Goal: Task Accomplishment & Management: Use online tool/utility

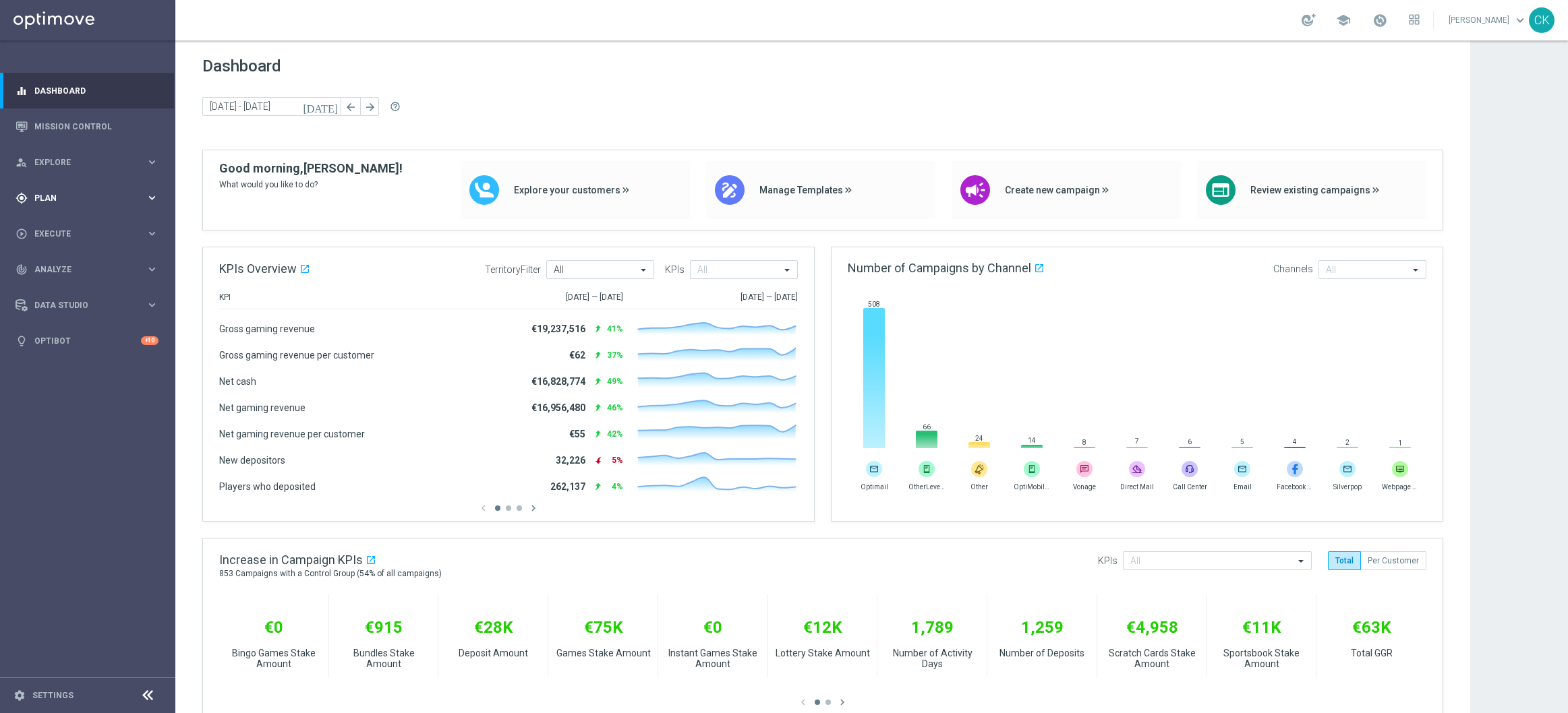
click at [47, 190] on div "gps_fixed Plan keyboard_arrow_right" at bounding box center [86, 198] width 174 height 36
click at [57, 268] on span "Templates" at bounding box center [84, 266] width 97 height 8
click at [62, 286] on link "Optimail" at bounding box center [91, 286] width 98 height 11
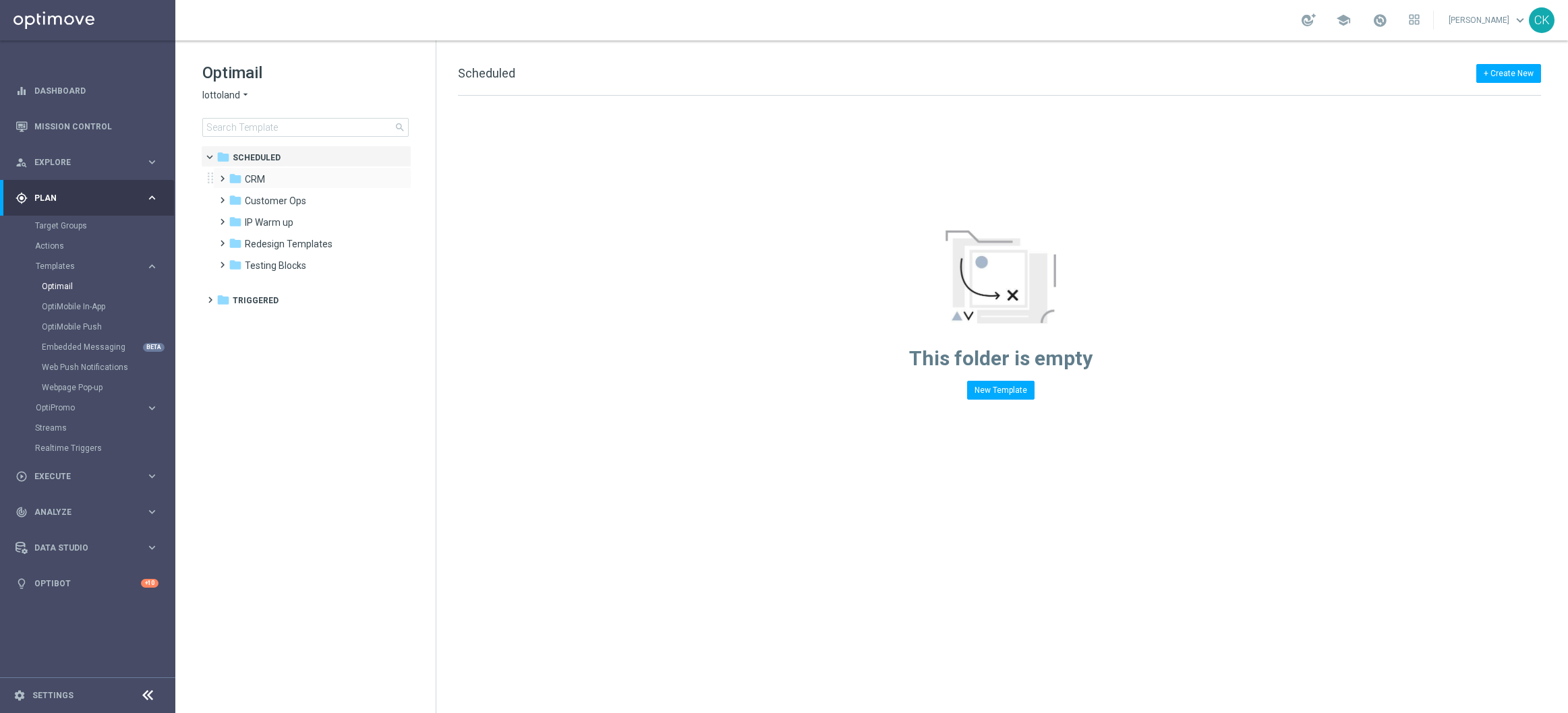
click at [221, 174] on span at bounding box center [219, 173] width 6 height 5
click at [234, 218] on span at bounding box center [233, 215] width 6 height 5
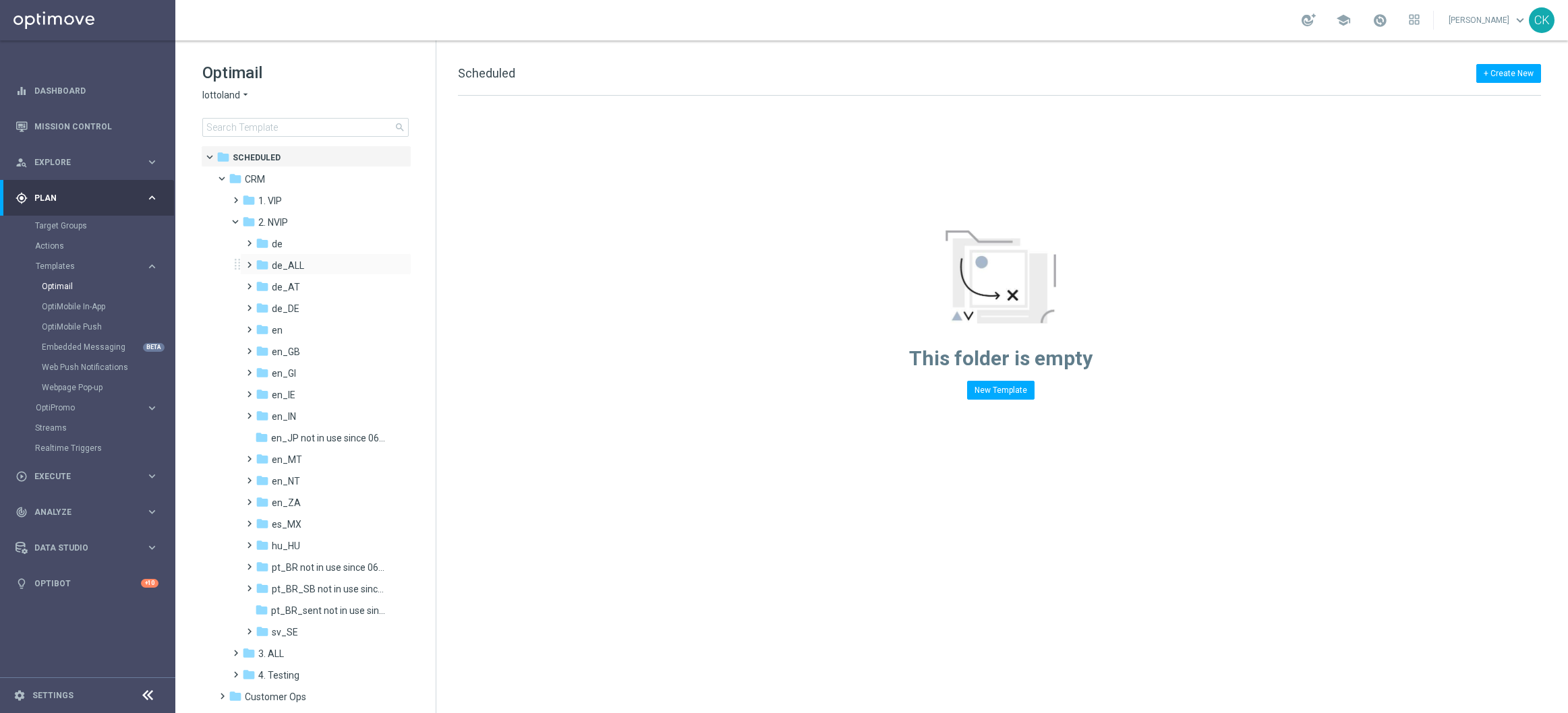
click at [247, 262] on span at bounding box center [246, 259] width 6 height 5
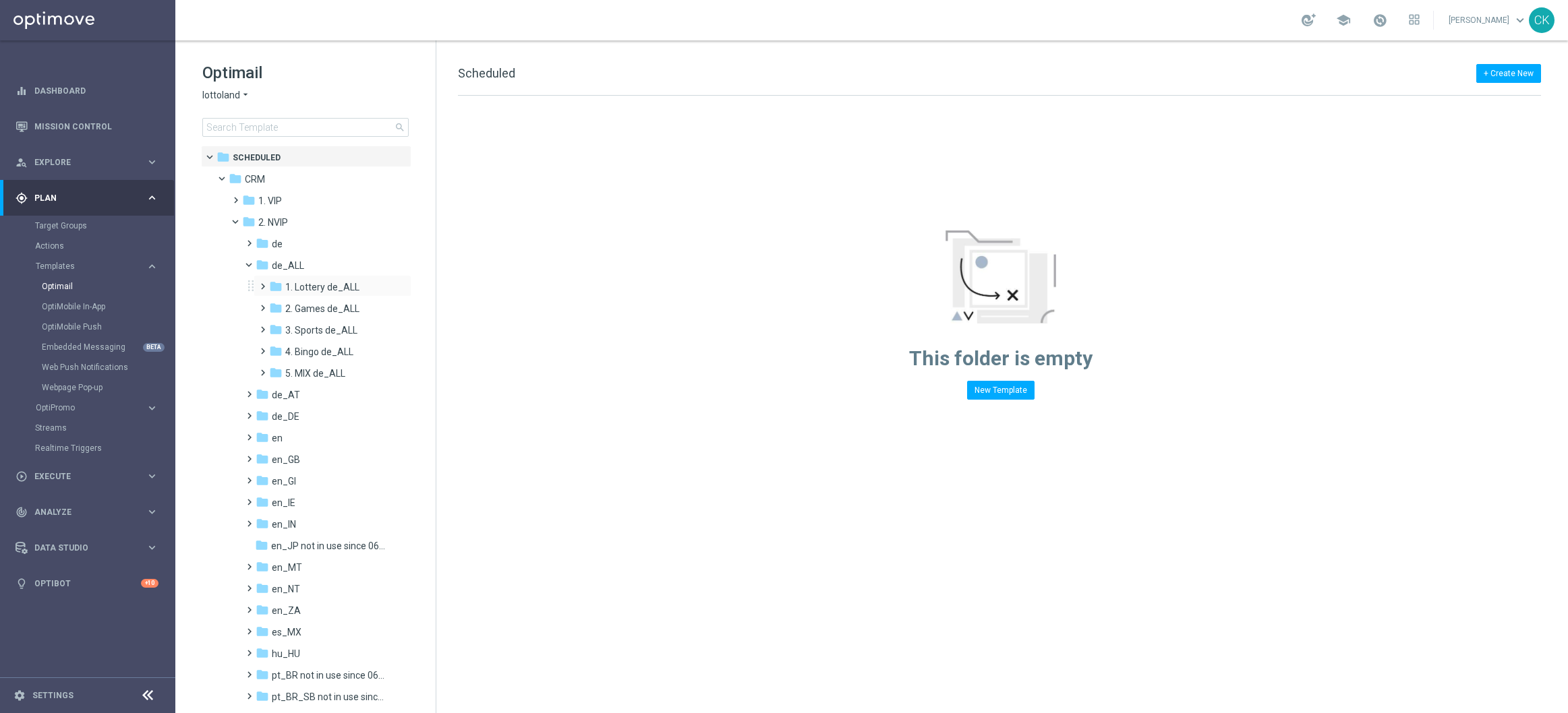
click at [263, 283] on span at bounding box center [259, 280] width 6 height 5
click at [276, 325] on span at bounding box center [273, 323] width 6 height 5
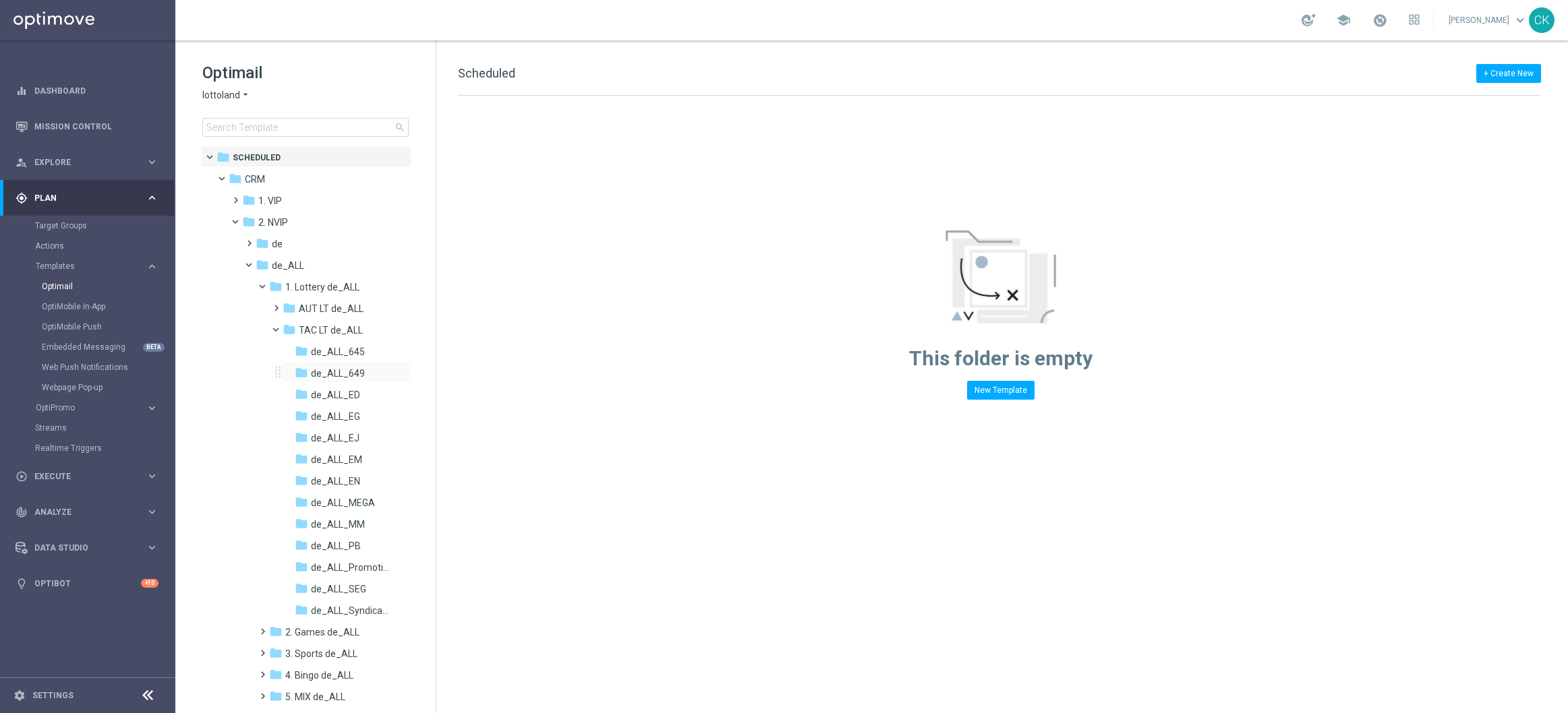
click at [346, 365] on div "folder de_ALL_649 more_vert" at bounding box center [346, 372] width 131 height 21
click at [344, 371] on span "de_ALL_649" at bounding box center [337, 374] width 54 height 12
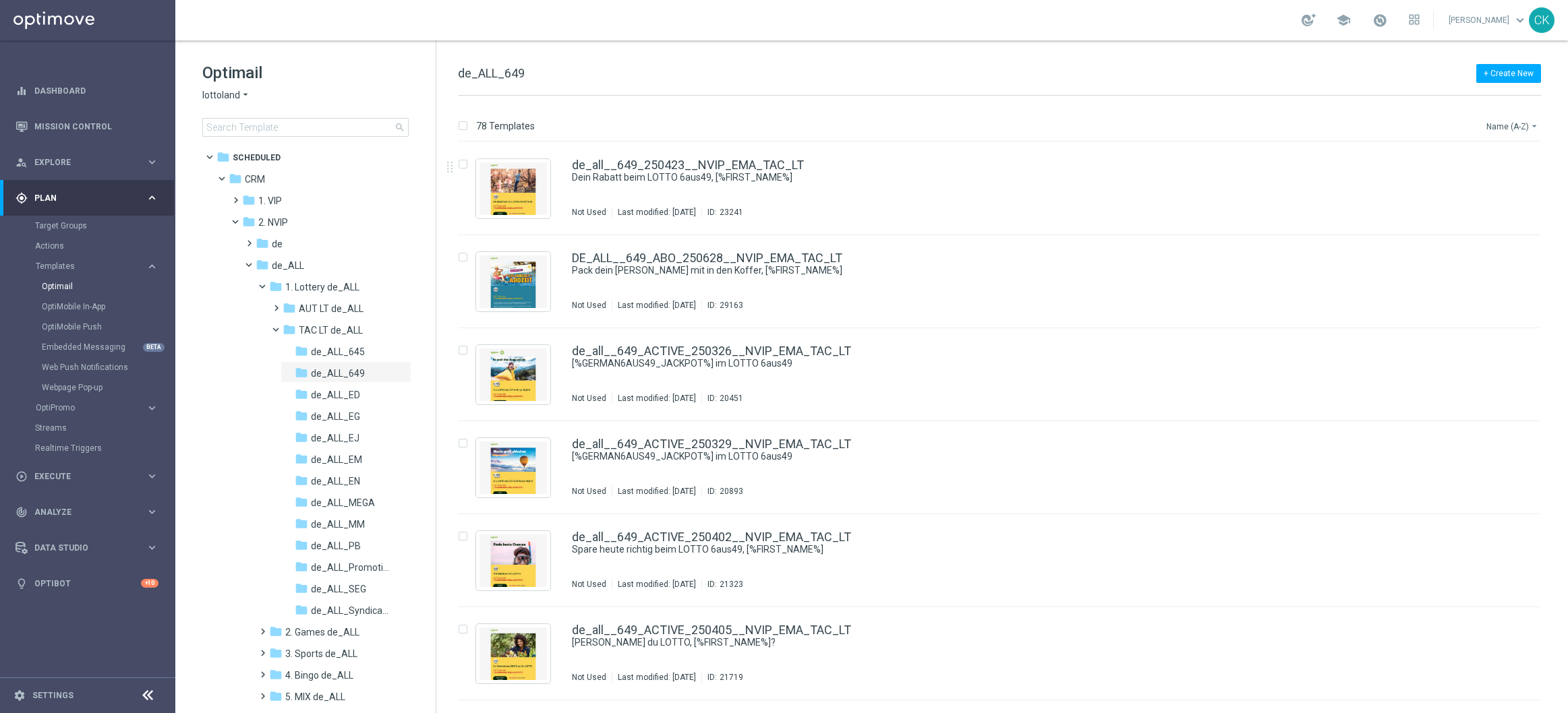
click at [1527, 118] on button "Name (A-Z) arrow_drop_down" at bounding box center [1512, 126] width 56 height 16
click at [1497, 182] on span "Date Modified (Newest)" at bounding box center [1489, 186] width 91 height 9
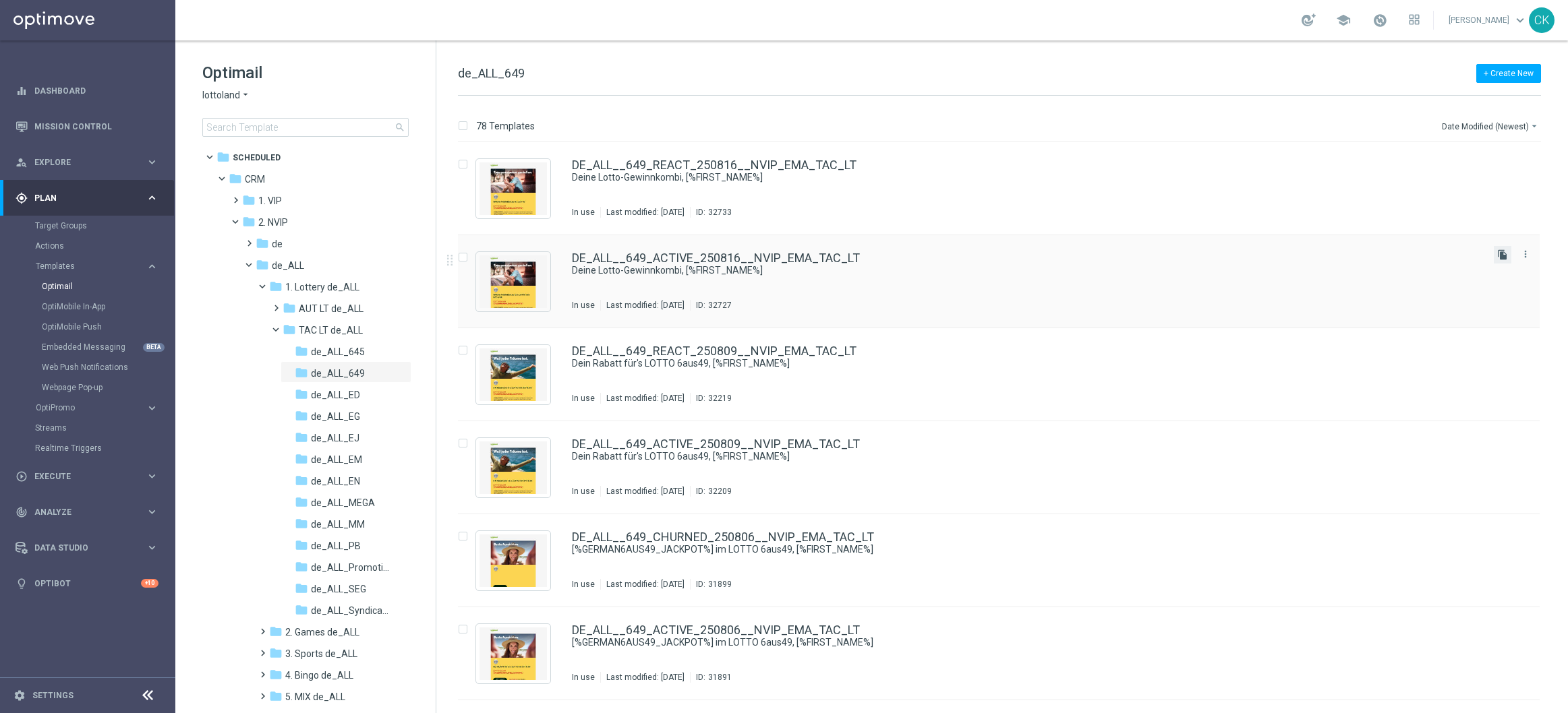
click at [1500, 253] on icon "file_copy" at bounding box center [1502, 255] width 11 height 11
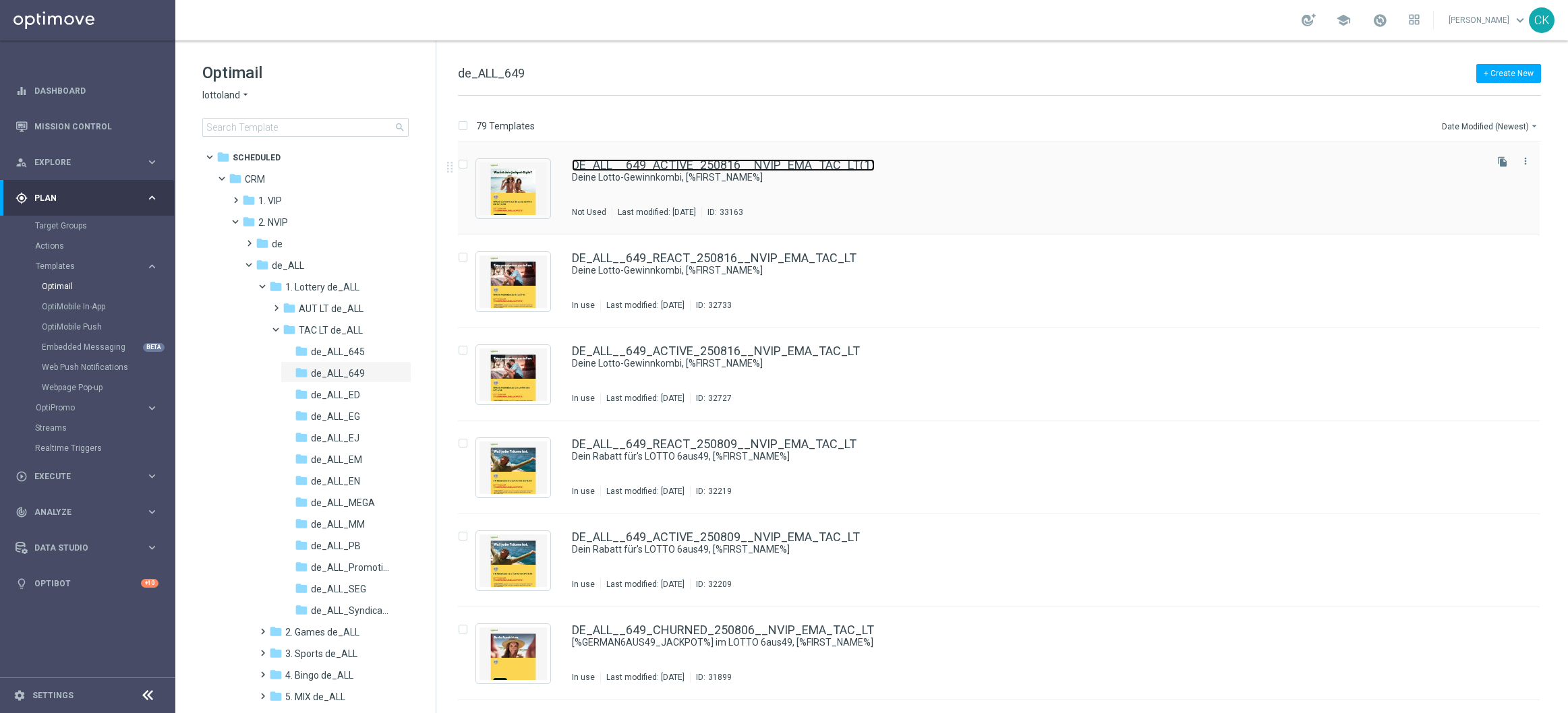
click at [643, 161] on link "DE_ALL__649_ACTIVE_250816__NVIP_EMA_TAC_LT(1)" at bounding box center [724, 165] width 303 height 12
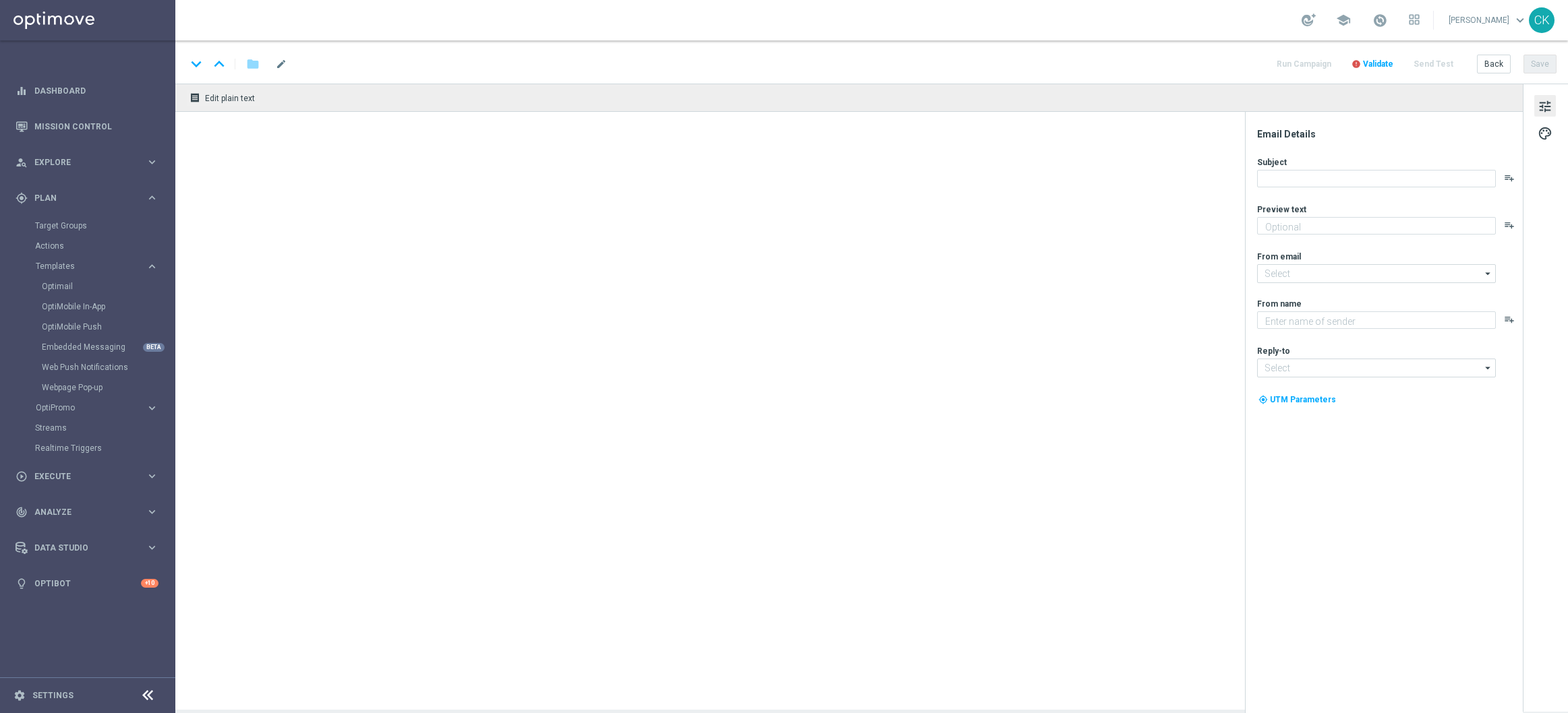
type textarea "Heute PowerBall GRATIS zum LOTTO 6aus49."
type input "[EMAIL_ADDRESS][DOMAIN_NAME]"
type textarea "Lottoland"
type input "[EMAIL_ADDRESS][DOMAIN_NAME]"
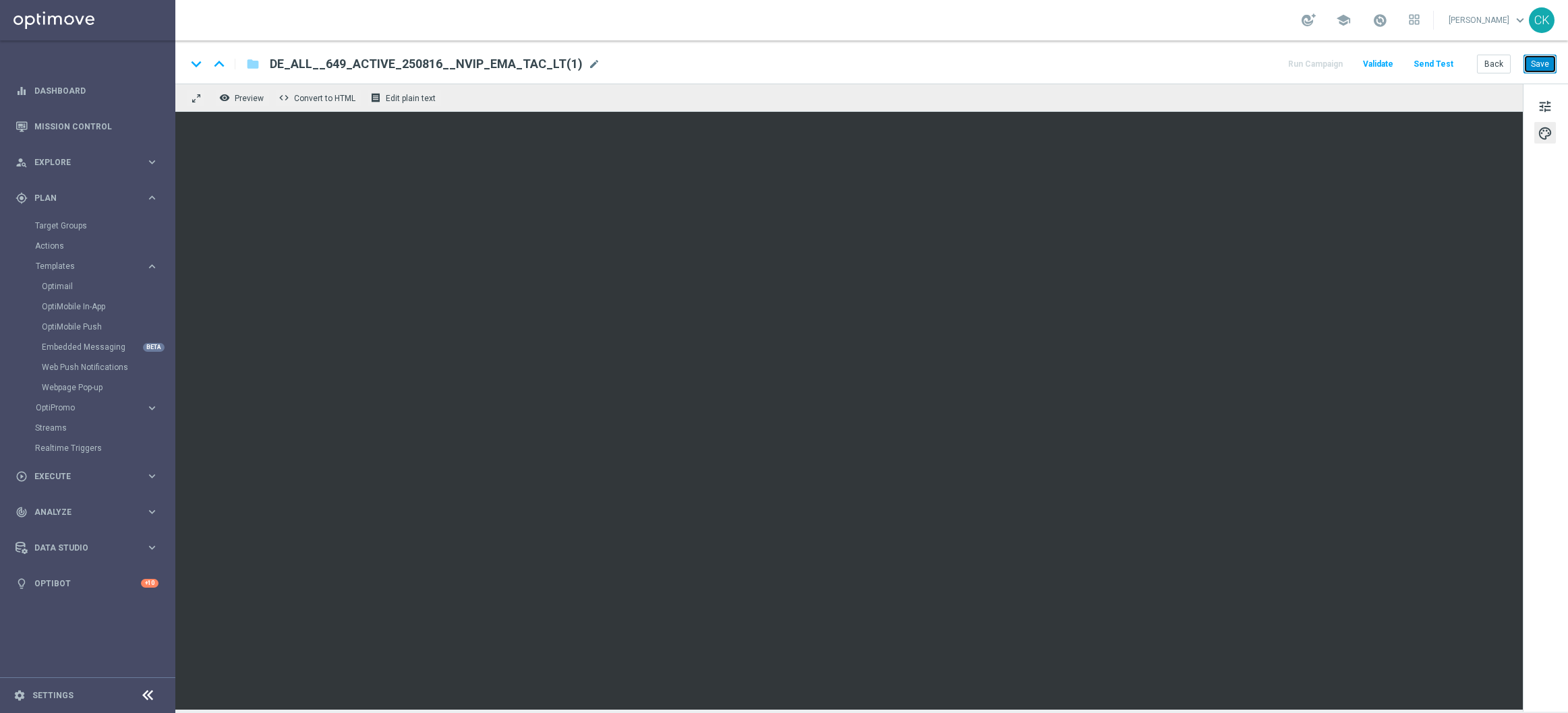
click at [1543, 60] on button "Save" at bounding box center [1540, 64] width 33 height 19
click at [1548, 62] on button "Save" at bounding box center [1540, 64] width 33 height 19
click at [589, 62] on span "mode_edit" at bounding box center [595, 64] width 12 height 12
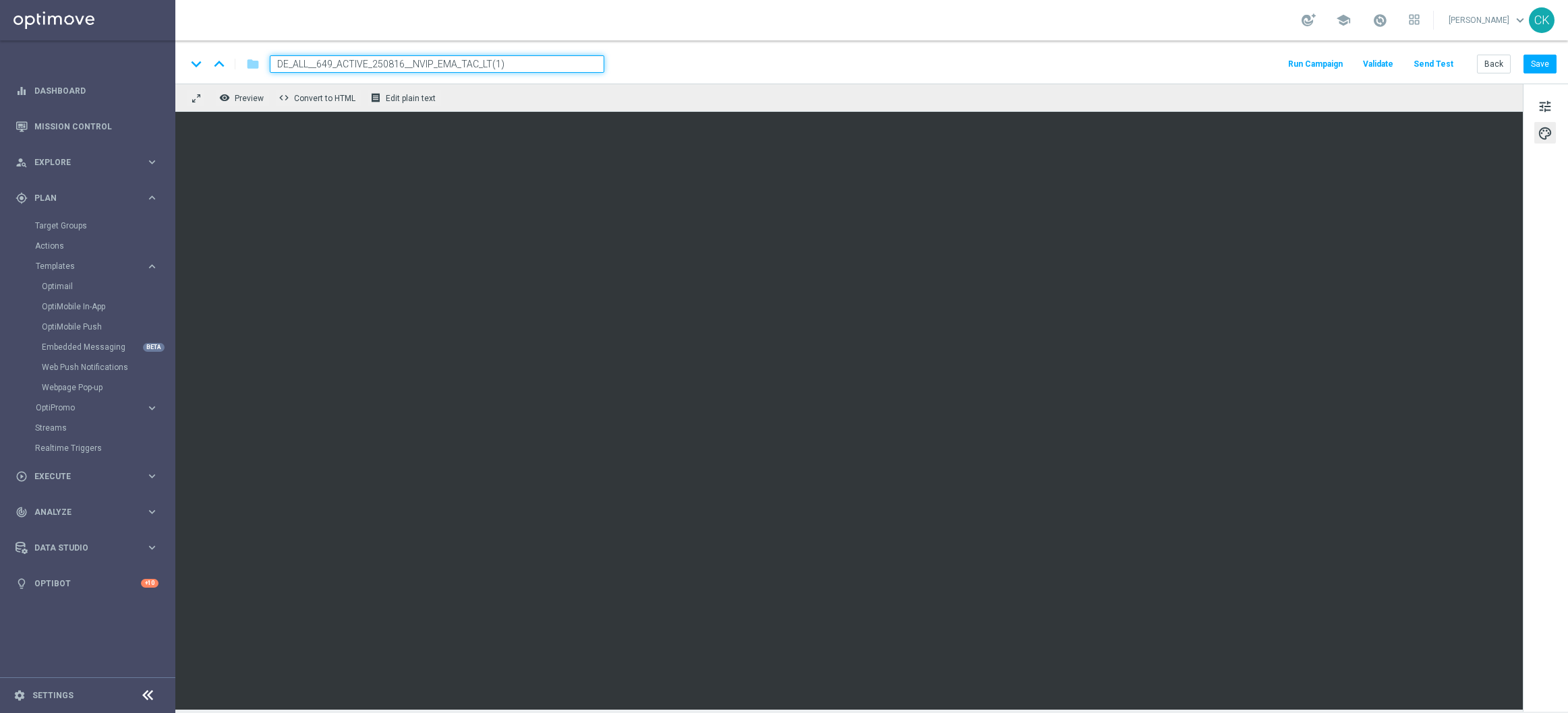
click at [536, 63] on input "DE_ALL__649_ACTIVE_250816__NVIP_EMA_TAC_LT(1)" at bounding box center [436, 64] width 334 height 18
paste input "20__NVIP_EMA_TAC_LT"
type input "DE_ALL__649_ACTIVE_250820__NVIP_EMA_TAC_LT"
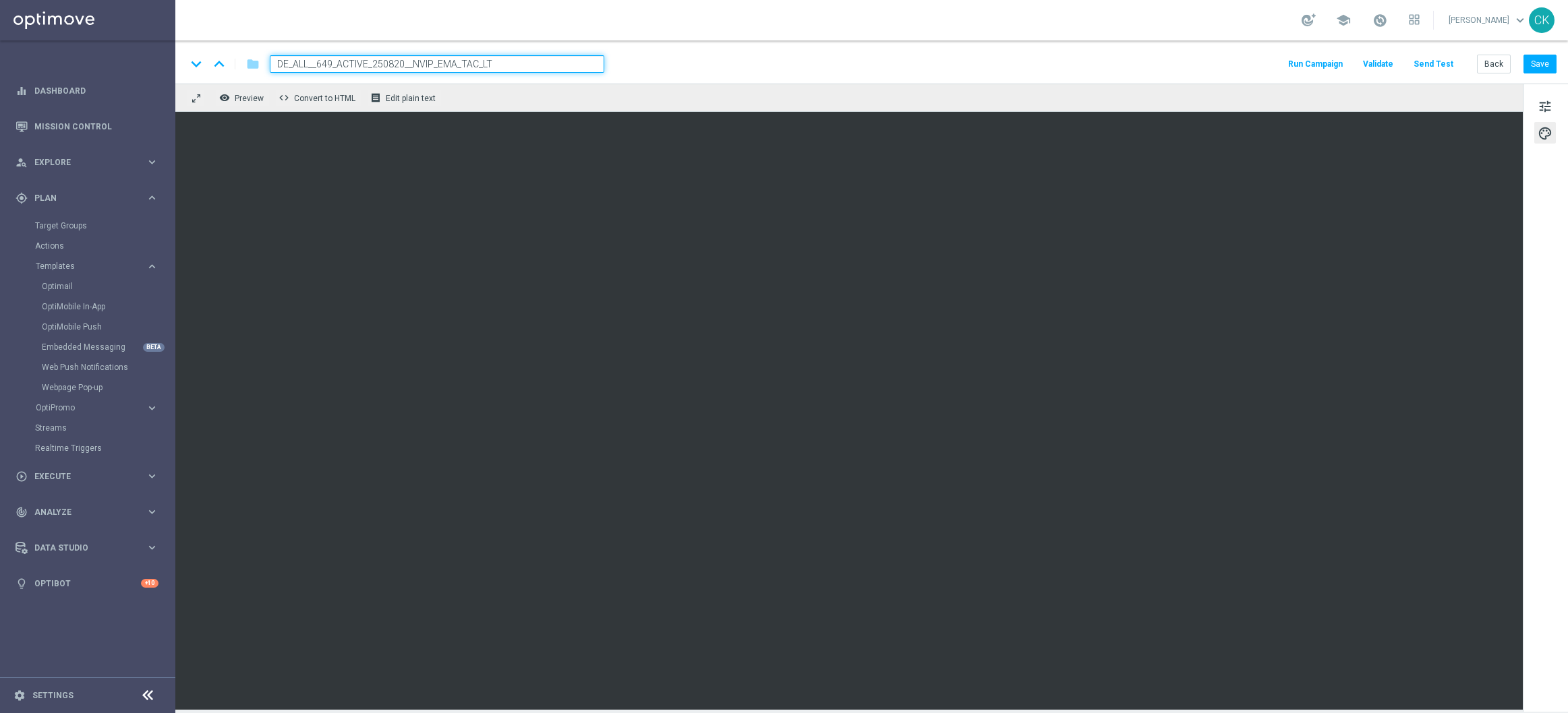
click at [745, 44] on div "keyboard_arrow_down keyboard_arrow_up folder DE_ALL__649_ACTIVE_250820__NVIP_EM…" at bounding box center [872, 62] width 1393 height 43
click at [1548, 64] on button "Save" at bounding box center [1540, 64] width 33 height 19
click at [1553, 63] on button "Save" at bounding box center [1540, 64] width 33 height 19
click at [1545, 106] on span "tune" at bounding box center [1545, 106] width 15 height 18
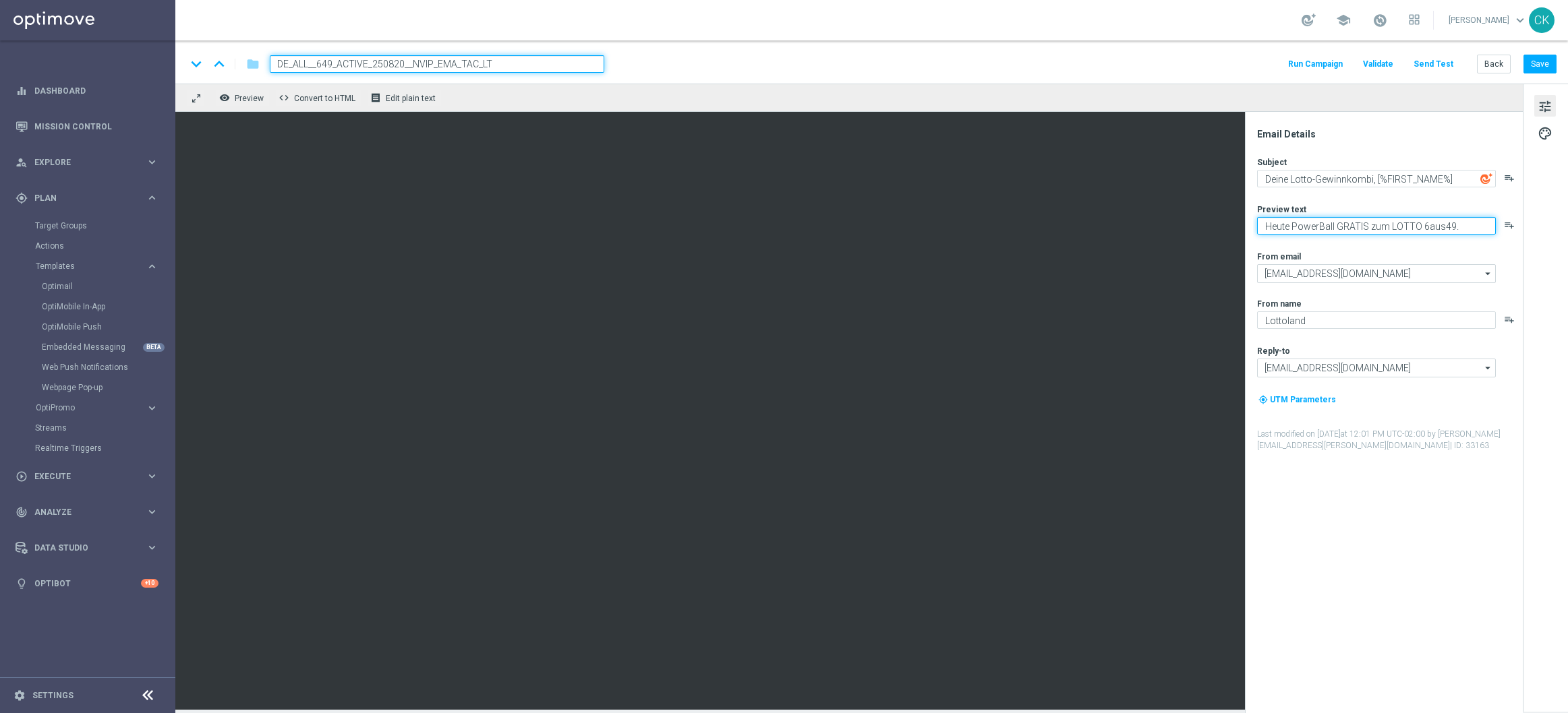
drag, startPoint x: 1334, startPoint y: 225, endPoint x: 1251, endPoint y: 224, distance: 83.0
click at [1251, 224] on div "Email Details Subject Deine Lotto-Gewinnkombi, [%FIRST_NAME%] playlist_add Prev…" at bounding box center [1384, 412] width 278 height 601
type textarea "LOTTO 6 aus 45 GRATIS zum LOTTO 6aus49."
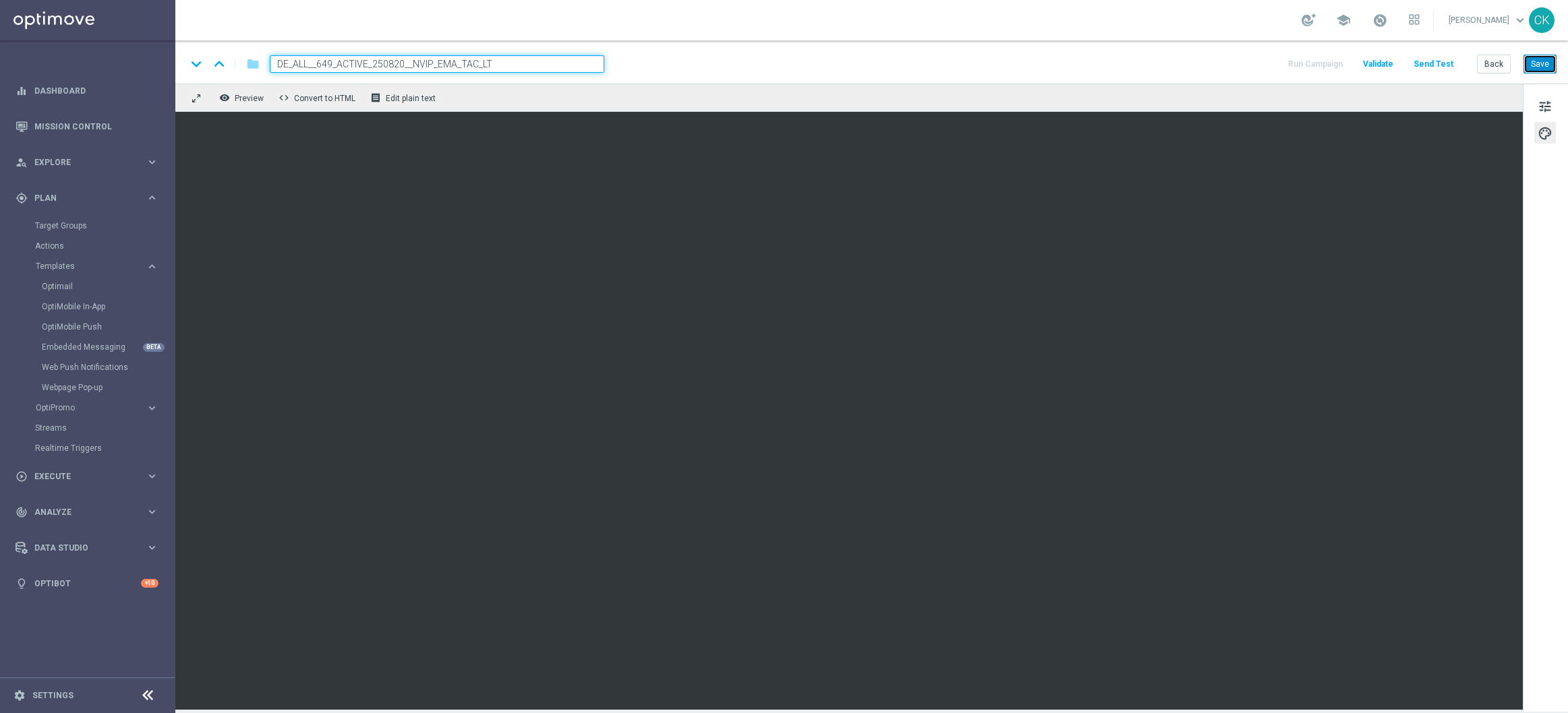
click at [1547, 58] on button "Save" at bounding box center [1540, 64] width 33 height 19
click at [1432, 67] on button "Send Test" at bounding box center [1433, 64] width 44 height 18
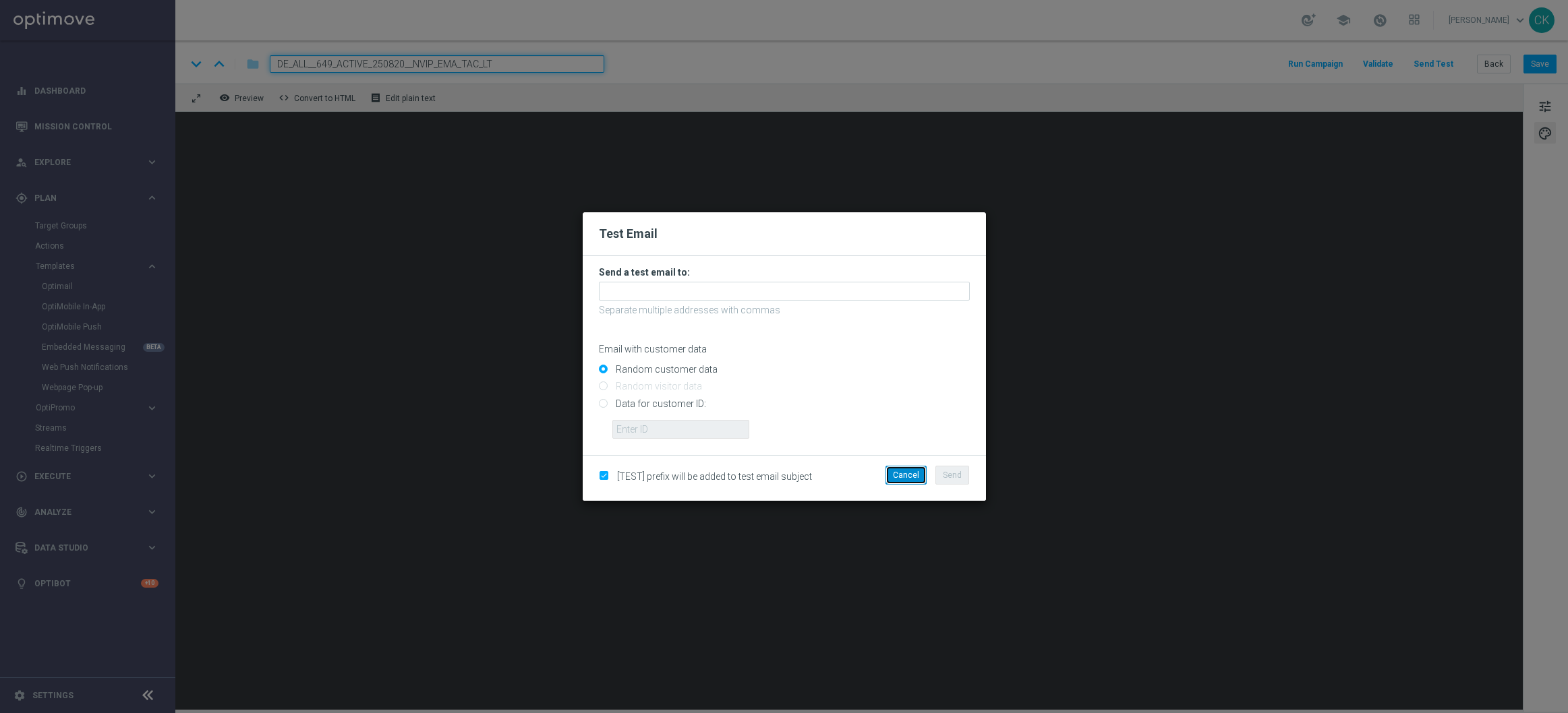
click at [911, 480] on button "Cancel" at bounding box center [906, 475] width 41 height 19
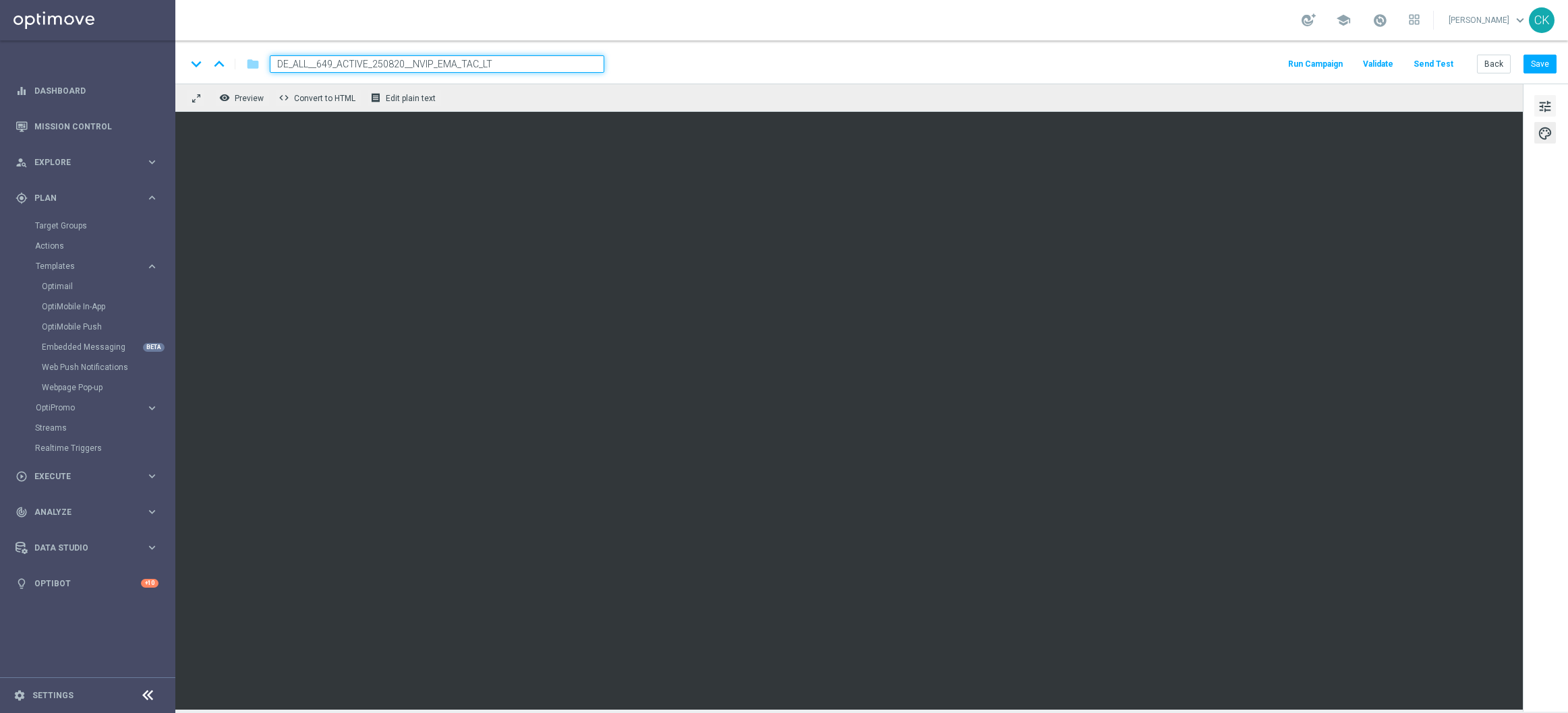
click at [1544, 98] on span "tune" at bounding box center [1545, 106] width 15 height 18
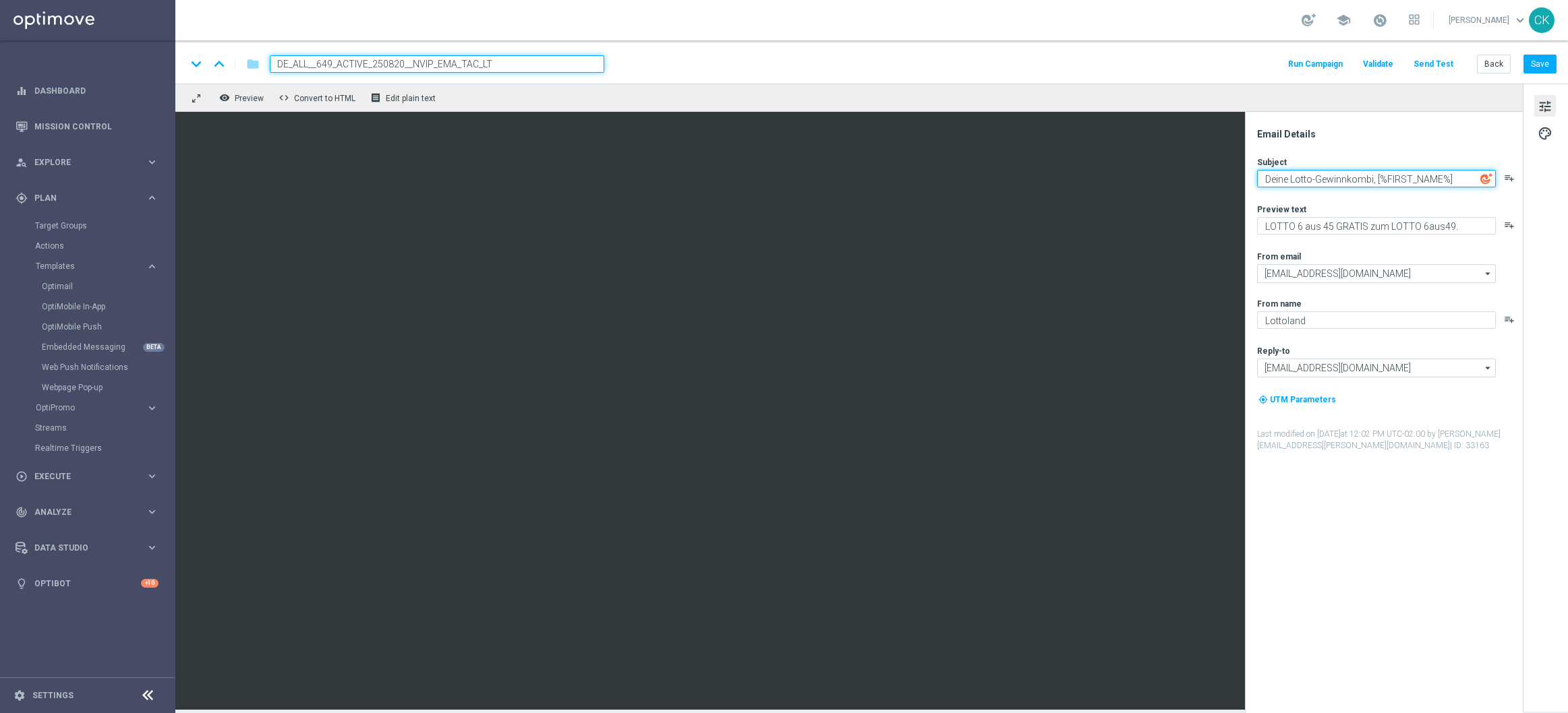
drag, startPoint x: 1371, startPoint y: 180, endPoint x: 1255, endPoint y: 180, distance: 116.0
click at [1255, 180] on div "Email Details Subject Deine Lotto-Gewinnkombi, [%FIRST_NAME%] playlist_add Prev…" at bounding box center [1388, 421] width 269 height 585
click at [1345, 180] on textarea "Deine Lotto-Gewinnkombi, [%FIRST_NAME%]" at bounding box center [1376, 179] width 239 height 18
drag, startPoint x: 1373, startPoint y: 174, endPoint x: 1302, endPoint y: 181, distance: 71.3
click at [1302, 181] on textarea "Deine Lotto-Gewinnkombi, [%FIRST_NAME%]" at bounding box center [1376, 179] width 239 height 18
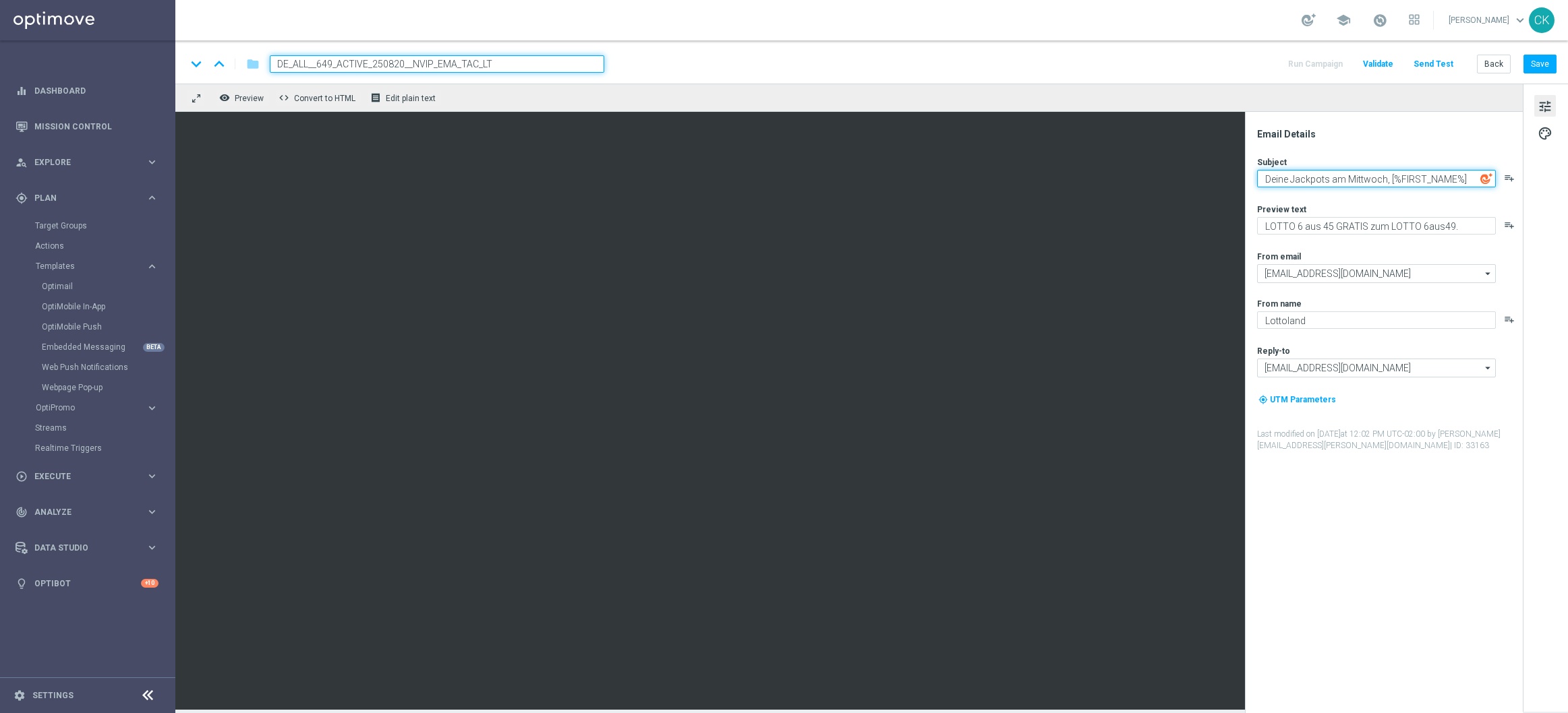
click at [1302, 182] on textarea "Deine Jackpots am Mittwoch, [%FIRST_NAME%]" at bounding box center [1376, 179] width 239 height 18
type textarea "Deine Jackpots am Mittwoch, [%FIRST_NAME%]"
drag, startPoint x: 1464, startPoint y: 218, endPoint x: 1435, endPoint y: 218, distance: 29.0
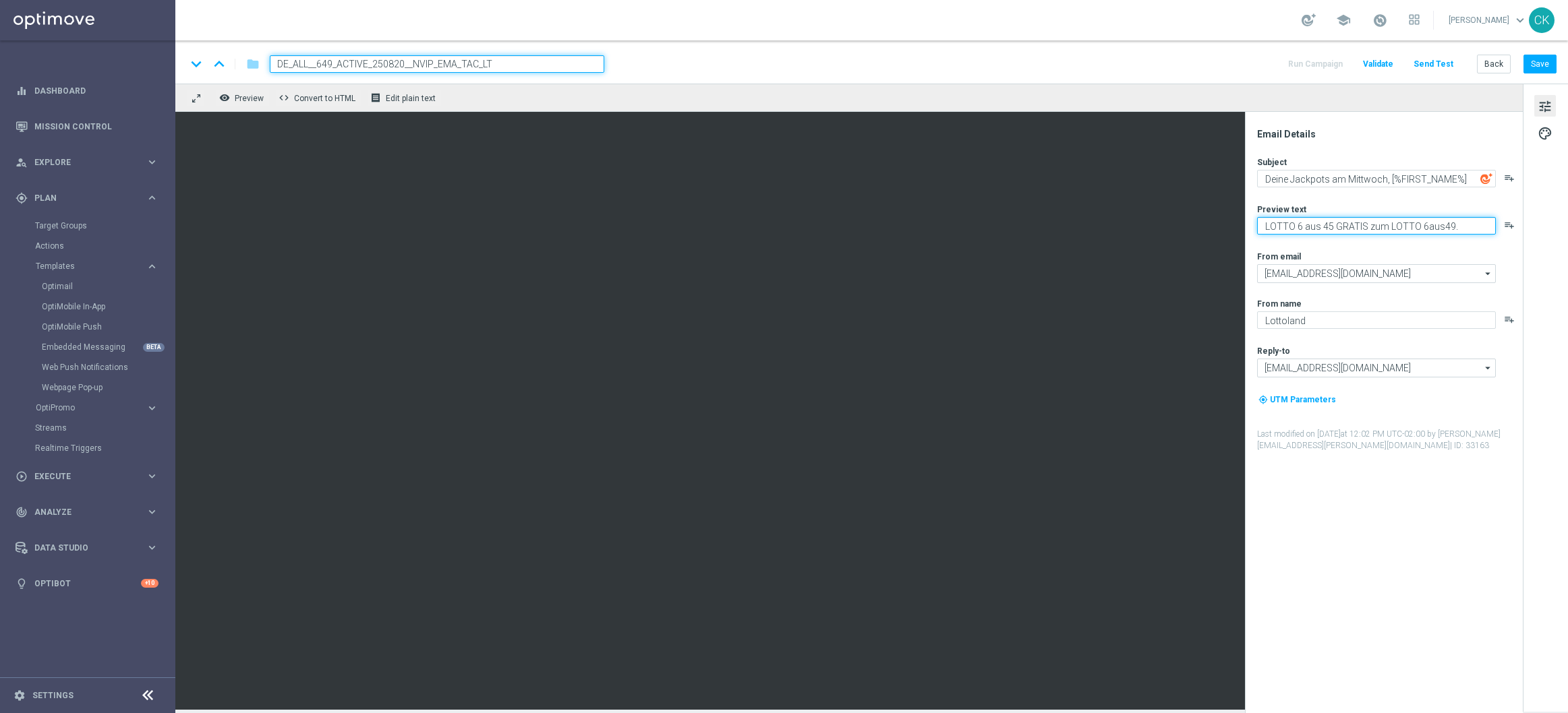
click at [1435, 218] on textarea "LOTTO 6 aus 45 GRATIS zum LOTTO 6aus49." at bounding box center [1376, 226] width 239 height 18
click at [1546, 65] on button "Save" at bounding box center [1540, 64] width 33 height 19
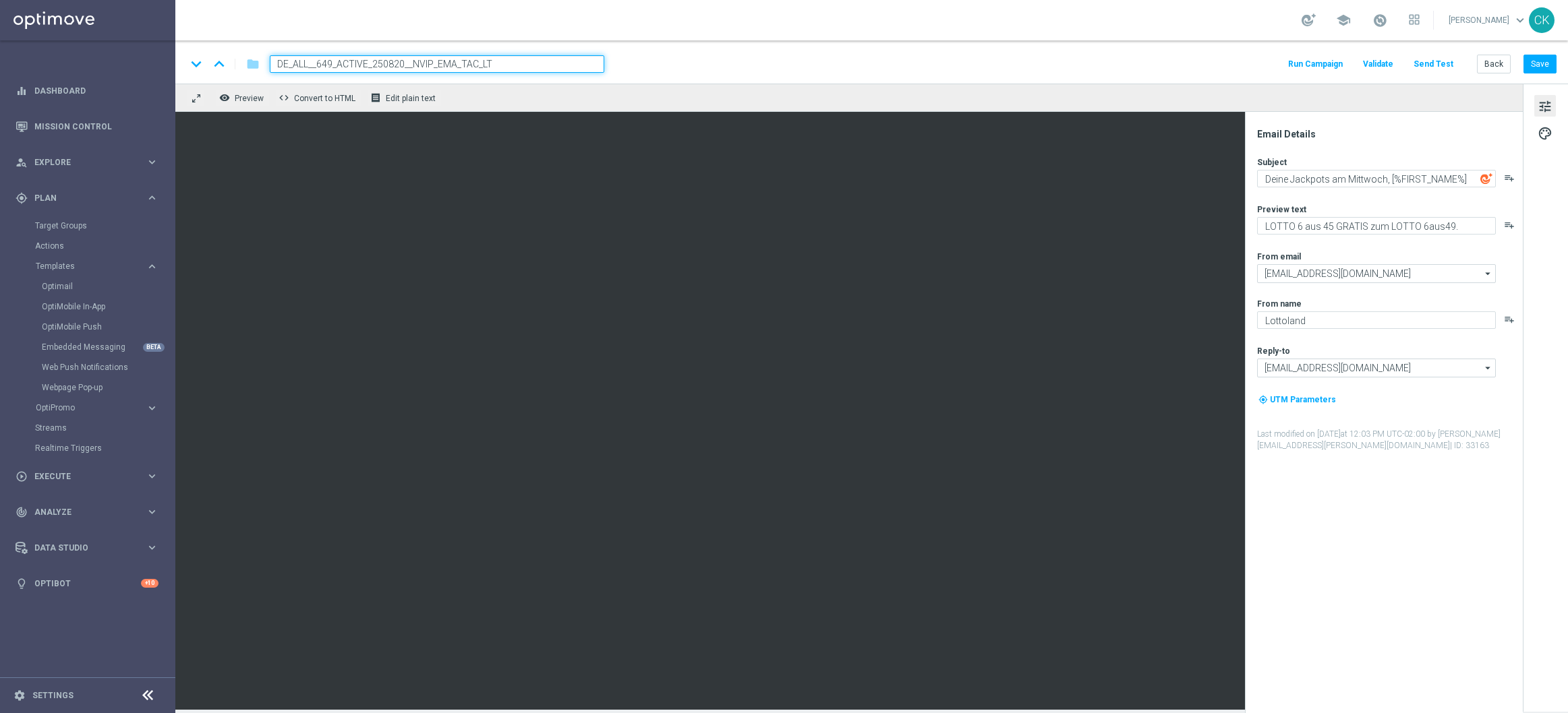
click at [1444, 63] on button "Send Test" at bounding box center [1433, 64] width 44 height 18
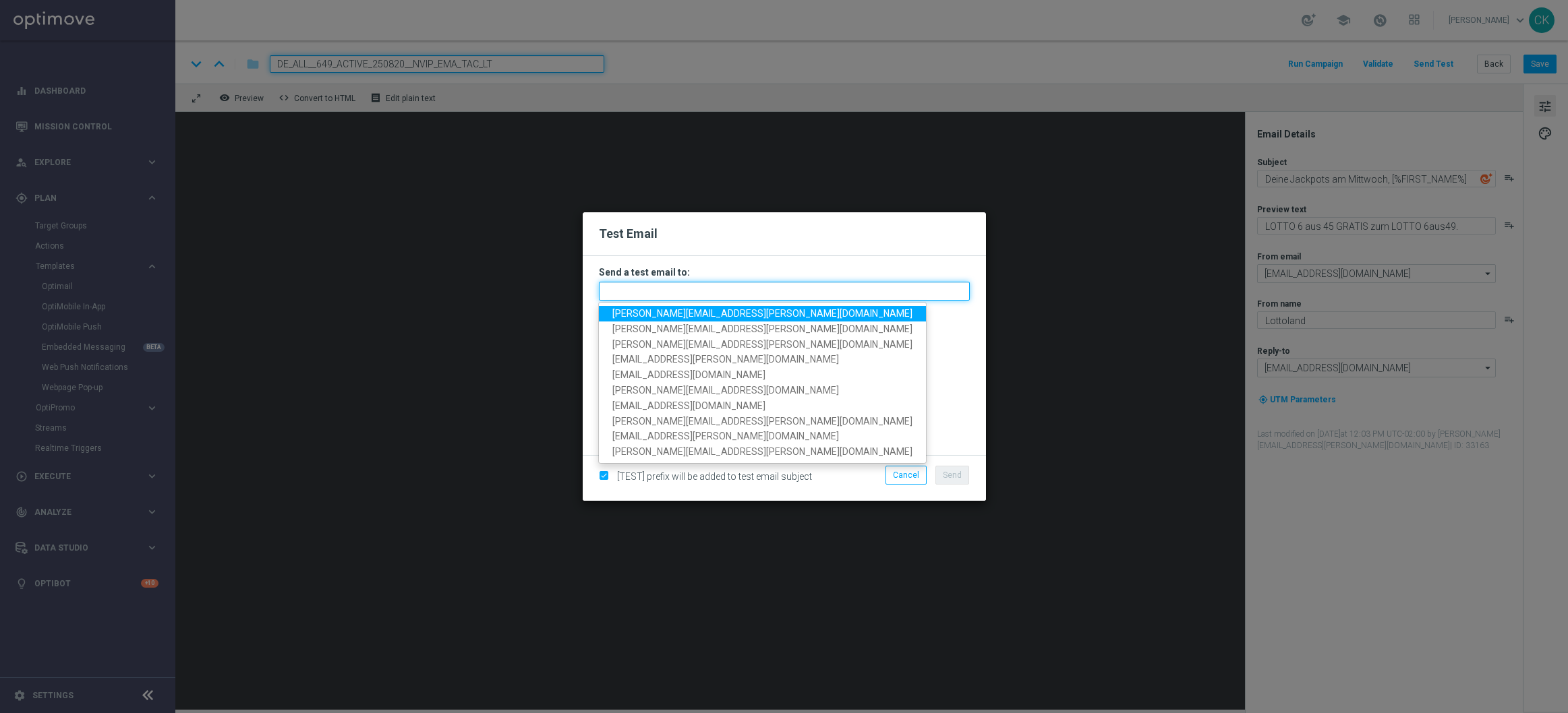
click at [777, 292] on input "text" at bounding box center [784, 292] width 371 height 19
click at [697, 313] on span "charlotte.kammeyer@lottoland.com" at bounding box center [762, 313] width 300 height 11
type input "charlotte.kammeyer@lottoland.com"
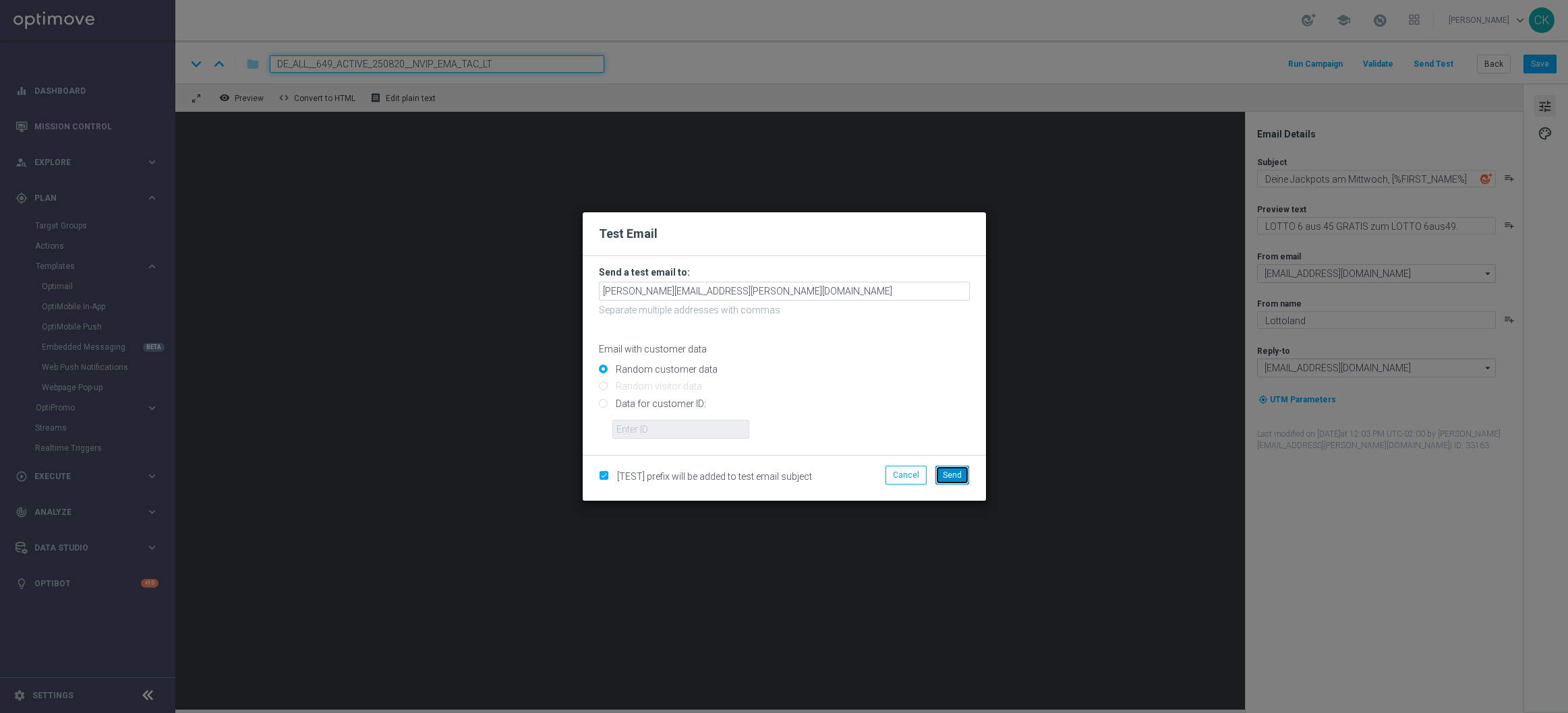
click at [965, 476] on button "Send" at bounding box center [952, 475] width 33 height 19
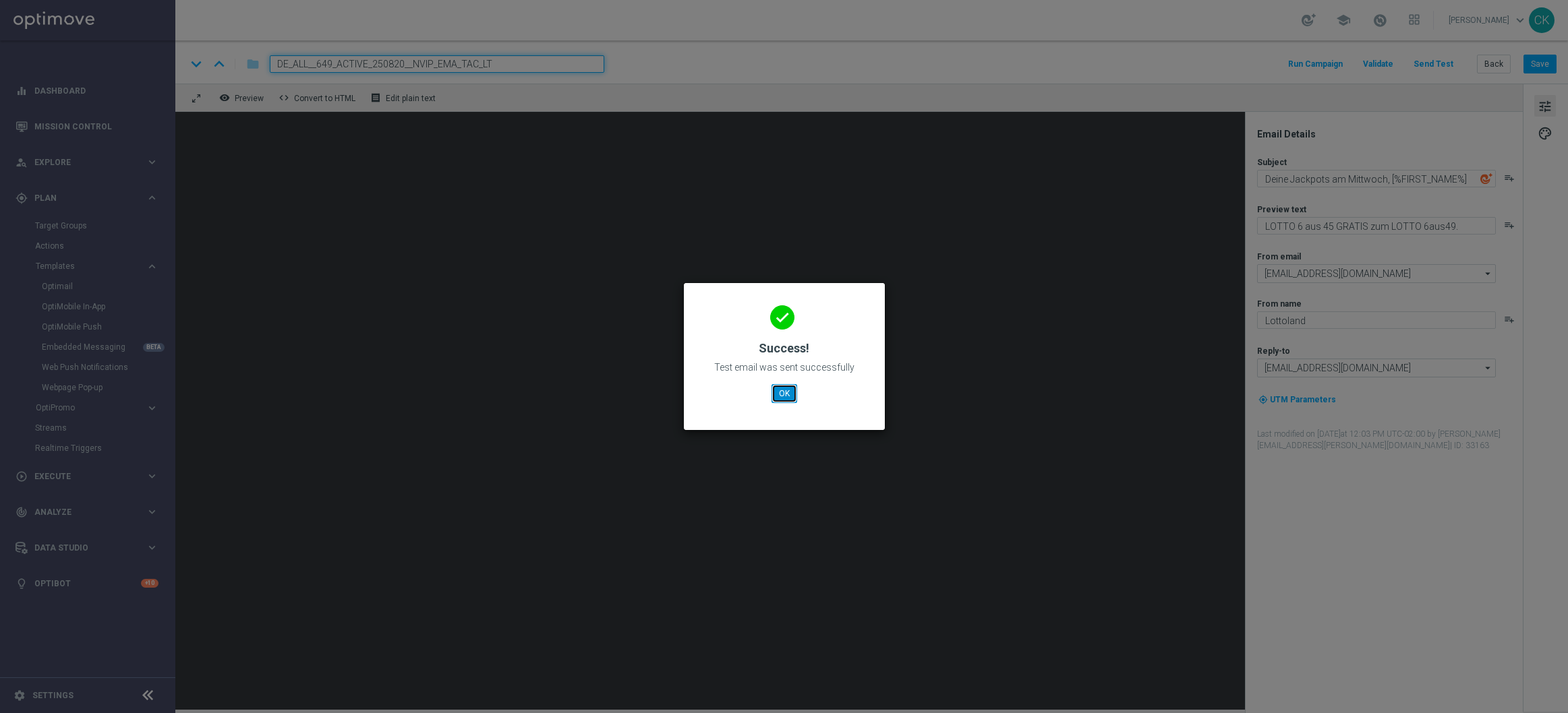
click at [786, 390] on button "OK" at bounding box center [784, 393] width 26 height 19
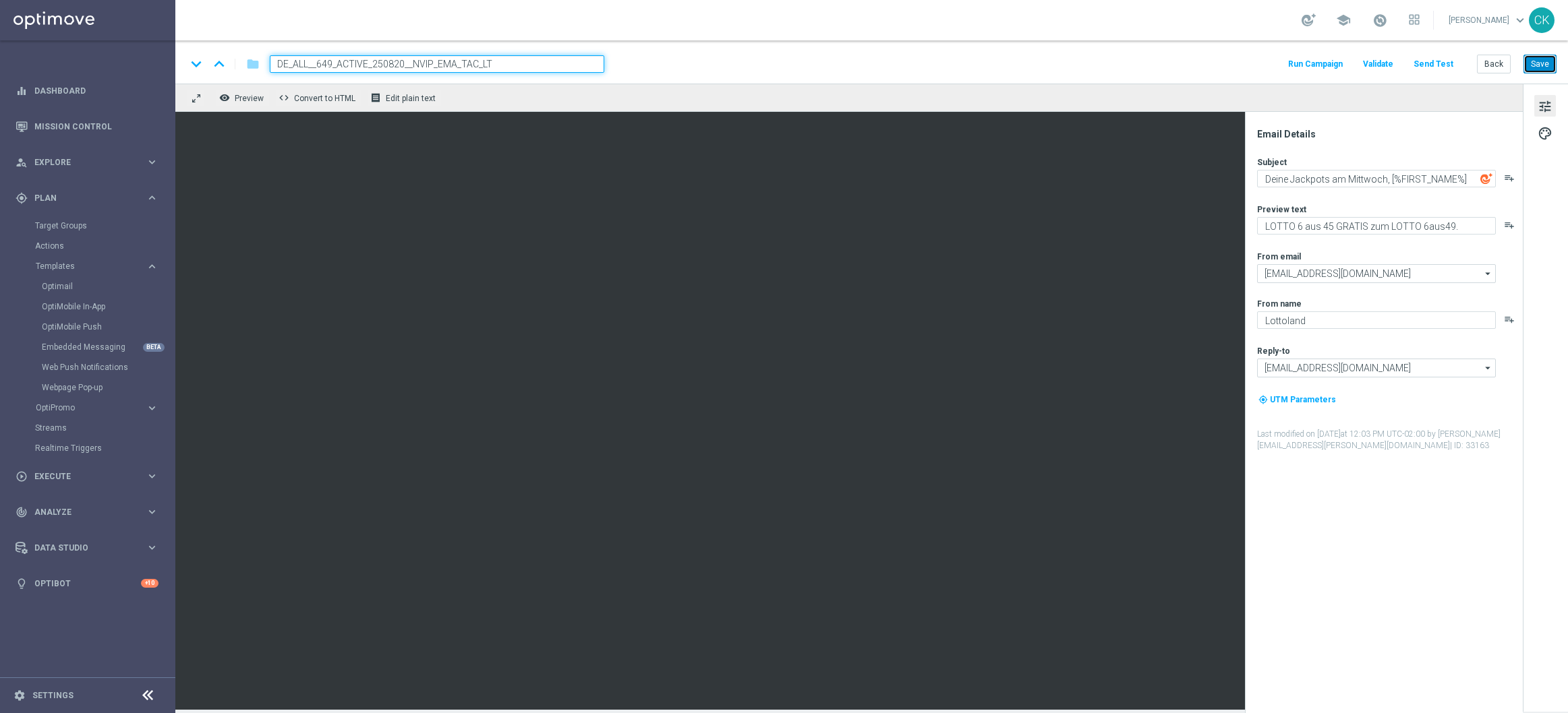
click at [1540, 61] on button "Save" at bounding box center [1540, 64] width 33 height 19
click at [1545, 65] on button "Save" at bounding box center [1540, 64] width 33 height 19
click at [1444, 62] on button "Send Test" at bounding box center [1433, 64] width 44 height 18
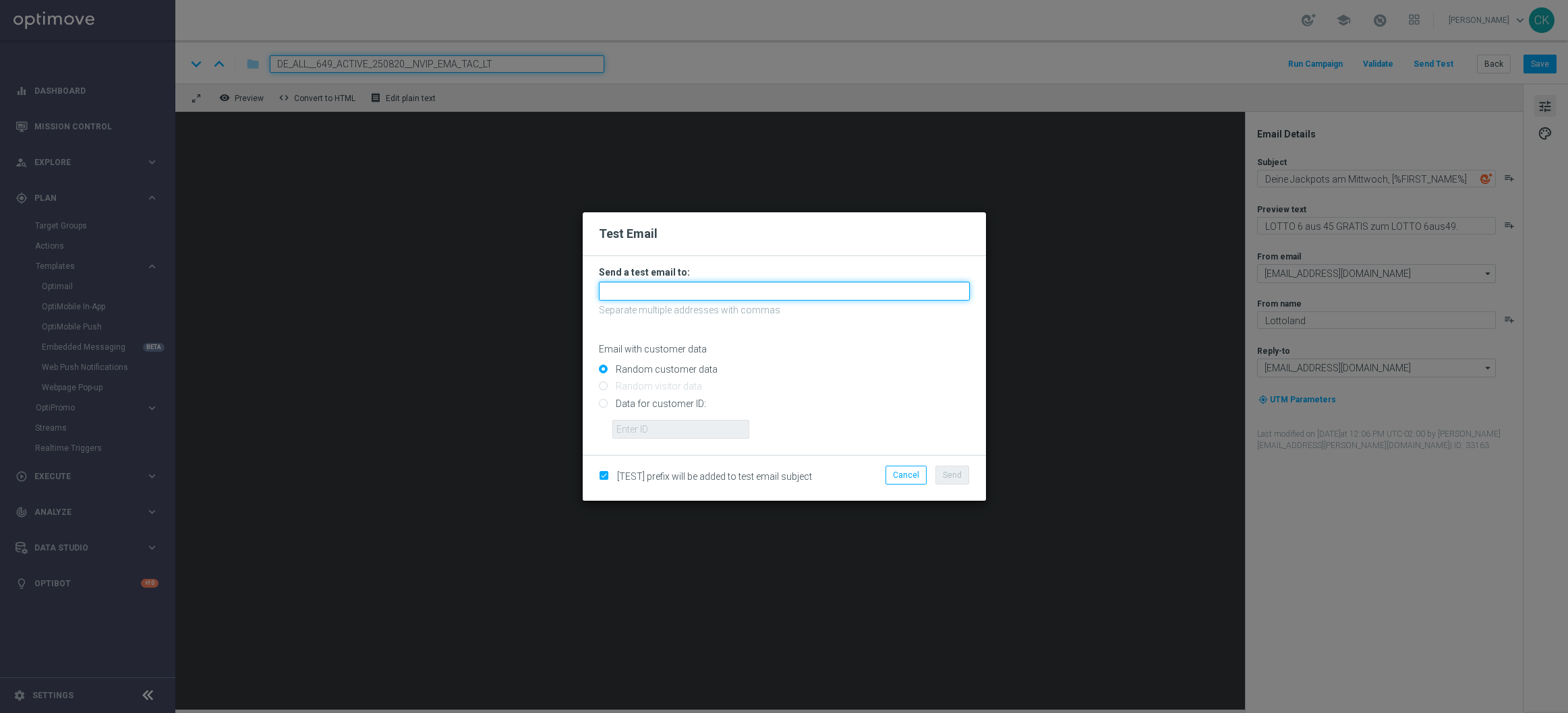
click at [662, 289] on input "text" at bounding box center [784, 292] width 371 height 19
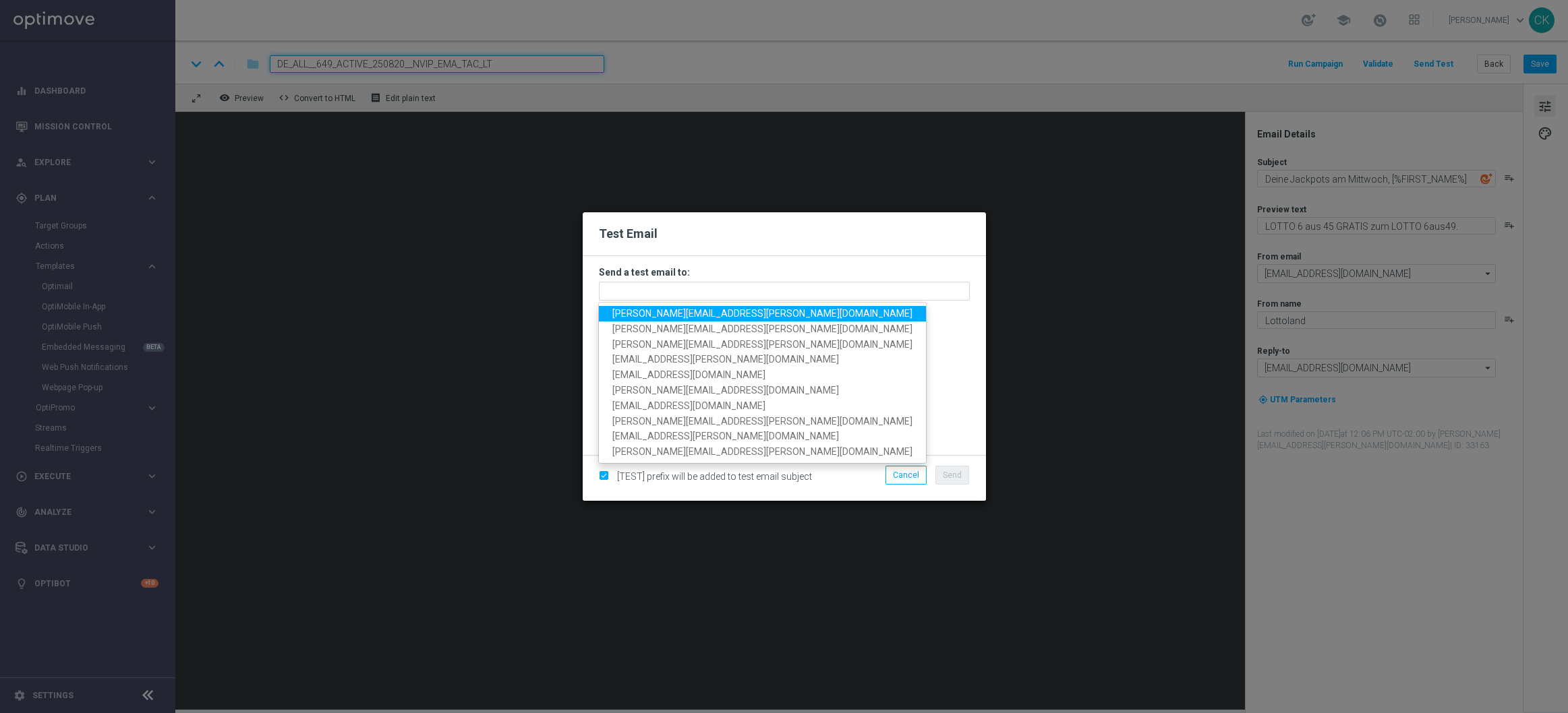
click at [662, 309] on span "charlotte.kammeyer@lottoland.com" at bounding box center [762, 313] width 300 height 11
type input "charlotte.kammeyer@lottoland.com"
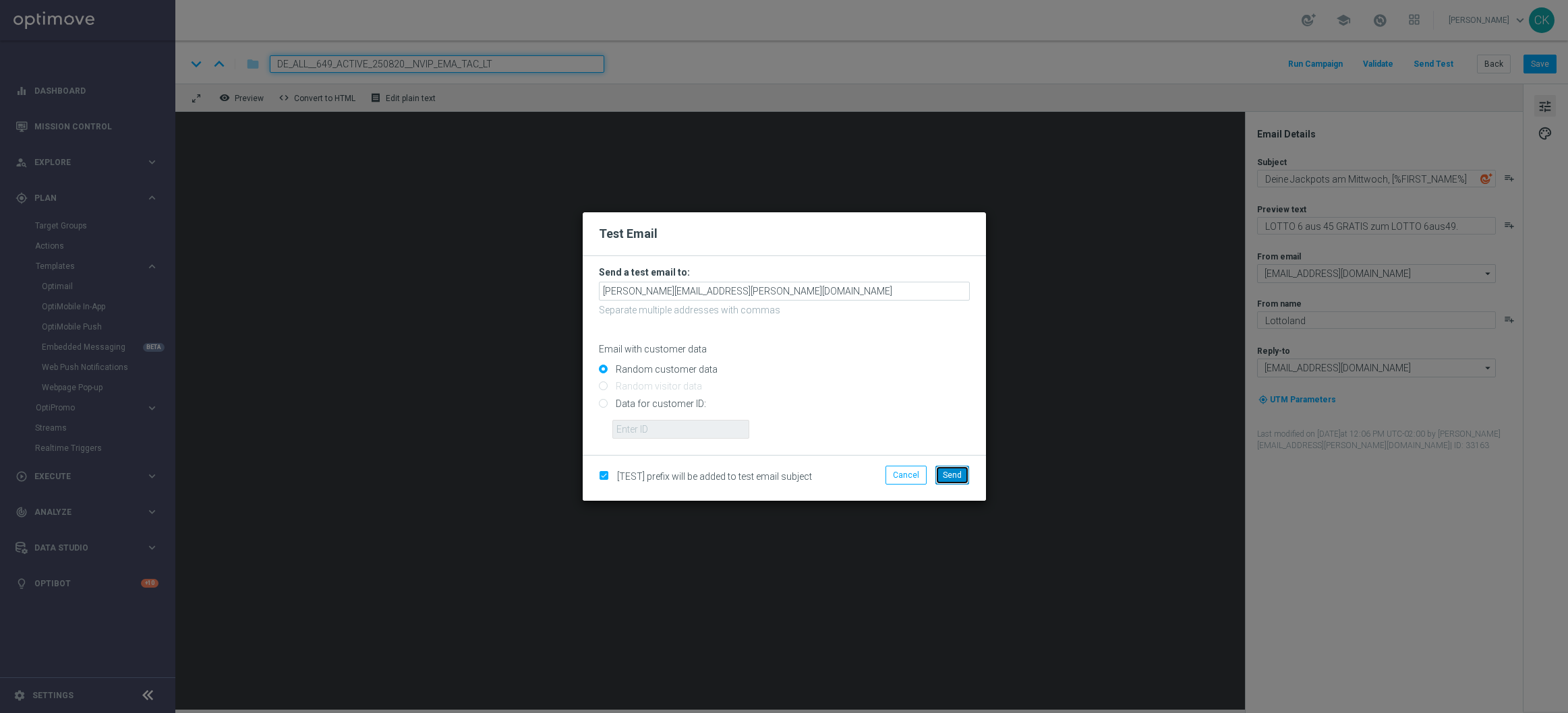
click at [941, 474] on button "Send" at bounding box center [952, 475] width 33 height 19
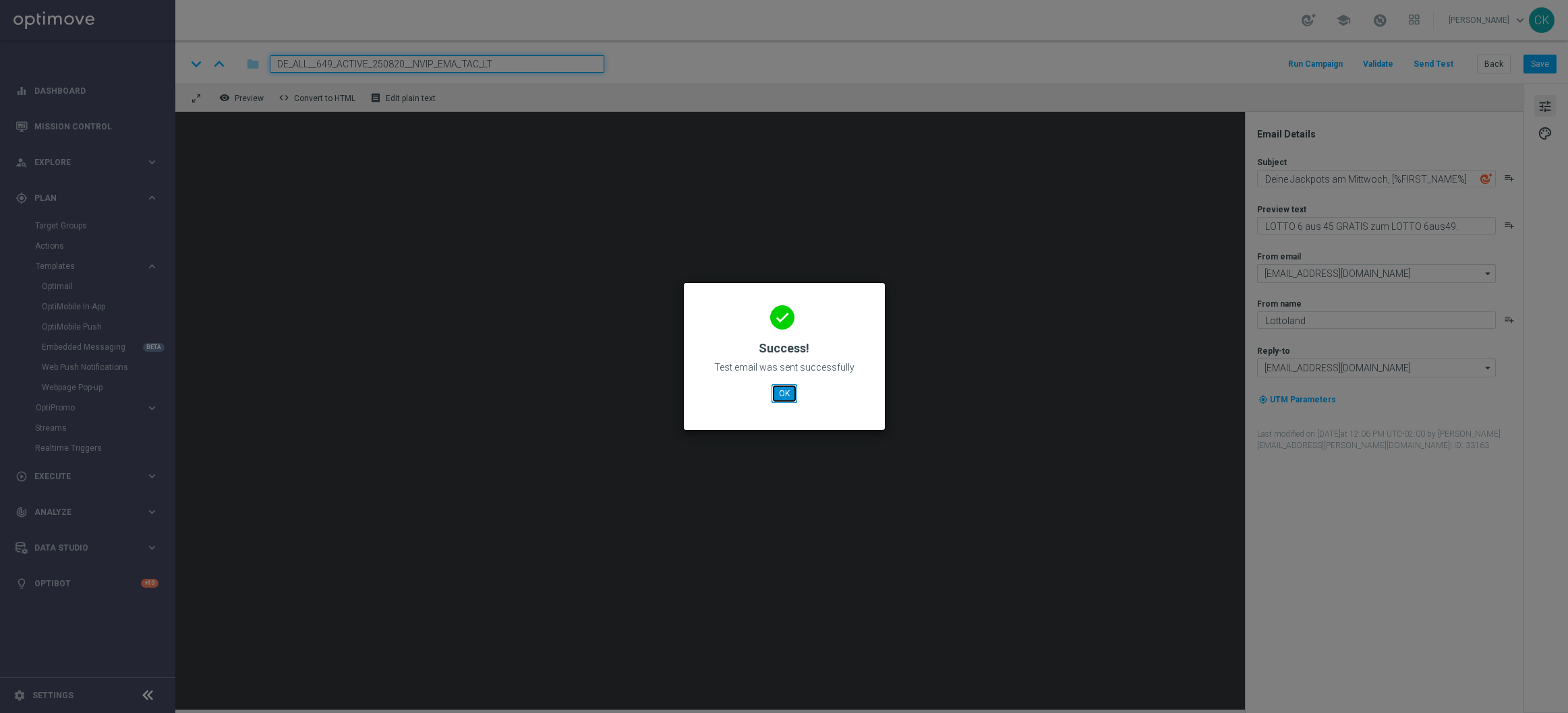
click at [779, 394] on button "OK" at bounding box center [784, 393] width 26 height 19
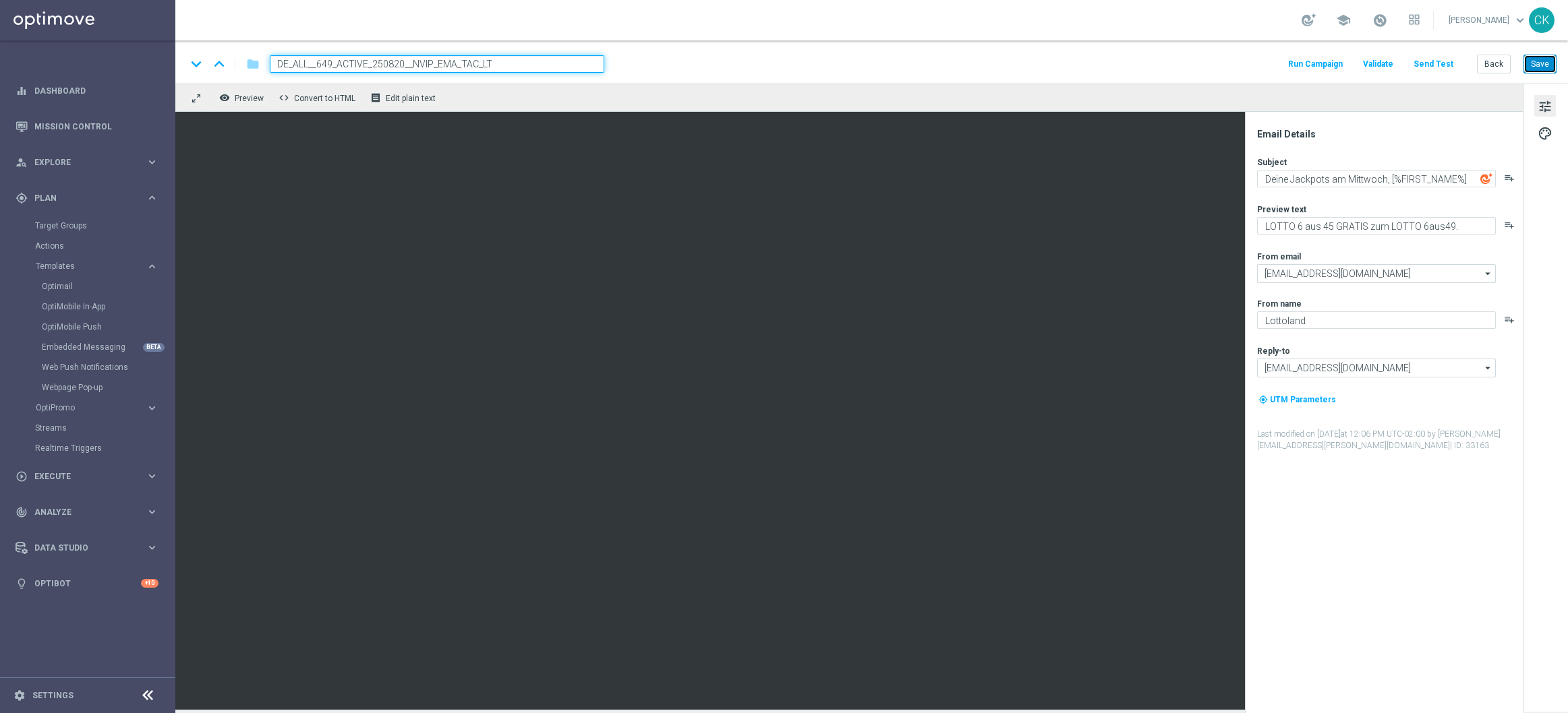
click at [1542, 63] on button "Save" at bounding box center [1540, 64] width 33 height 19
click at [1494, 62] on button "Back" at bounding box center [1494, 64] width 33 height 19
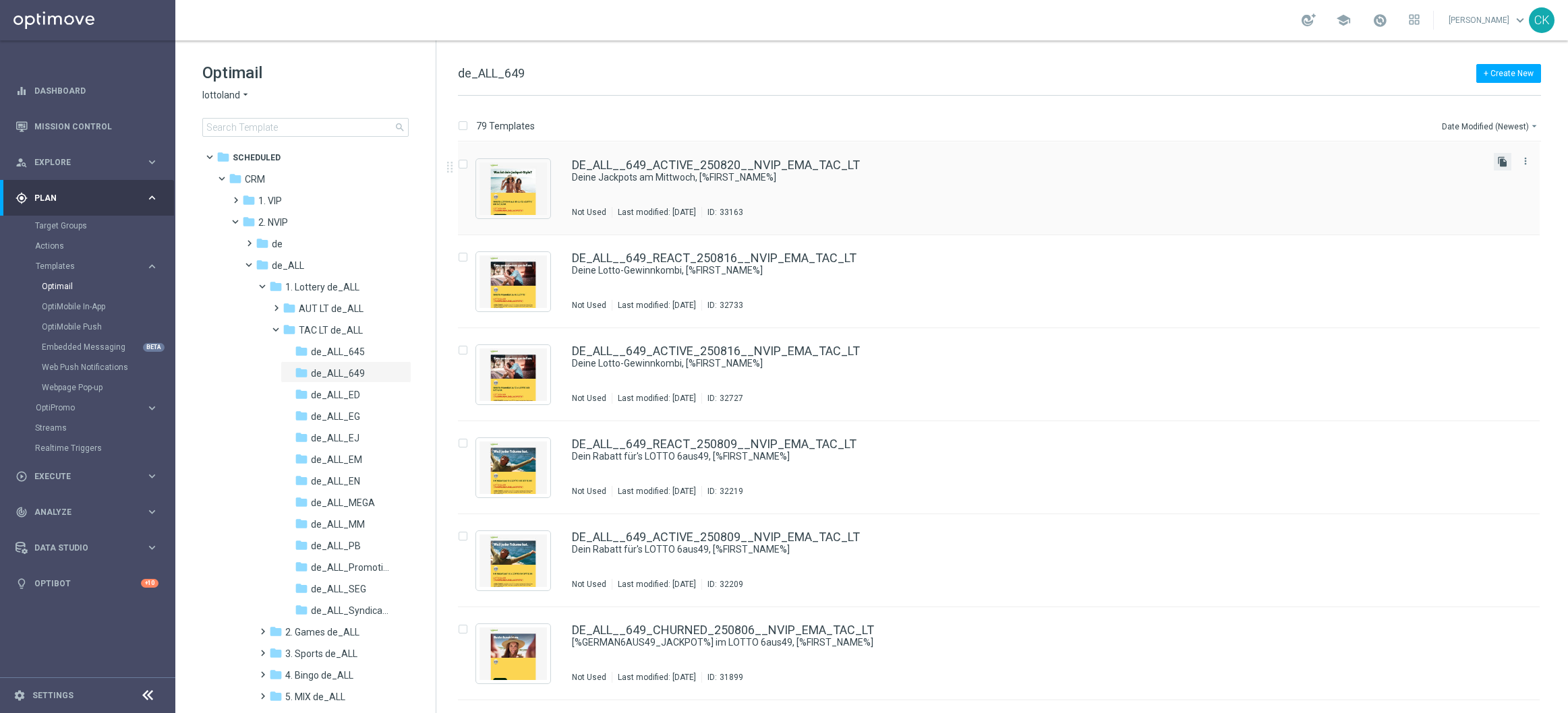
click at [1497, 161] on icon "file_copy" at bounding box center [1502, 162] width 11 height 11
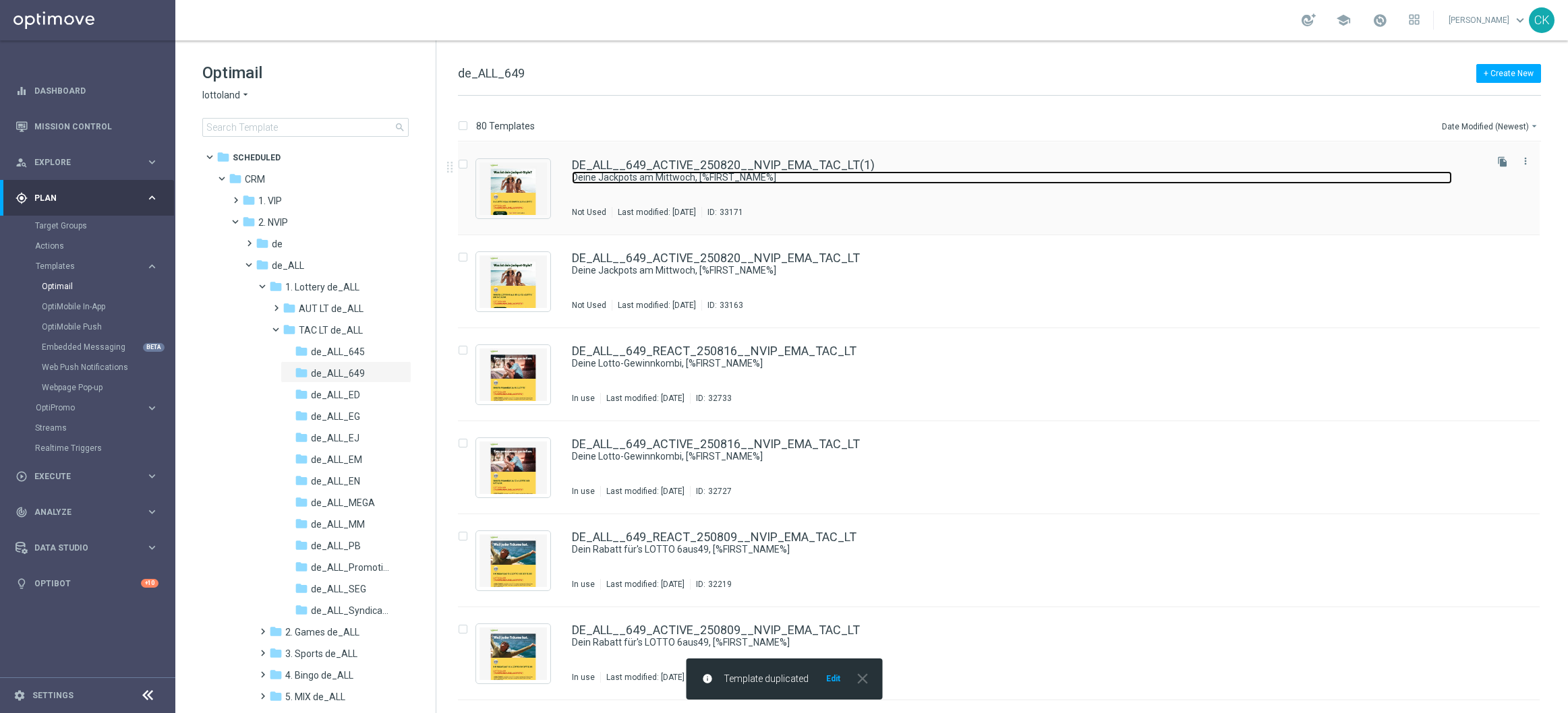
click at [695, 171] on link "Deine Jackpots am Mittwoch, [%FIRST_NAME%]" at bounding box center [1012, 177] width 880 height 13
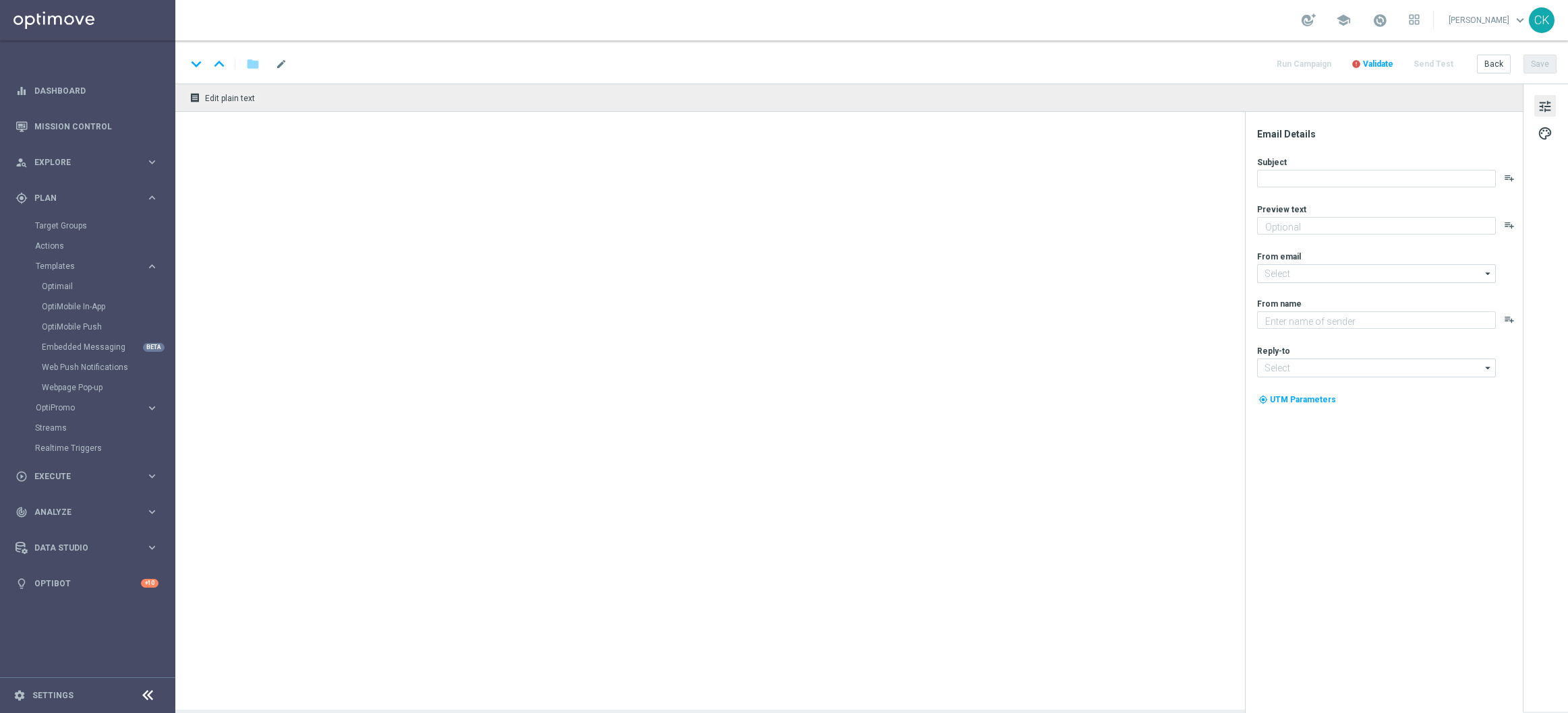
type input "DE_ALL__649_ACTIVE_250820__NVIP_EMA_TAC_LT(1)"
type textarea "LOTTO 6 aus 45 GRATIS zum LOTTO 6aus49."
type input "[EMAIL_ADDRESS][DOMAIN_NAME]"
type textarea "Lottoland"
type input "[EMAIL_ADDRESS][DOMAIN_NAME]"
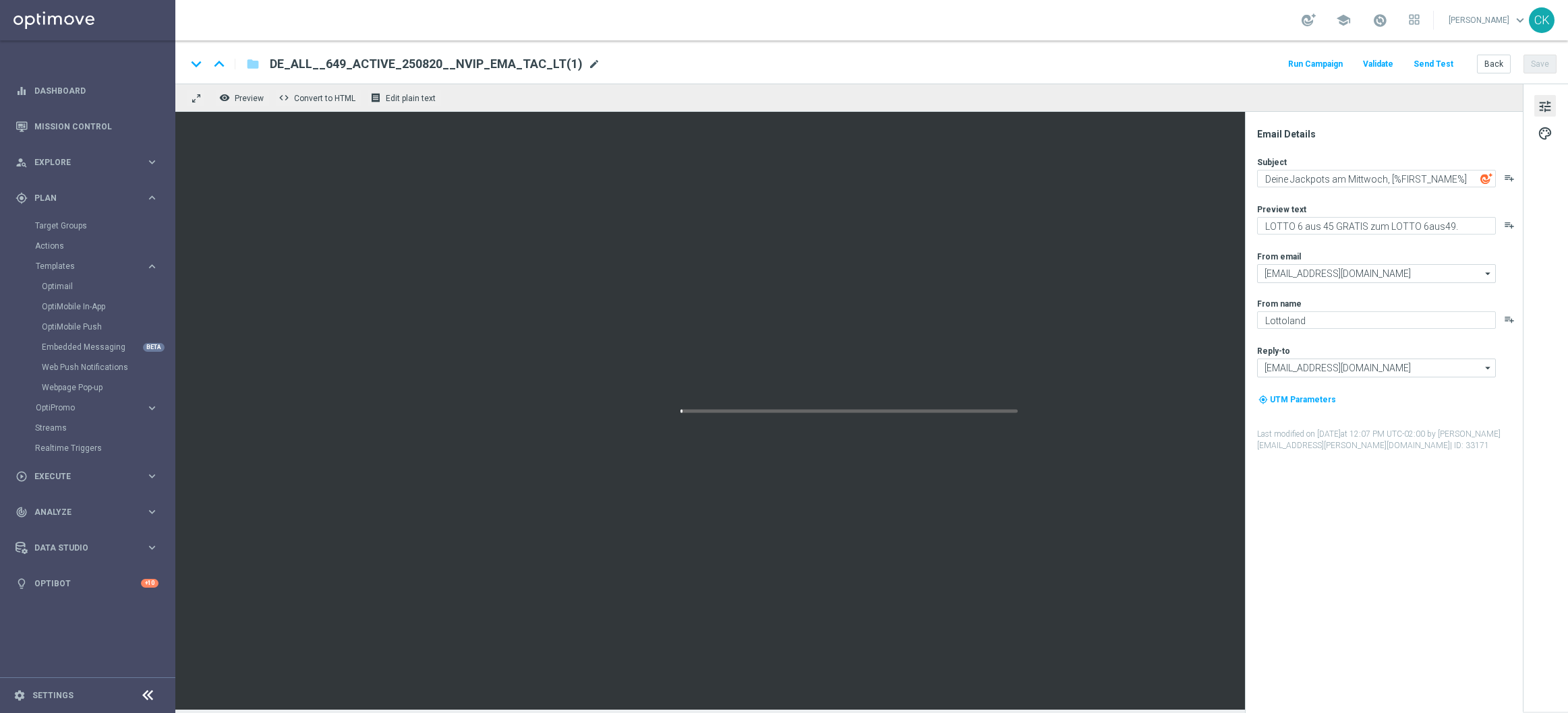
click at [589, 68] on span "mode_edit" at bounding box center [595, 64] width 12 height 12
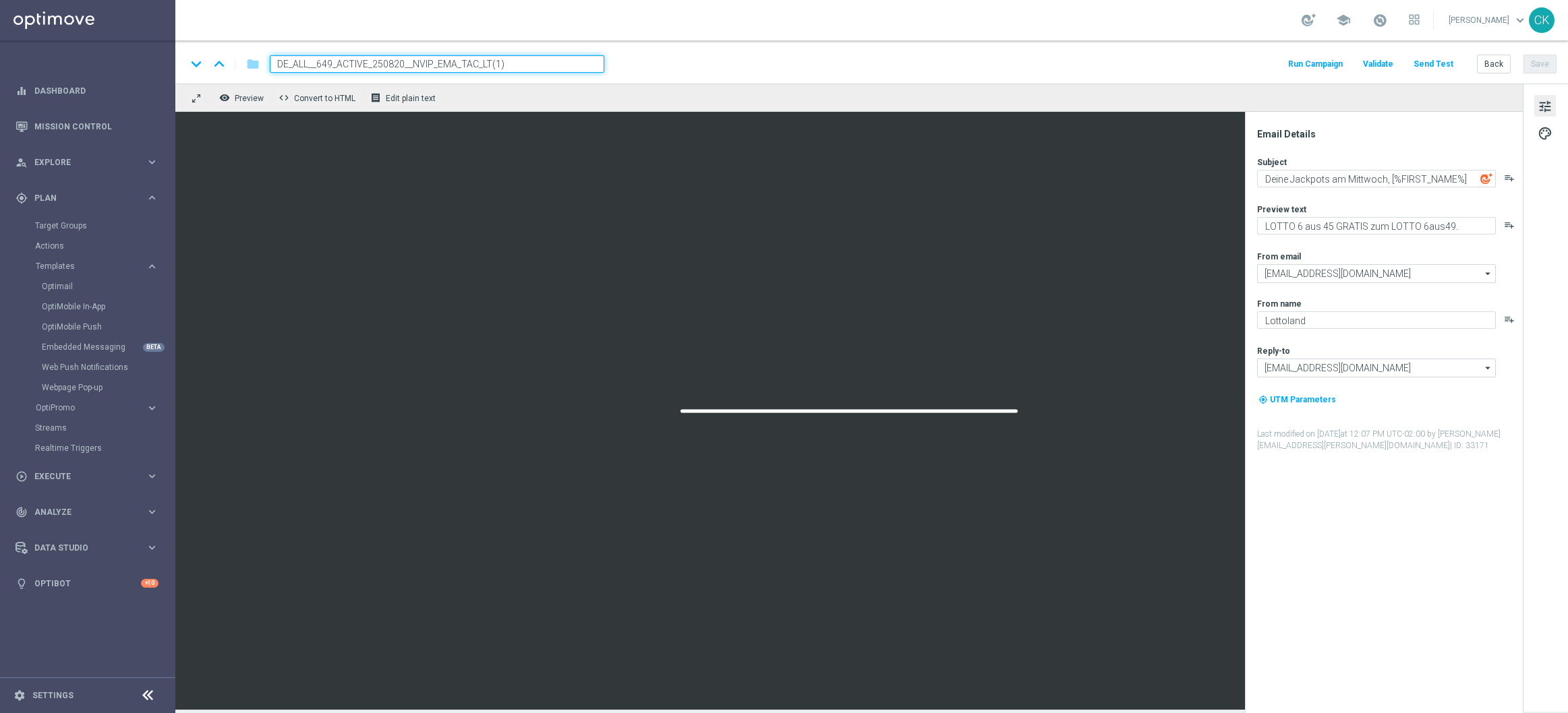
click at [530, 68] on input "DE_ALL__649_ACTIVE_250820__NVIP_EMA_TAC_LT(1)" at bounding box center [436, 64] width 334 height 18
paste input "REACT_250820__NVIP_EMA_TAC_LT"
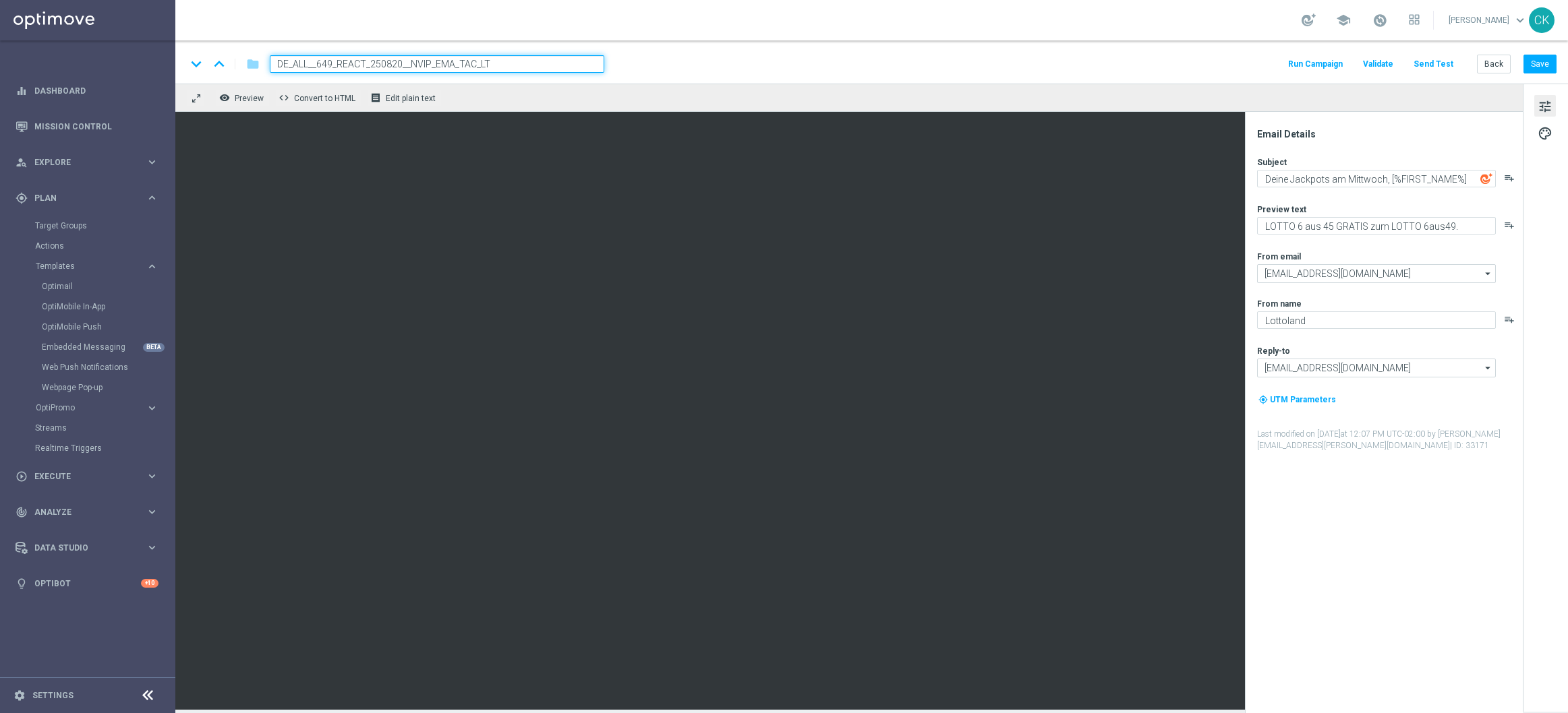
type input "DE_ALL__649_REACT_250820__NVIP_EMA_TAC_LT"
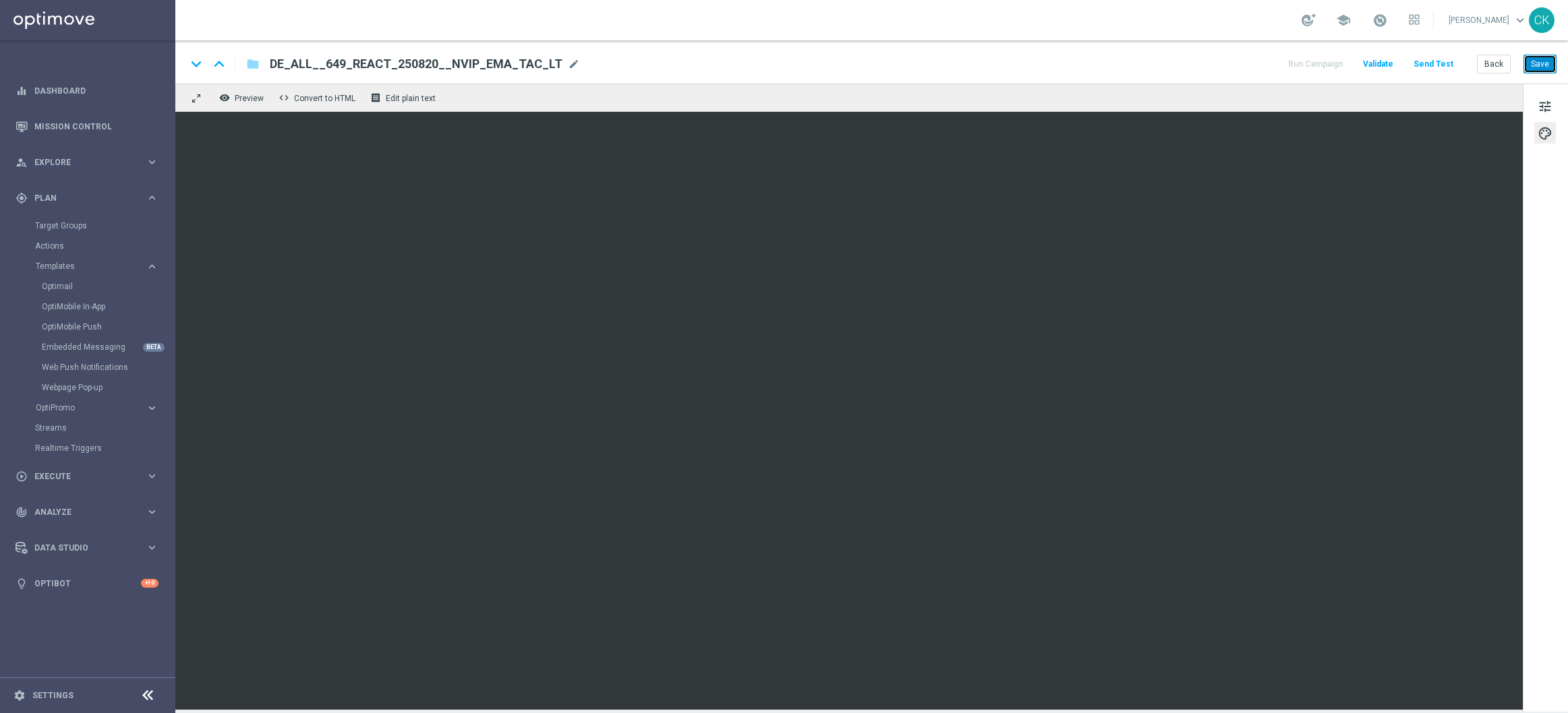
click at [1542, 59] on button "Save" at bounding box center [1540, 64] width 33 height 19
click at [1547, 66] on button "Save" at bounding box center [1540, 64] width 33 height 19
click at [1436, 65] on button "Send Test" at bounding box center [1433, 64] width 44 height 18
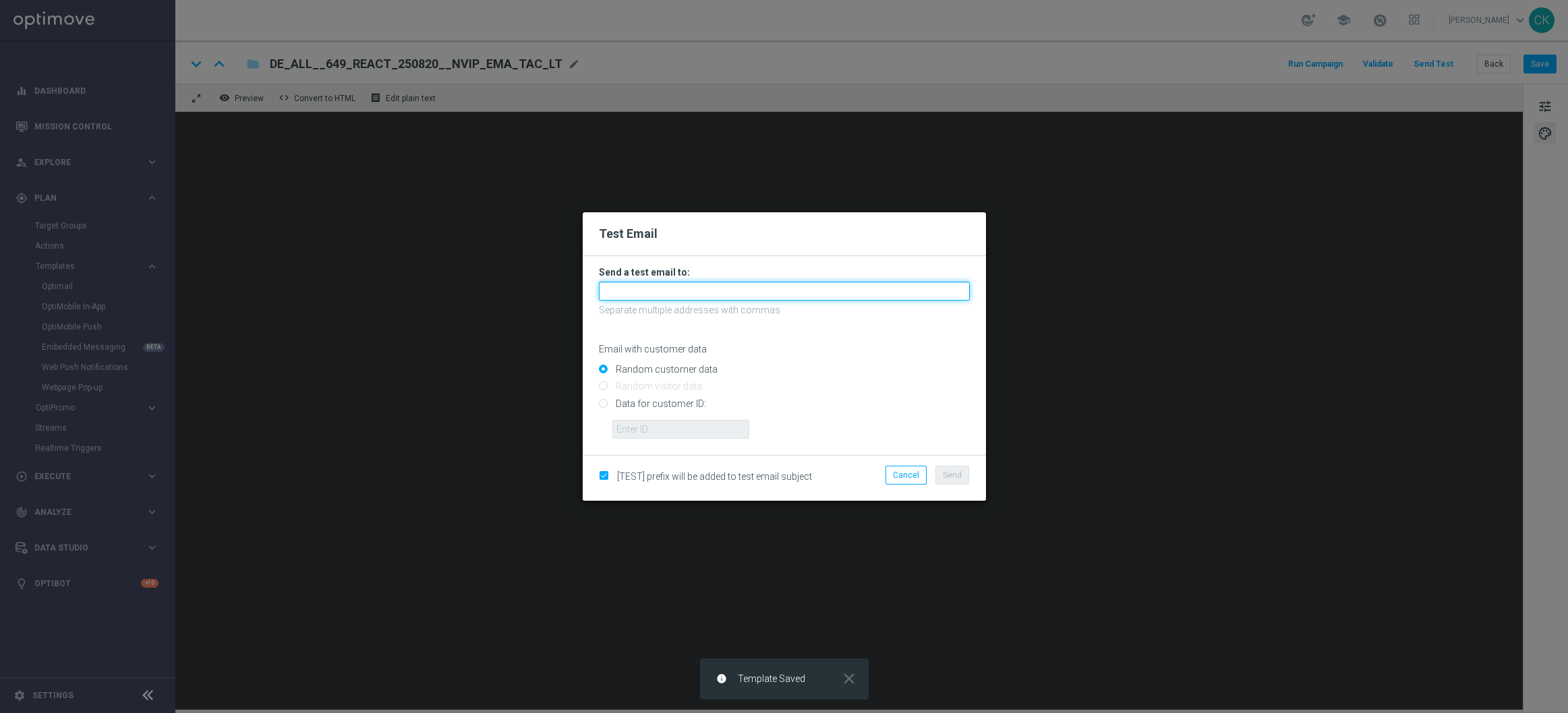
click at [827, 292] on input "text" at bounding box center [784, 292] width 371 height 19
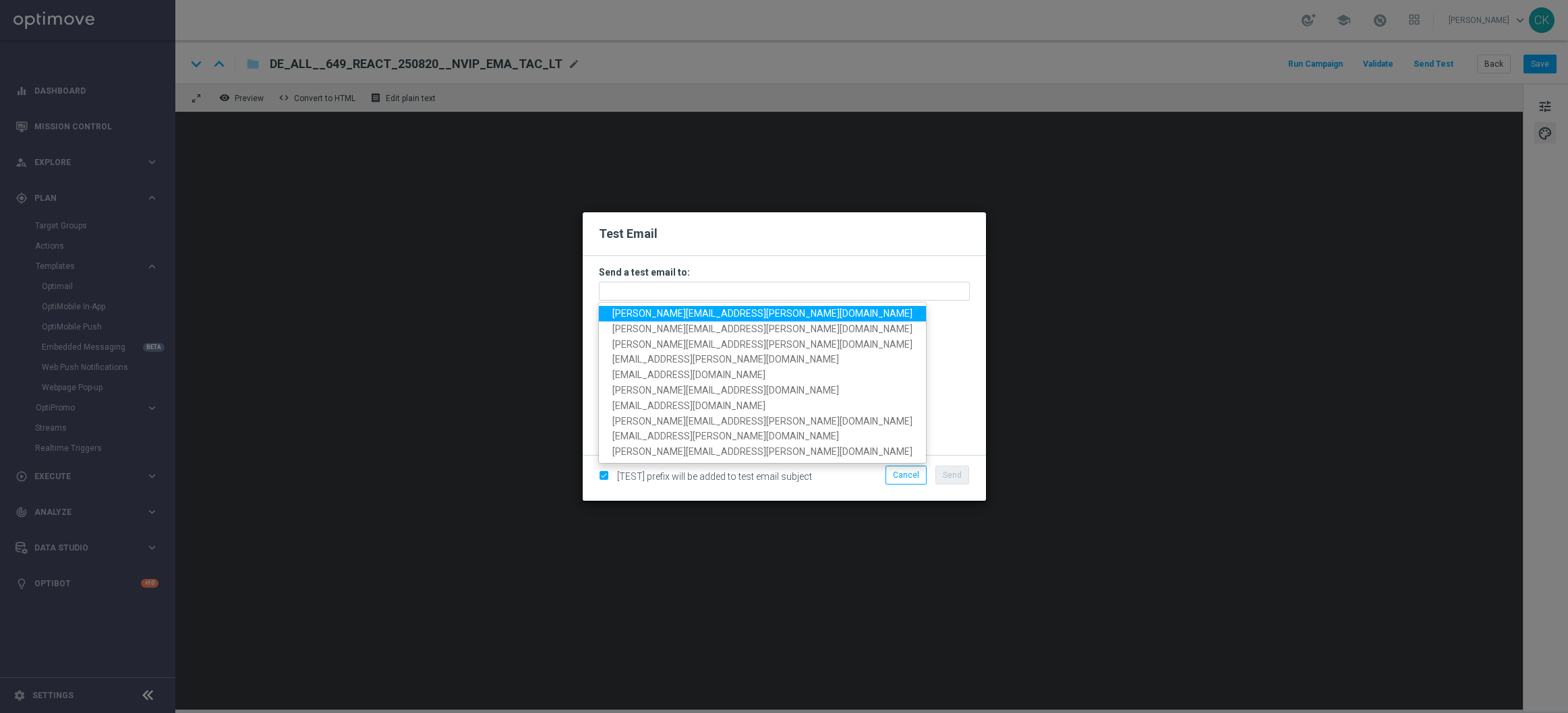
click at [737, 309] on span "charlotte.kammeyer@lottoland.com" at bounding box center [762, 313] width 300 height 11
type input "charlotte.kammeyer@lottoland.com"
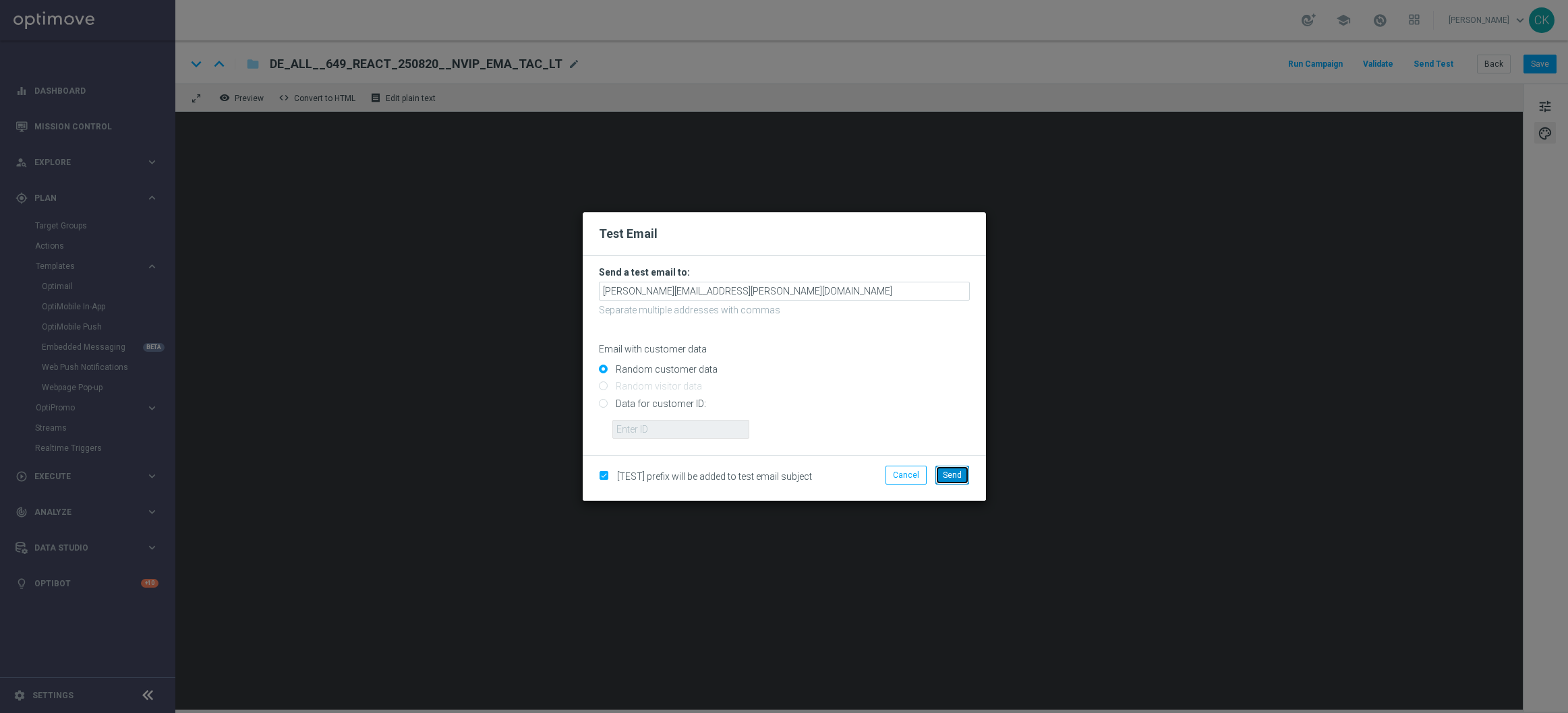
click at [955, 474] on span "Send" at bounding box center [952, 474] width 19 height 9
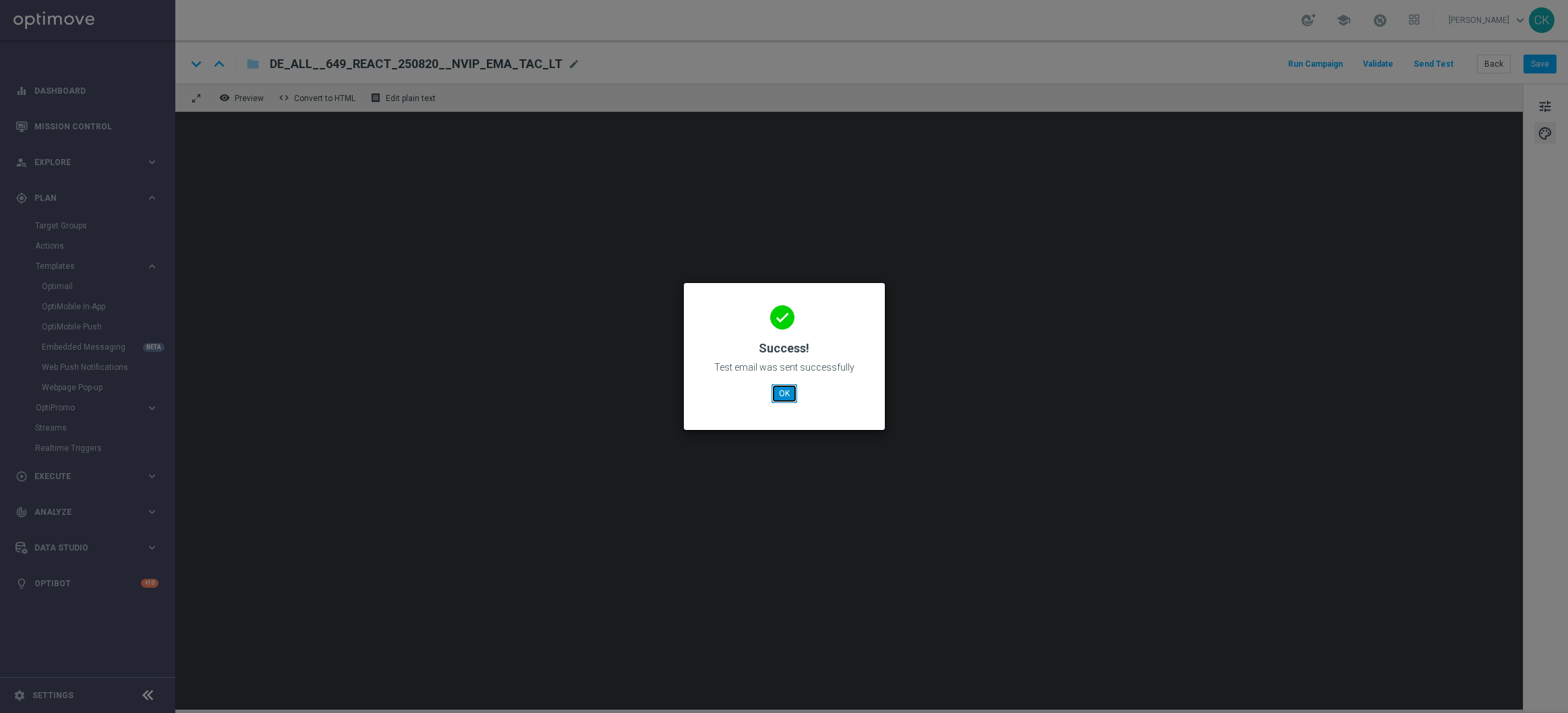
click at [783, 395] on button "OK" at bounding box center [784, 393] width 26 height 19
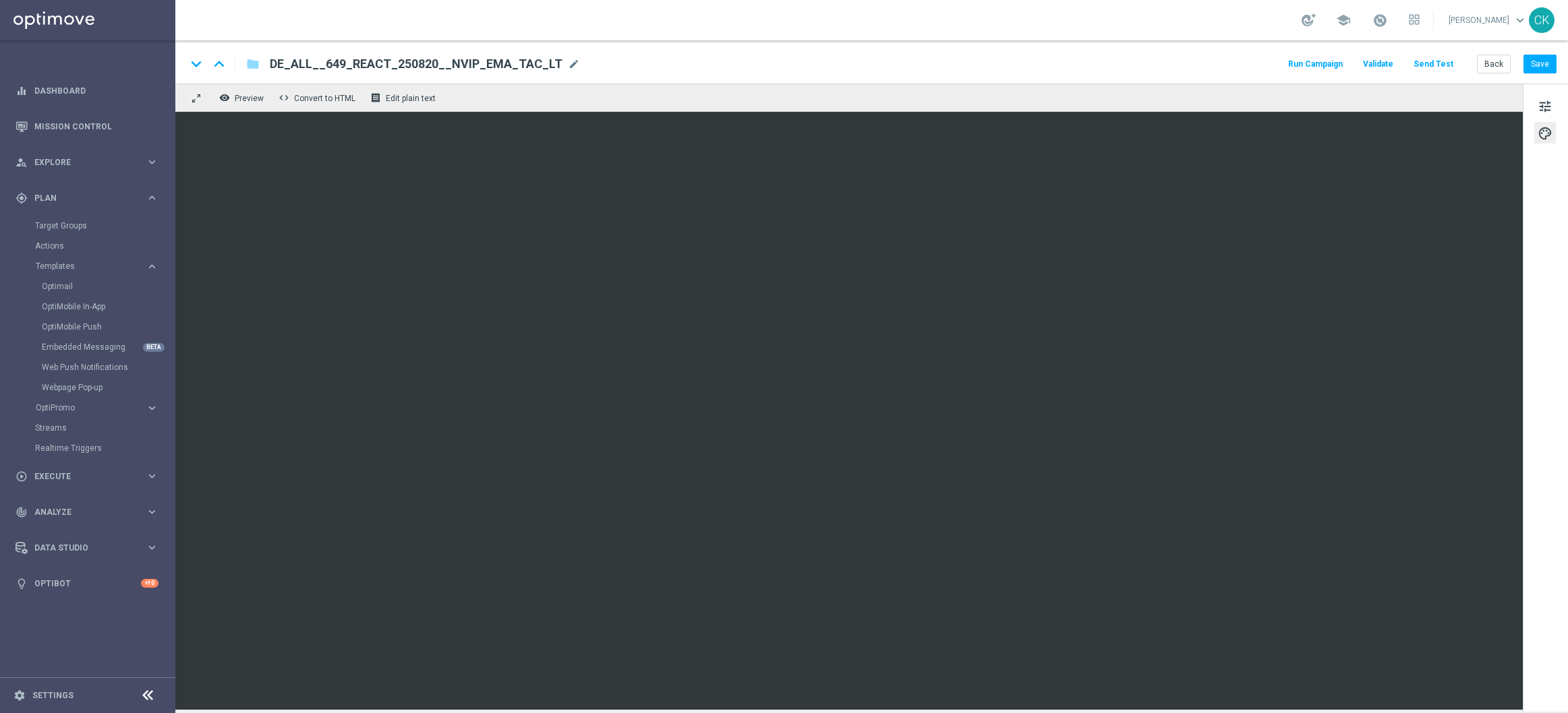
click at [1443, 65] on button "Send Test" at bounding box center [1433, 64] width 44 height 18
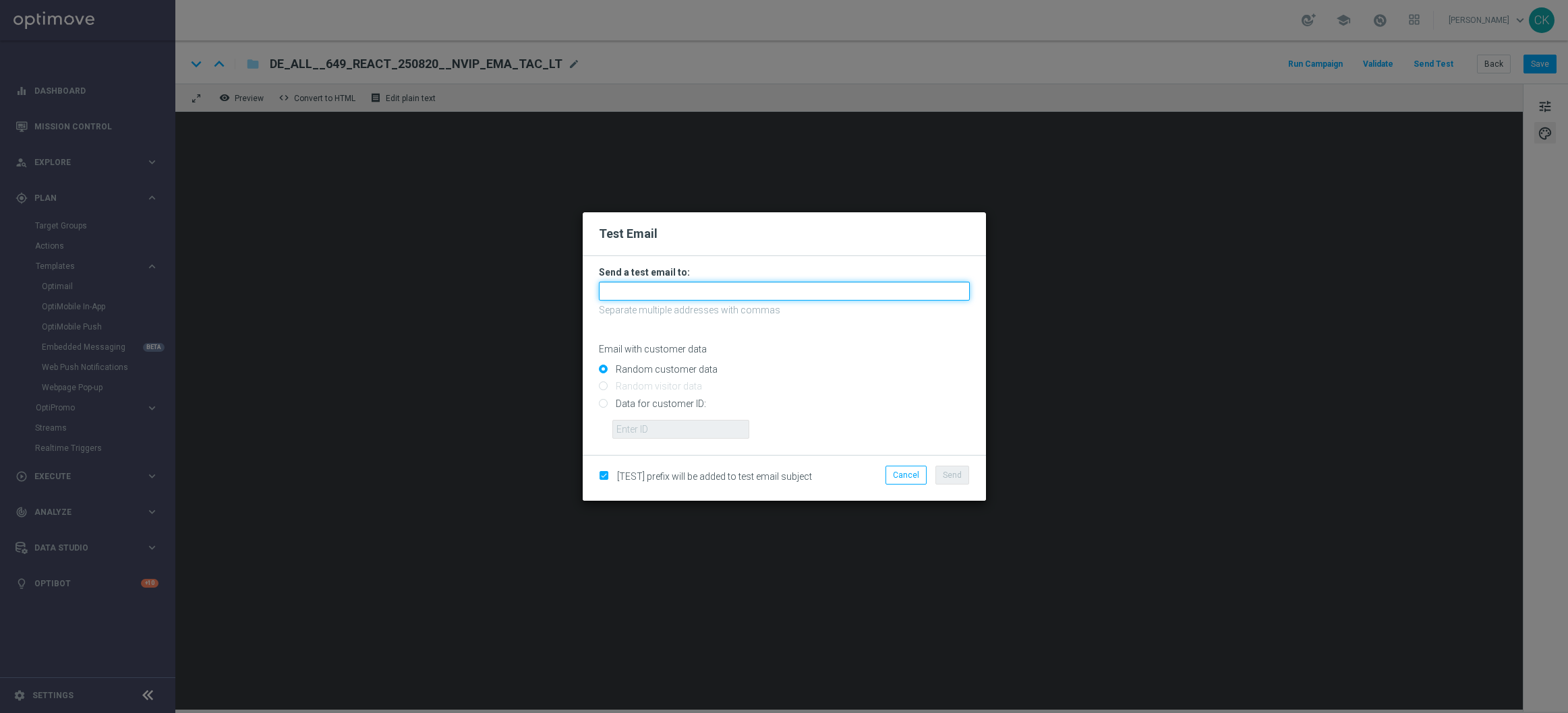
click at [767, 284] on input "text" at bounding box center [784, 292] width 371 height 19
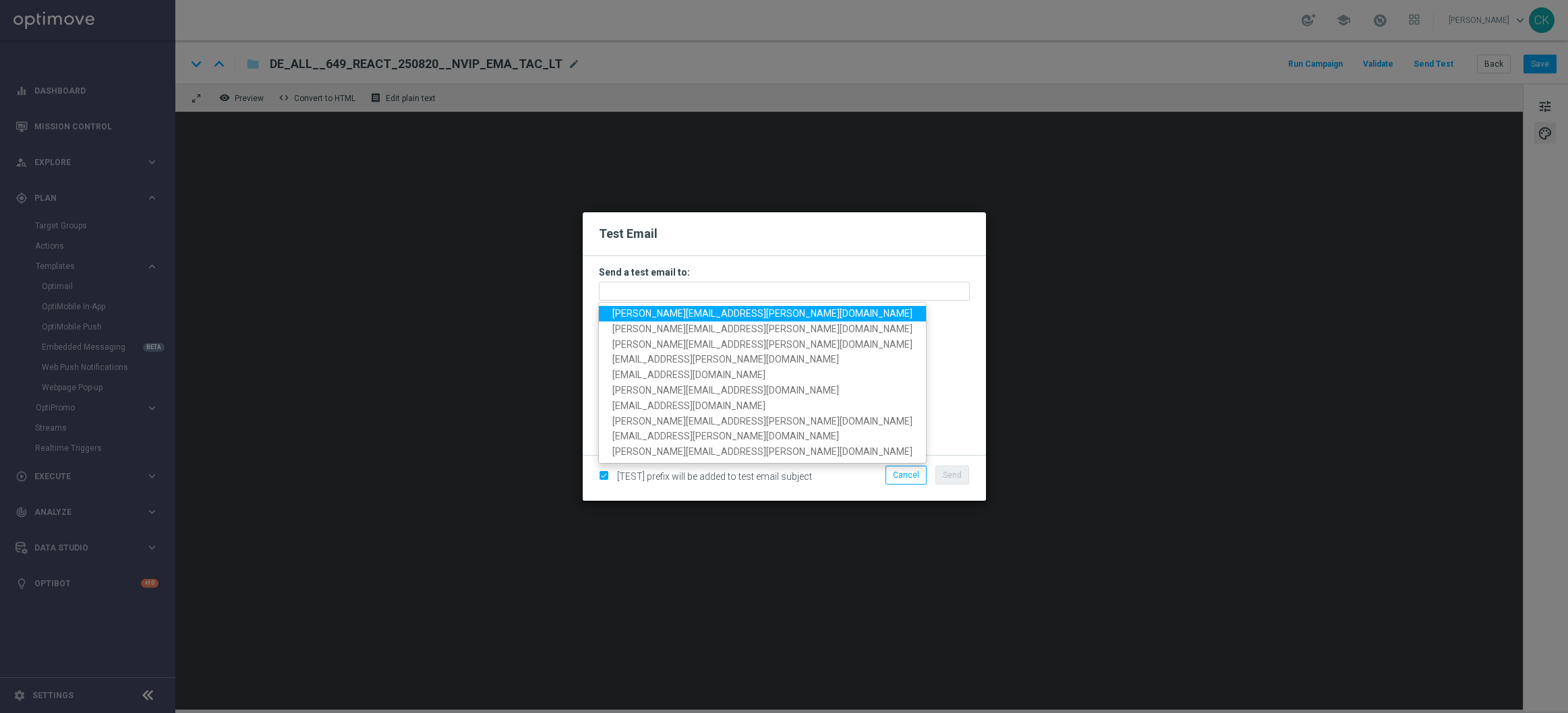
click at [701, 316] on span "charlotte.kammeyer@lottoland.com" at bounding box center [762, 313] width 300 height 11
type input "charlotte.kammeyer@lottoland.com"
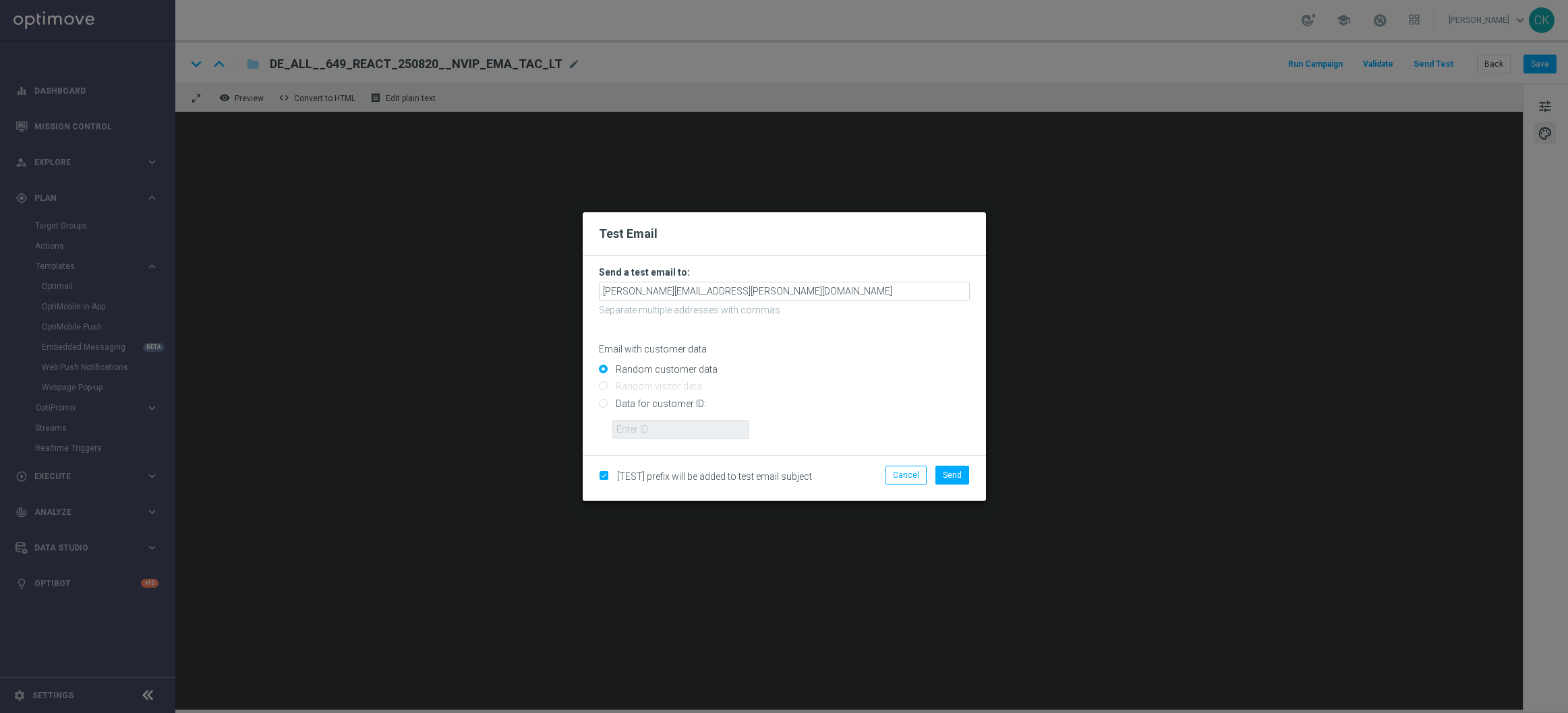
click at [646, 404] on input "Data for customer ID:" at bounding box center [784, 410] width 371 height 19
radio input "true"
click at [646, 424] on input "text" at bounding box center [681, 429] width 137 height 19
type input "14586067"
click at [966, 473] on button "Send" at bounding box center [952, 475] width 33 height 19
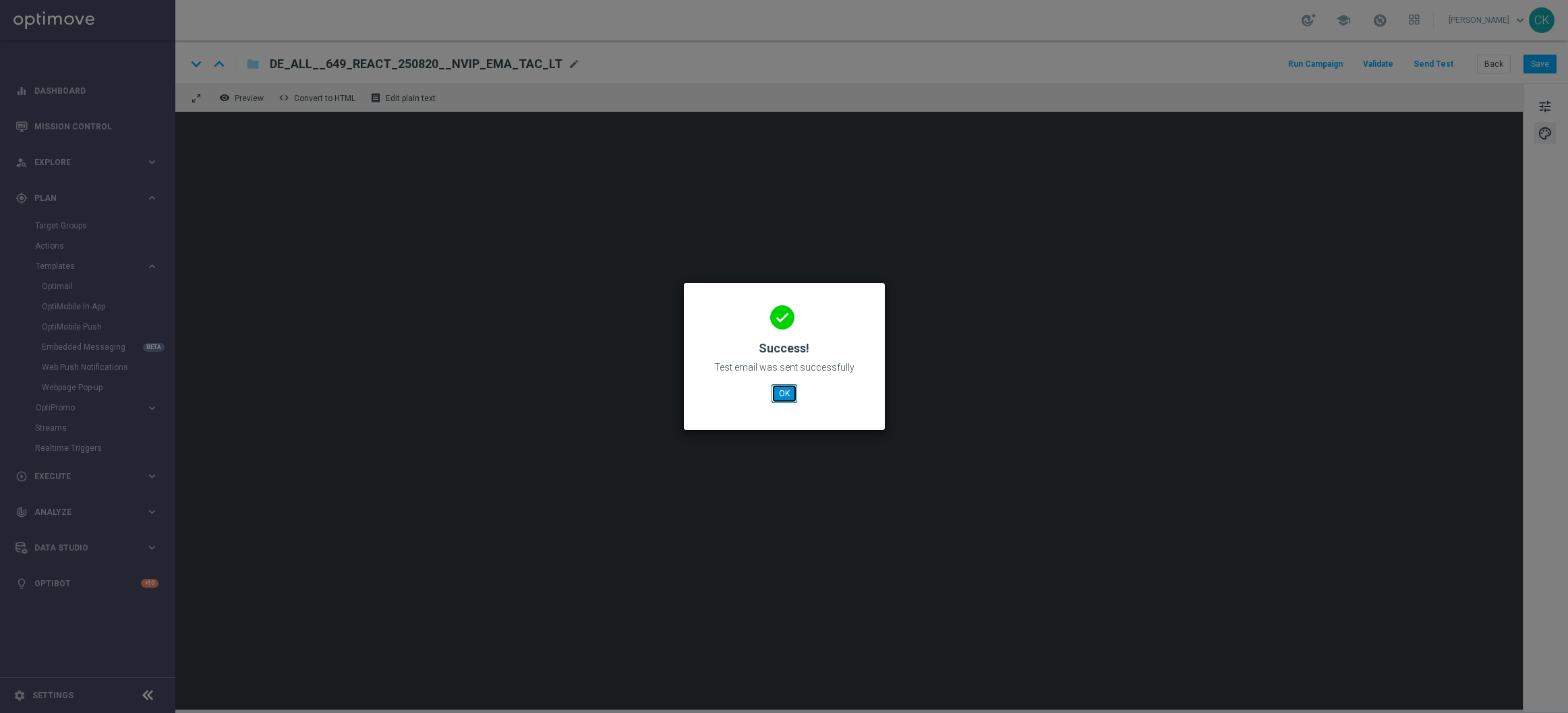
click at [778, 392] on button "OK" at bounding box center [784, 393] width 26 height 19
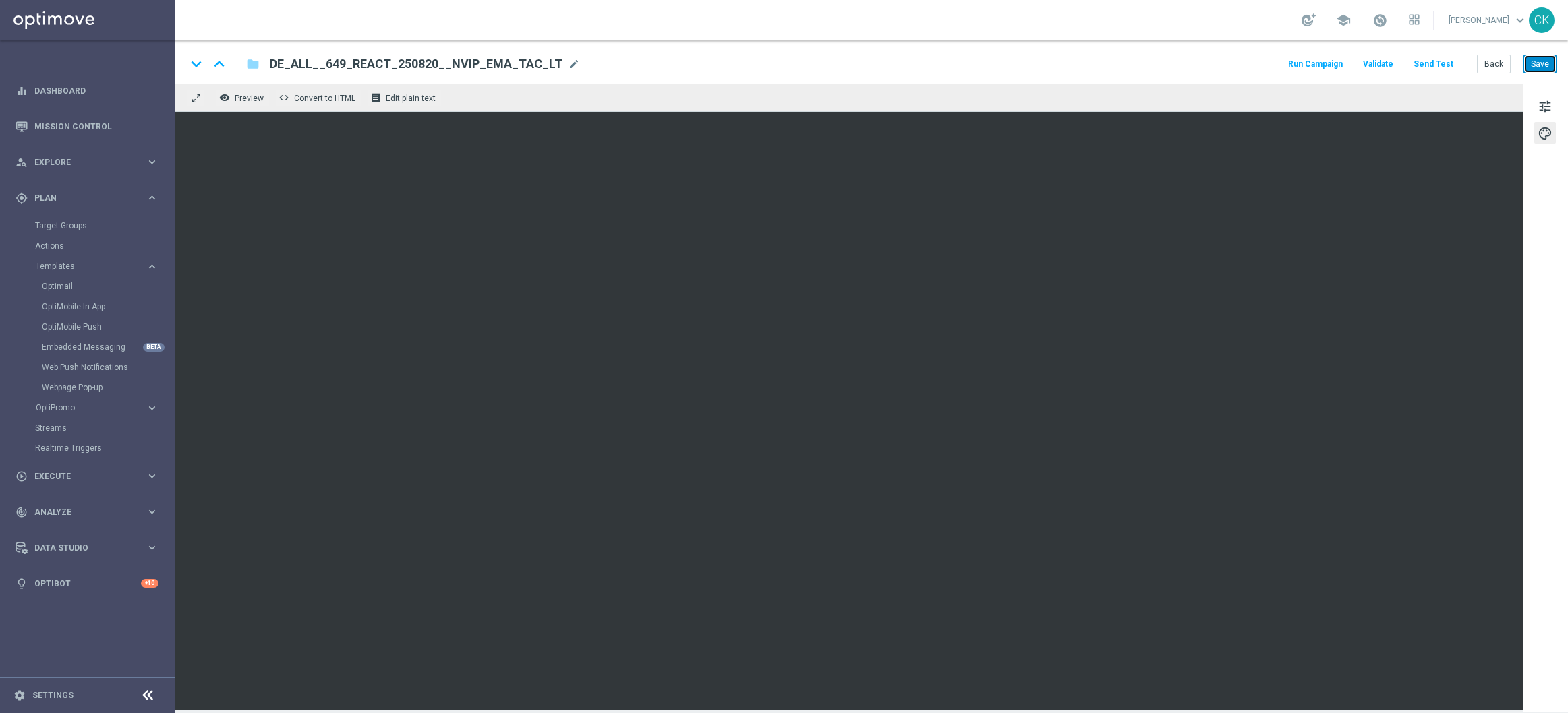
click at [1543, 68] on button "Save" at bounding box center [1540, 64] width 33 height 19
click at [1495, 59] on button "Back" at bounding box center [1494, 64] width 33 height 19
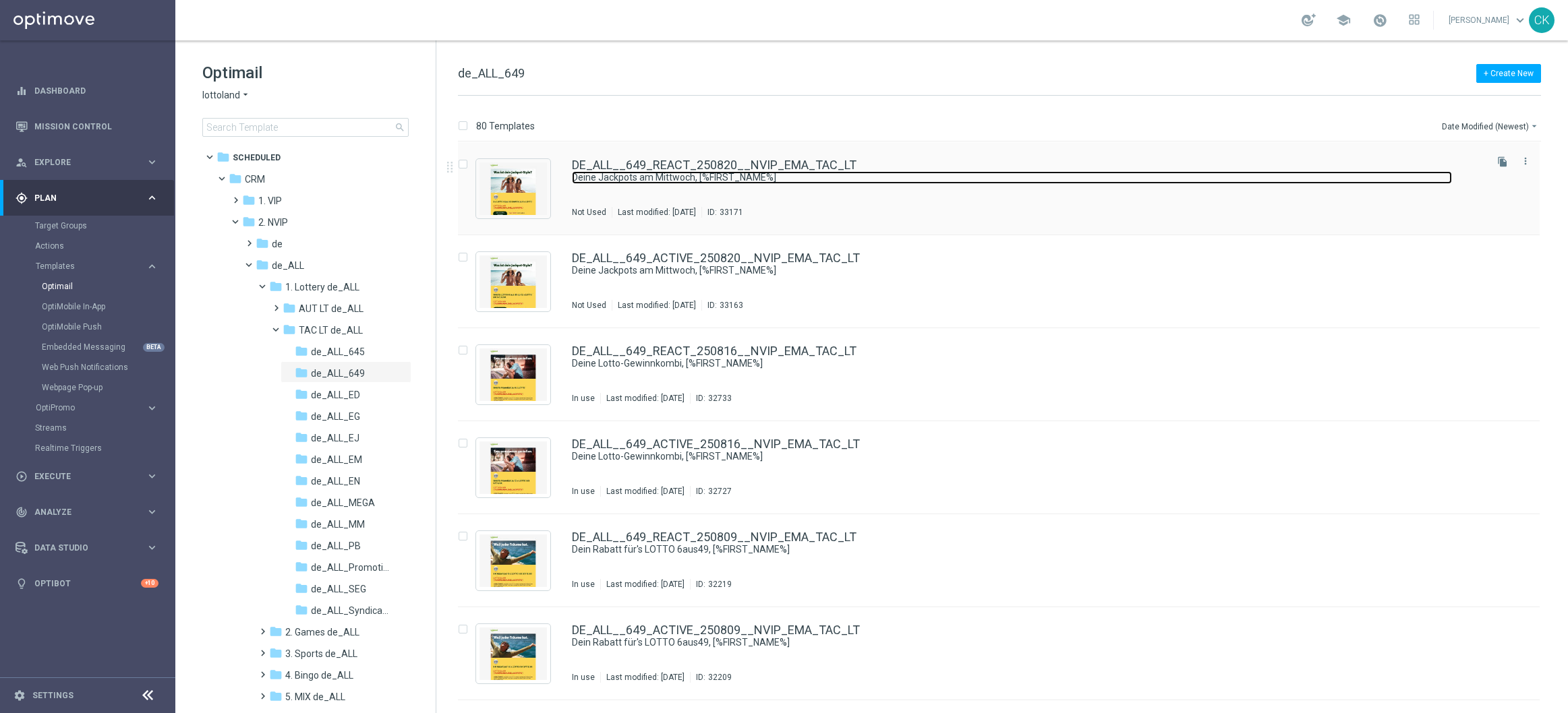
click at [626, 176] on link "Deine Jackpots am Mittwoch, [%FIRST_NAME%]" at bounding box center [1012, 177] width 880 height 13
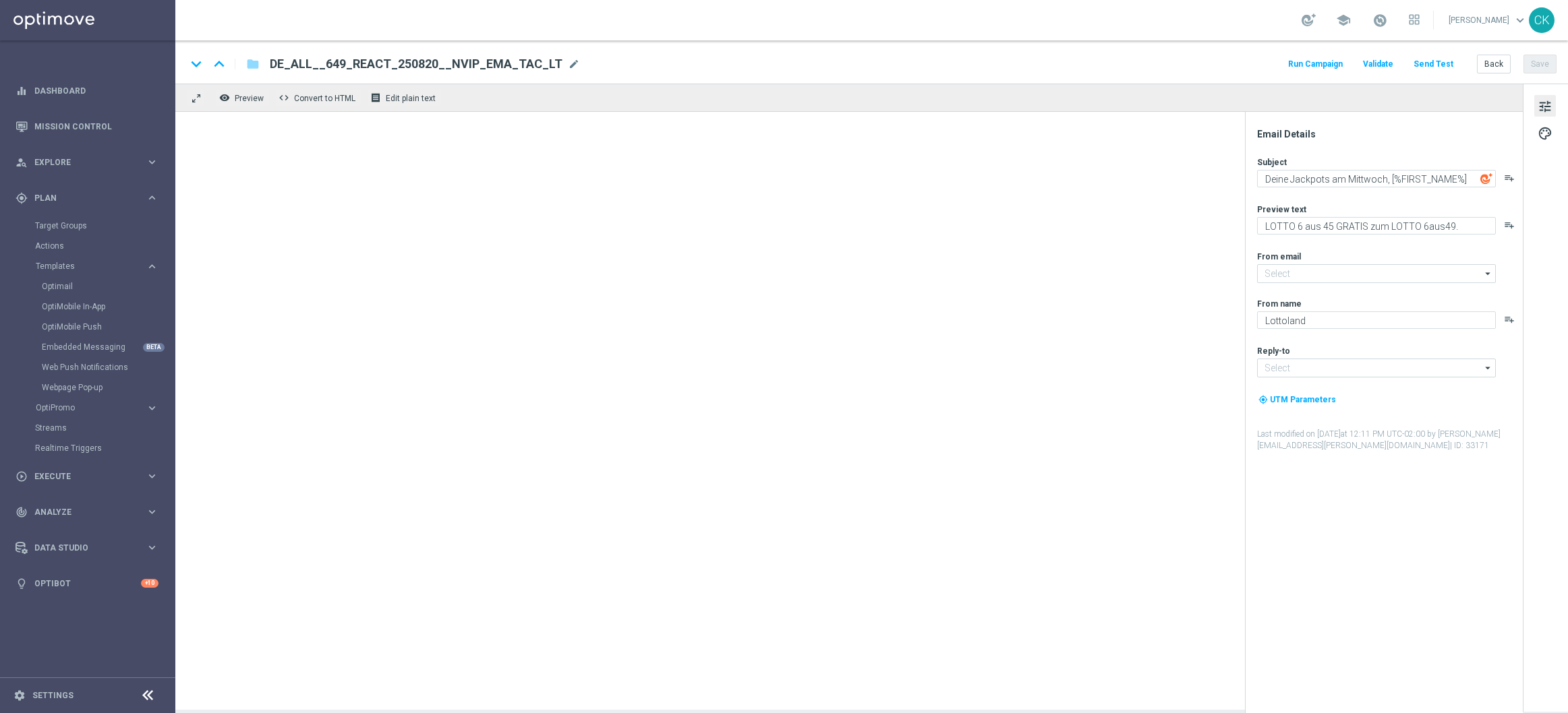
type input "[EMAIL_ADDRESS][DOMAIN_NAME]"
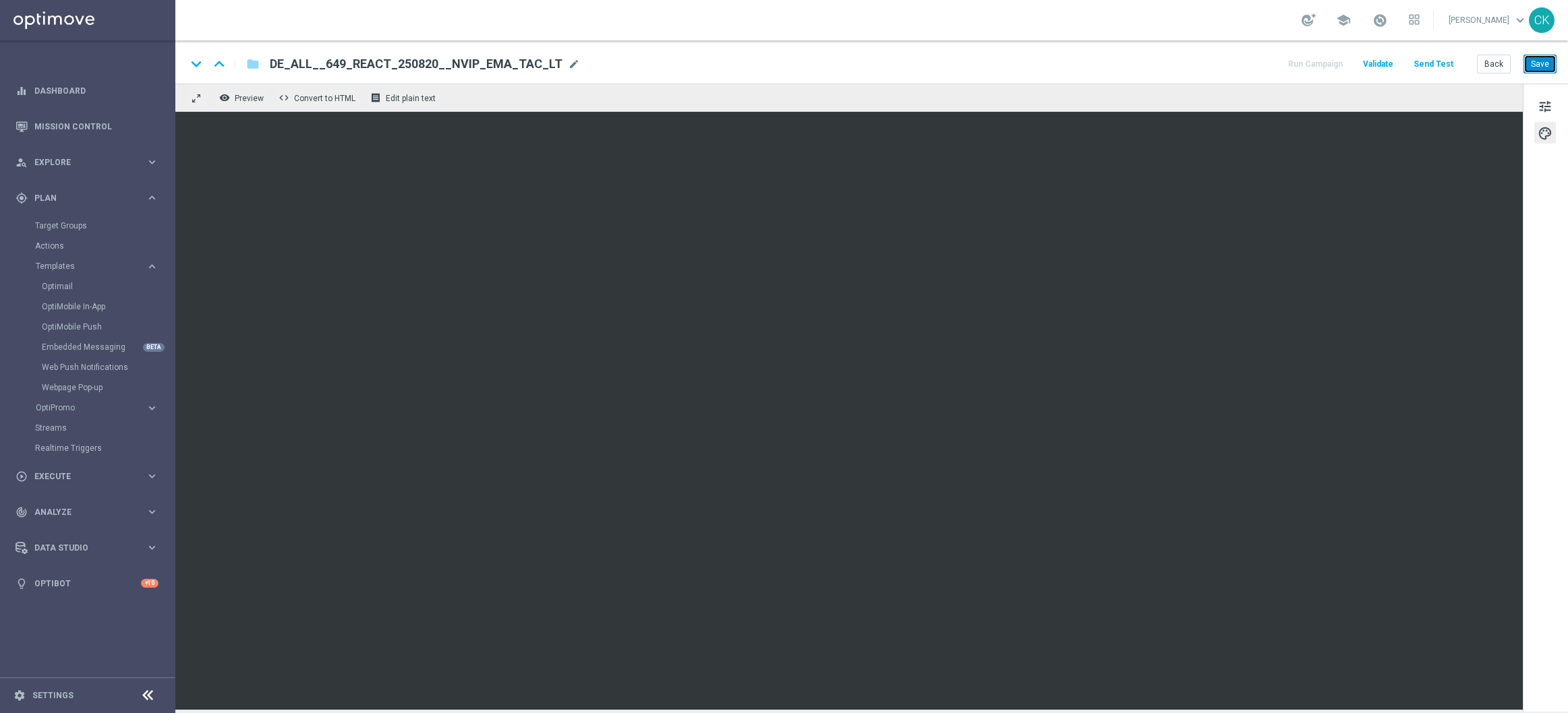
click at [1543, 59] on button "Save" at bounding box center [1540, 64] width 33 height 19
click at [1441, 61] on button "Send Test" at bounding box center [1433, 64] width 44 height 18
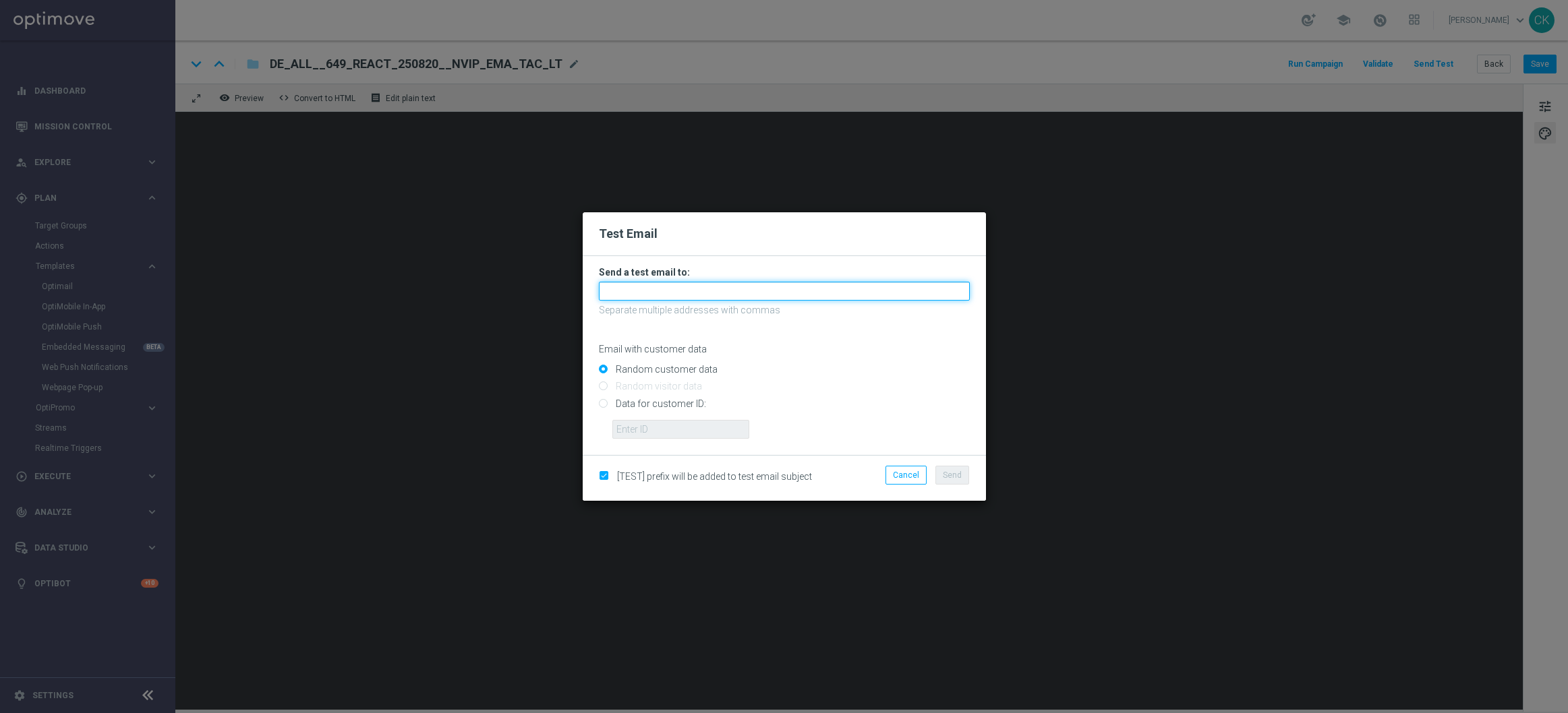
click at [796, 292] on input "text" at bounding box center [784, 292] width 371 height 19
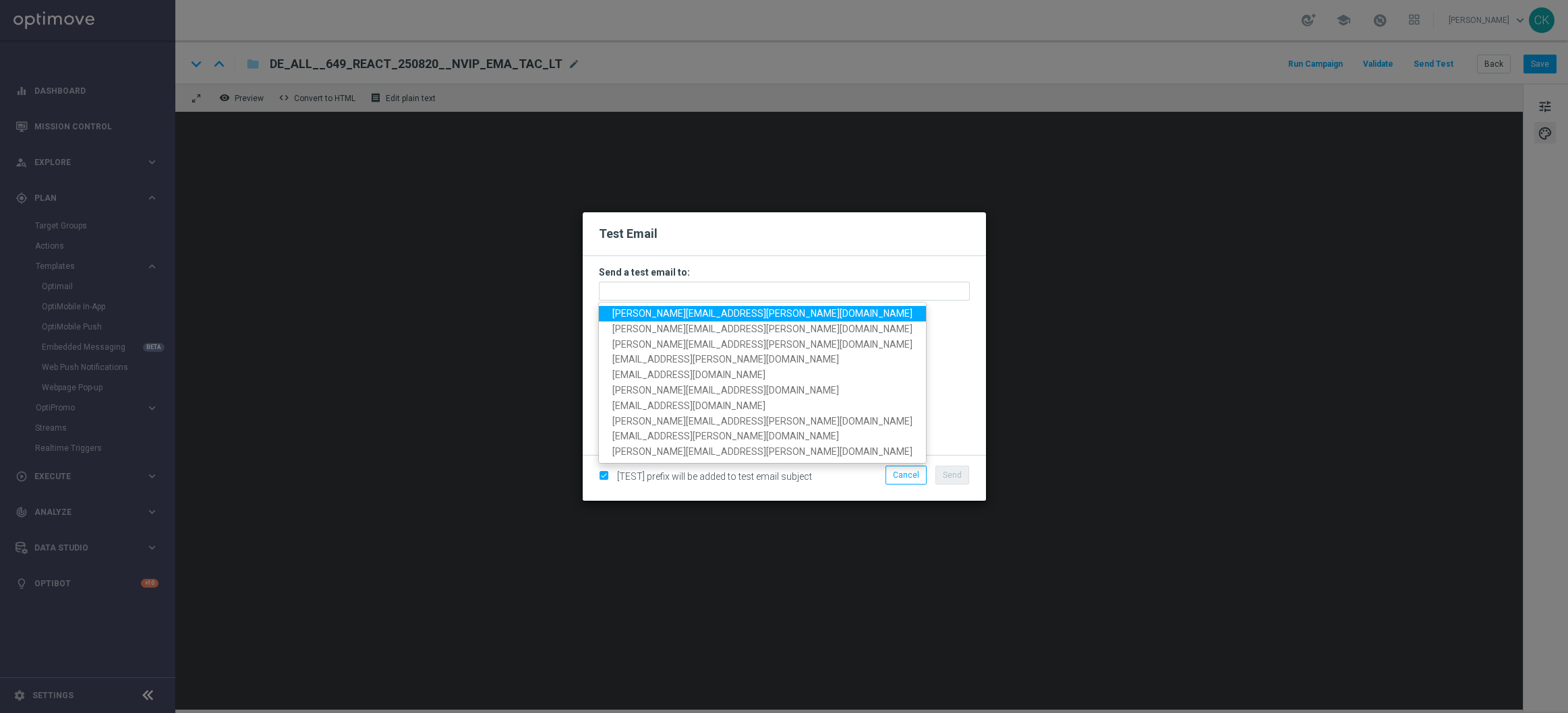
click at [709, 316] on span "charlotte.kammeyer@lottoland.com" at bounding box center [762, 313] width 300 height 11
type input "charlotte.kammeyer@lottoland.com"
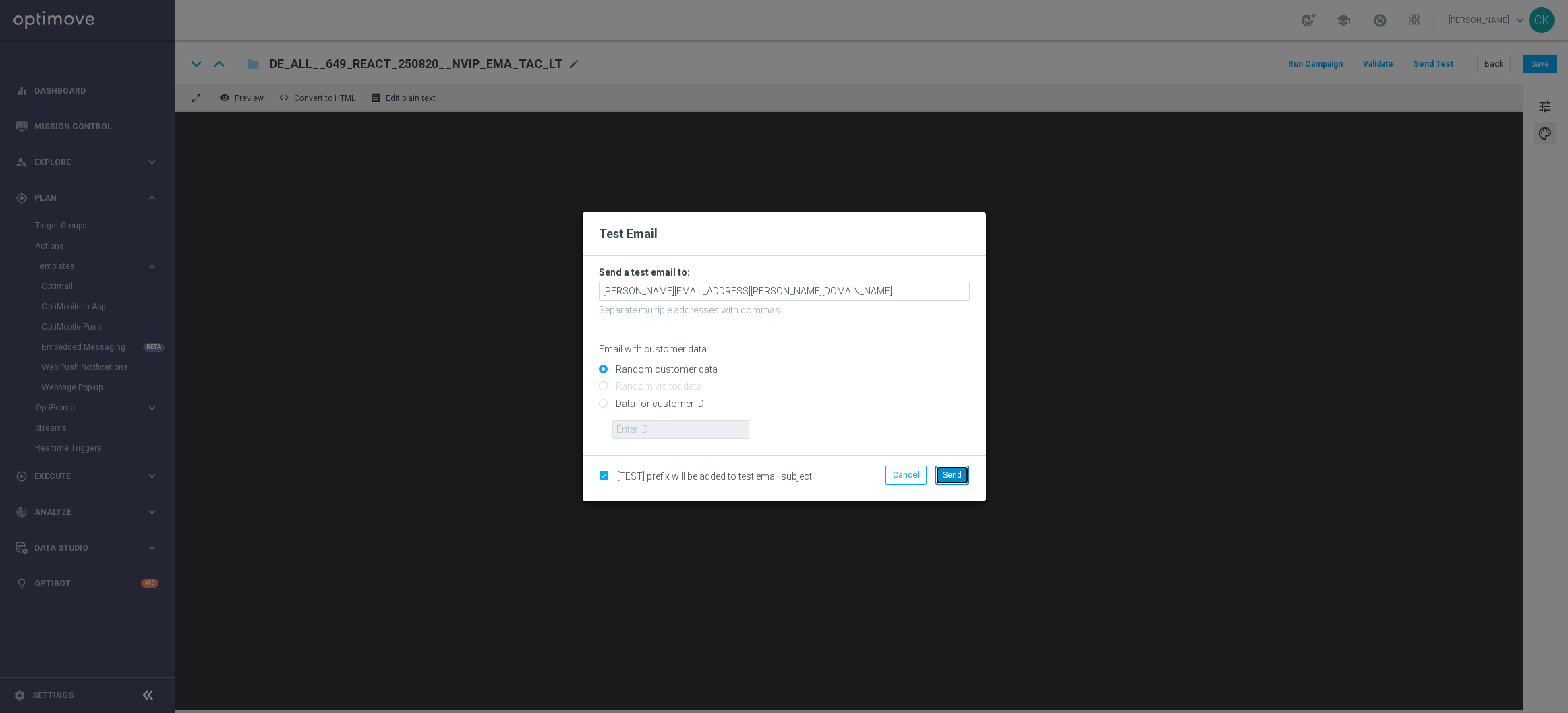
click at [958, 477] on span "Send" at bounding box center [952, 474] width 19 height 9
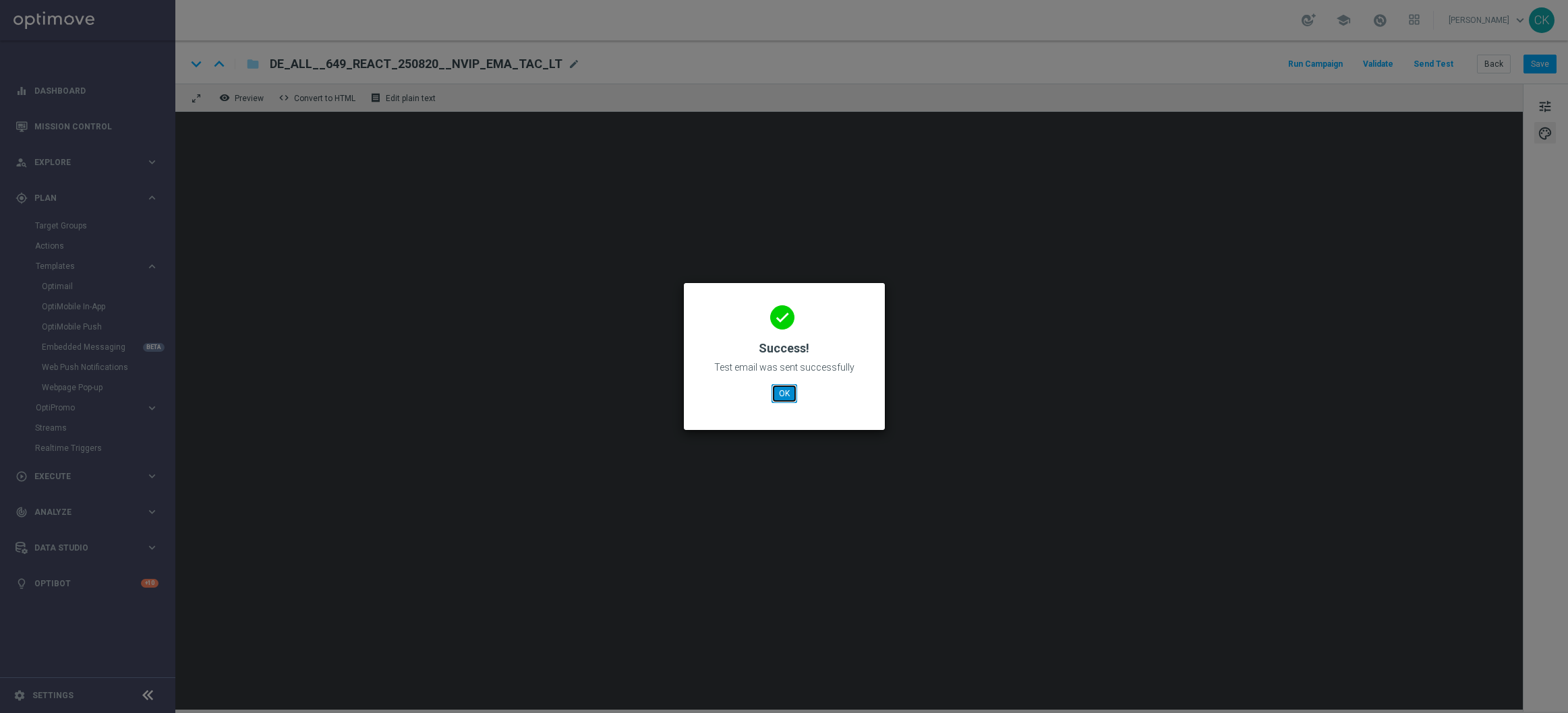
click at [785, 395] on button "OK" at bounding box center [784, 393] width 26 height 19
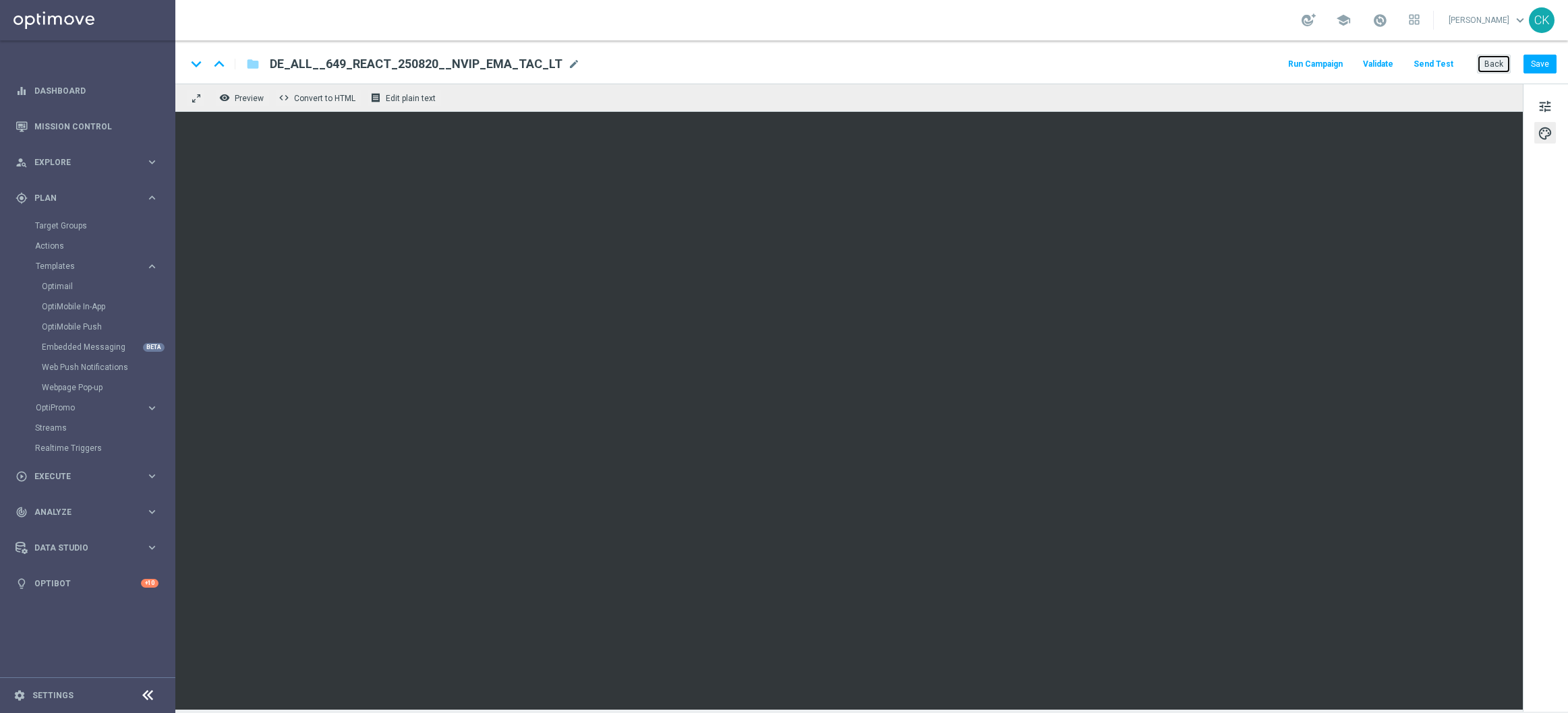
click at [1493, 63] on button "Back" at bounding box center [1494, 64] width 33 height 19
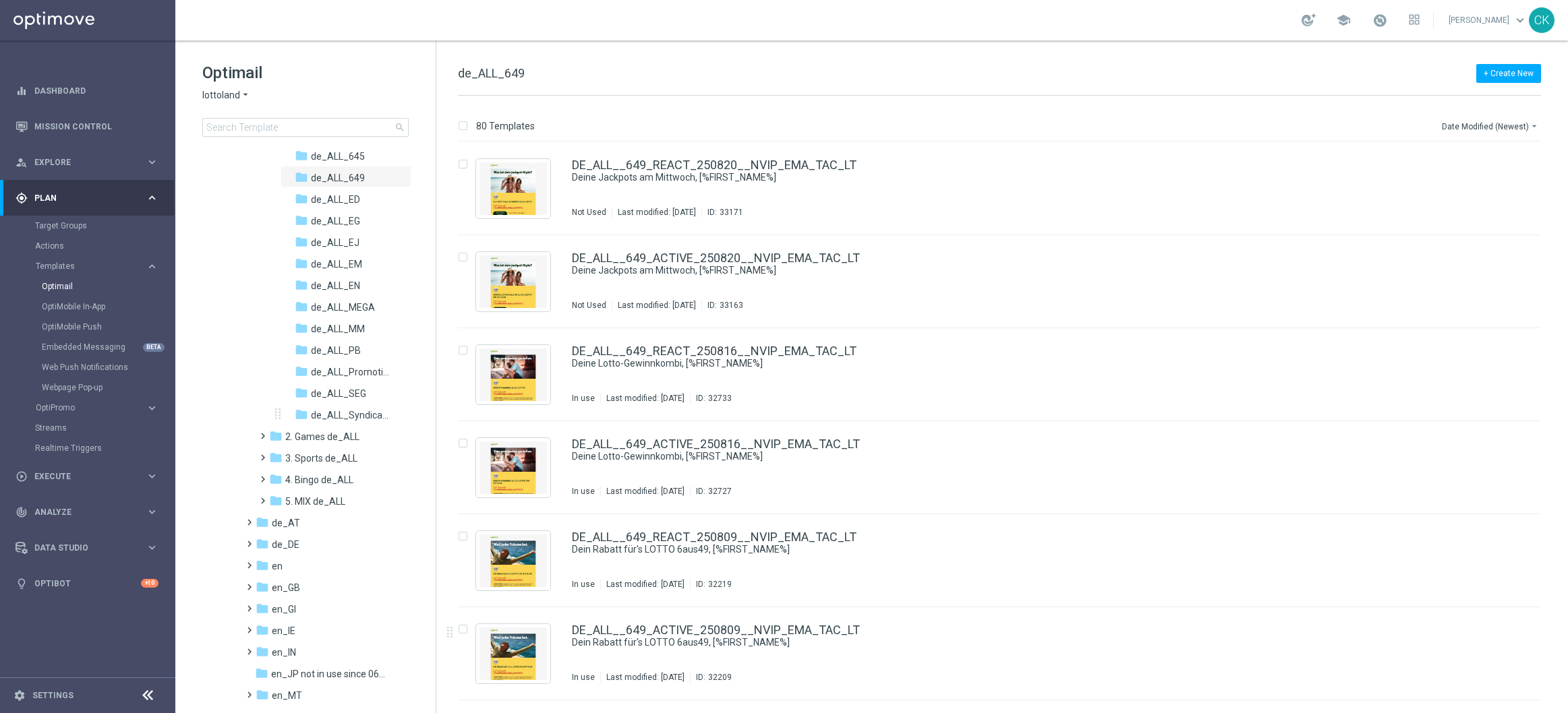
scroll to position [214, 0]
click at [247, 501] on span at bounding box center [246, 498] width 6 height 5
click at [263, 522] on span at bounding box center [259, 520] width 6 height 5
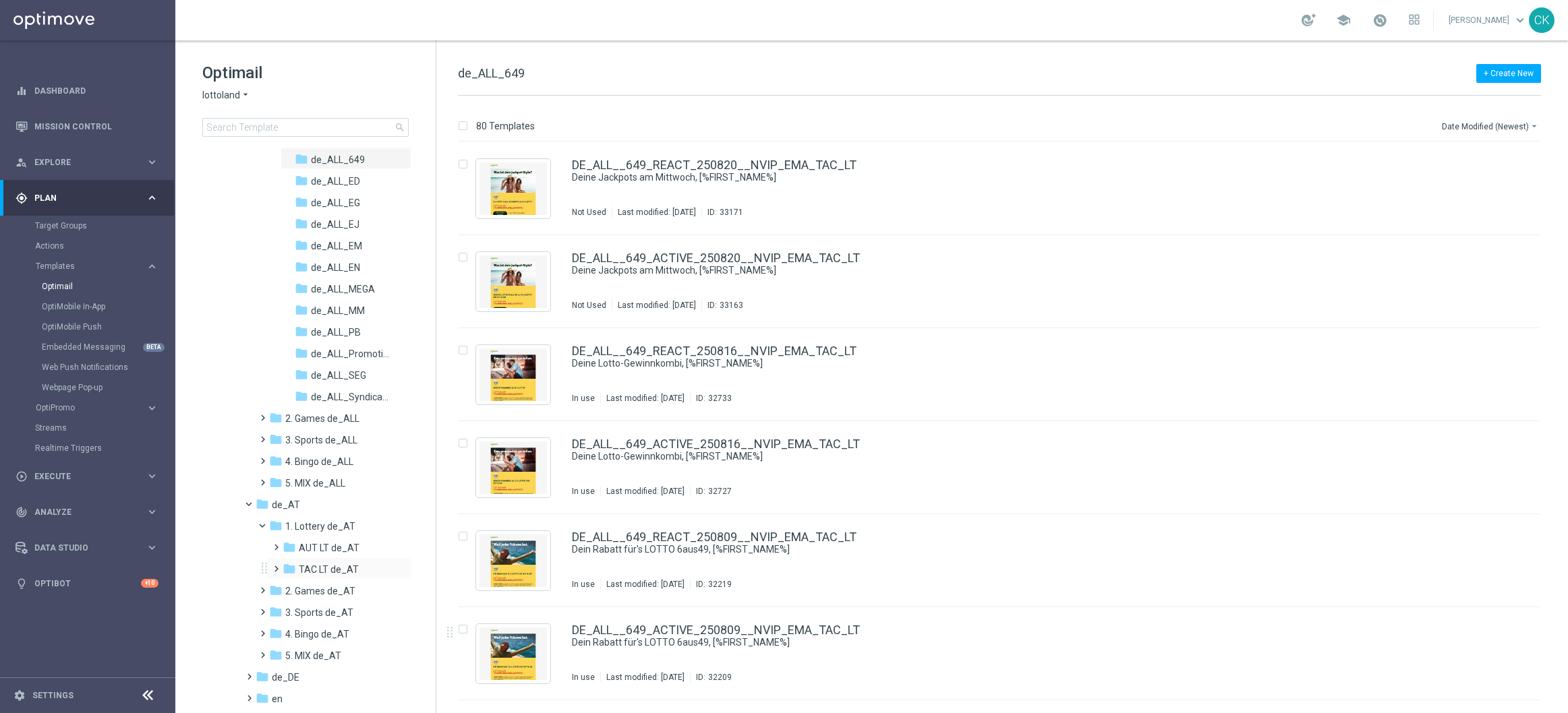
click at [276, 566] on span at bounding box center [273, 563] width 6 height 5
click at [327, 588] on span "de_AT_645" at bounding box center [335, 591] width 50 height 12
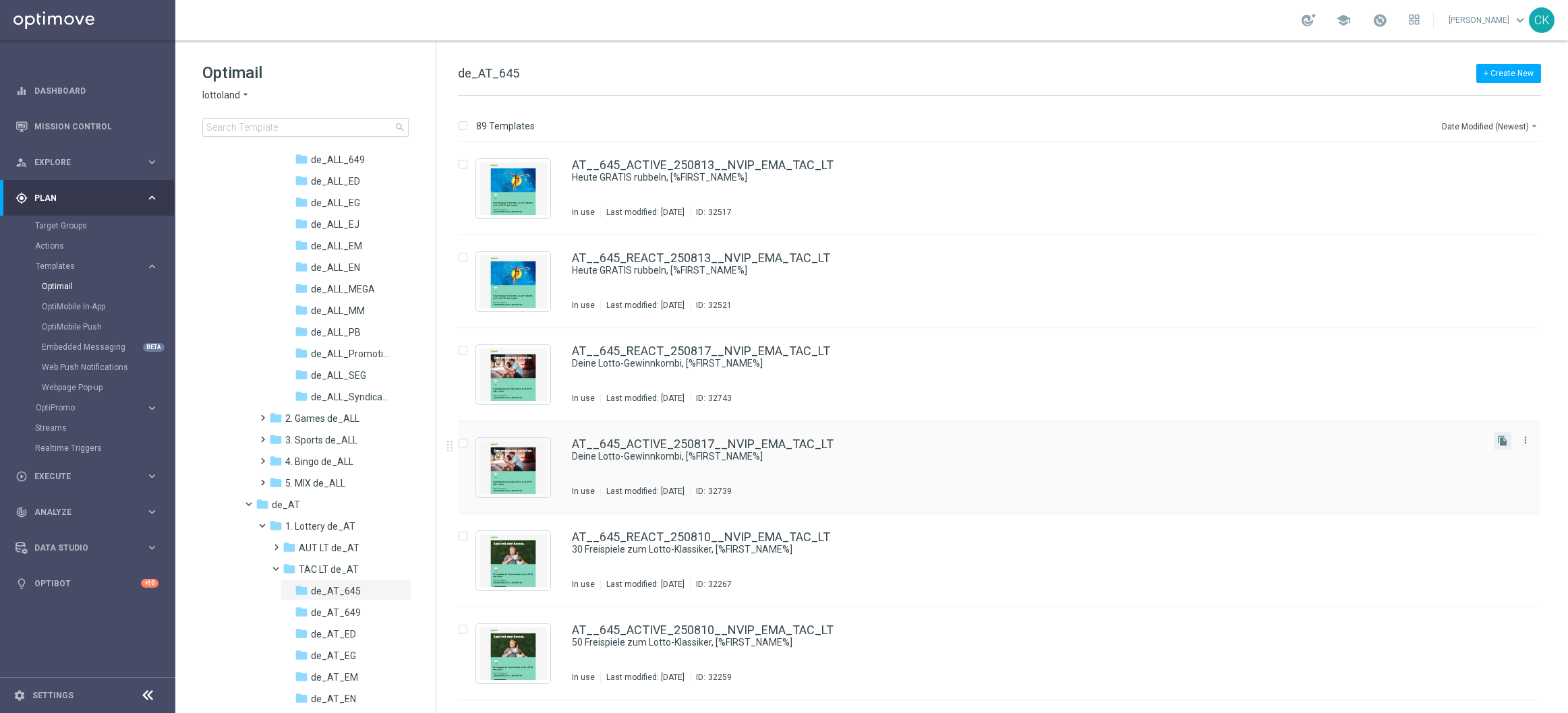
click at [1509, 435] on button "file_copy" at bounding box center [1502, 440] width 18 height 18
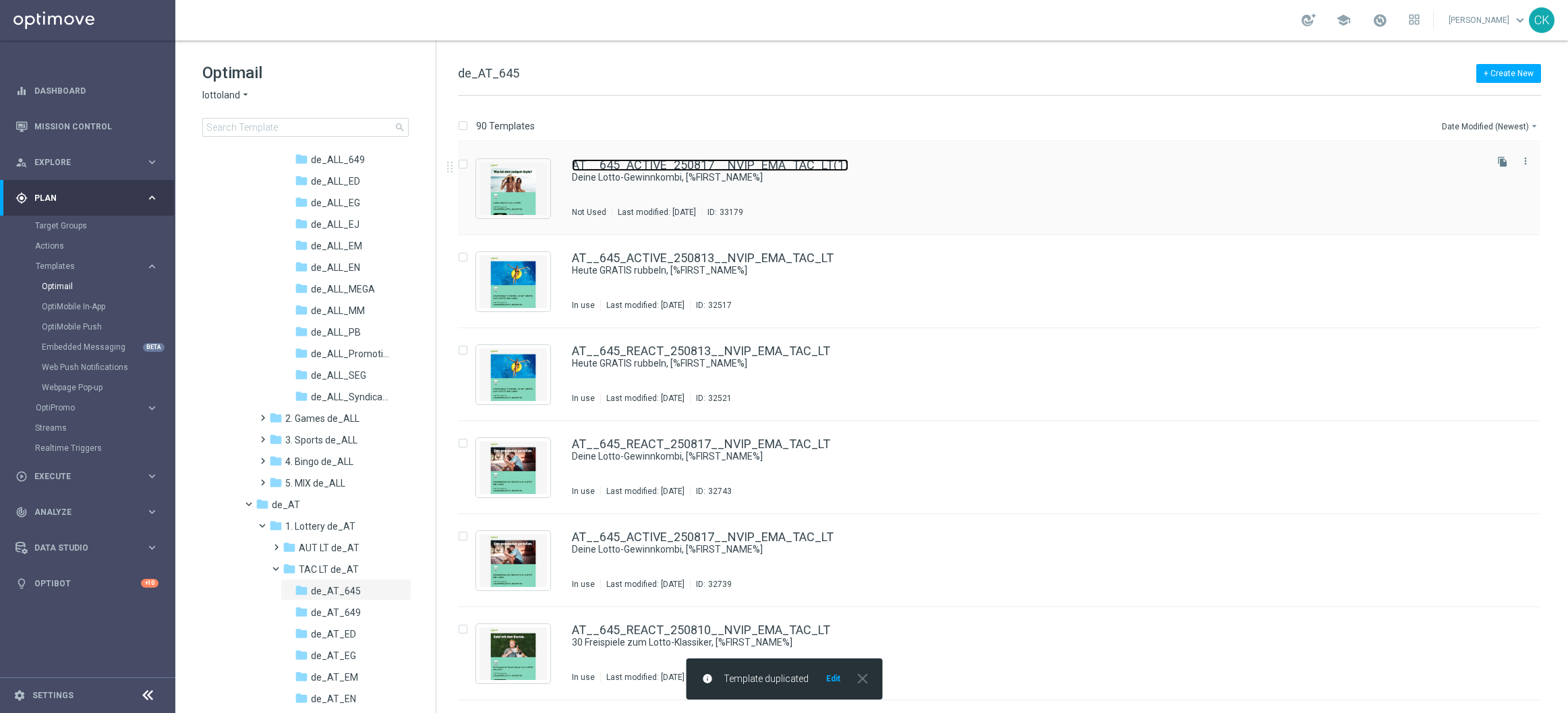
click at [686, 164] on link "AT__645_ACTIVE_250817__NVIP_EMA_TAC_LT(1)" at bounding box center [710, 165] width 276 height 12
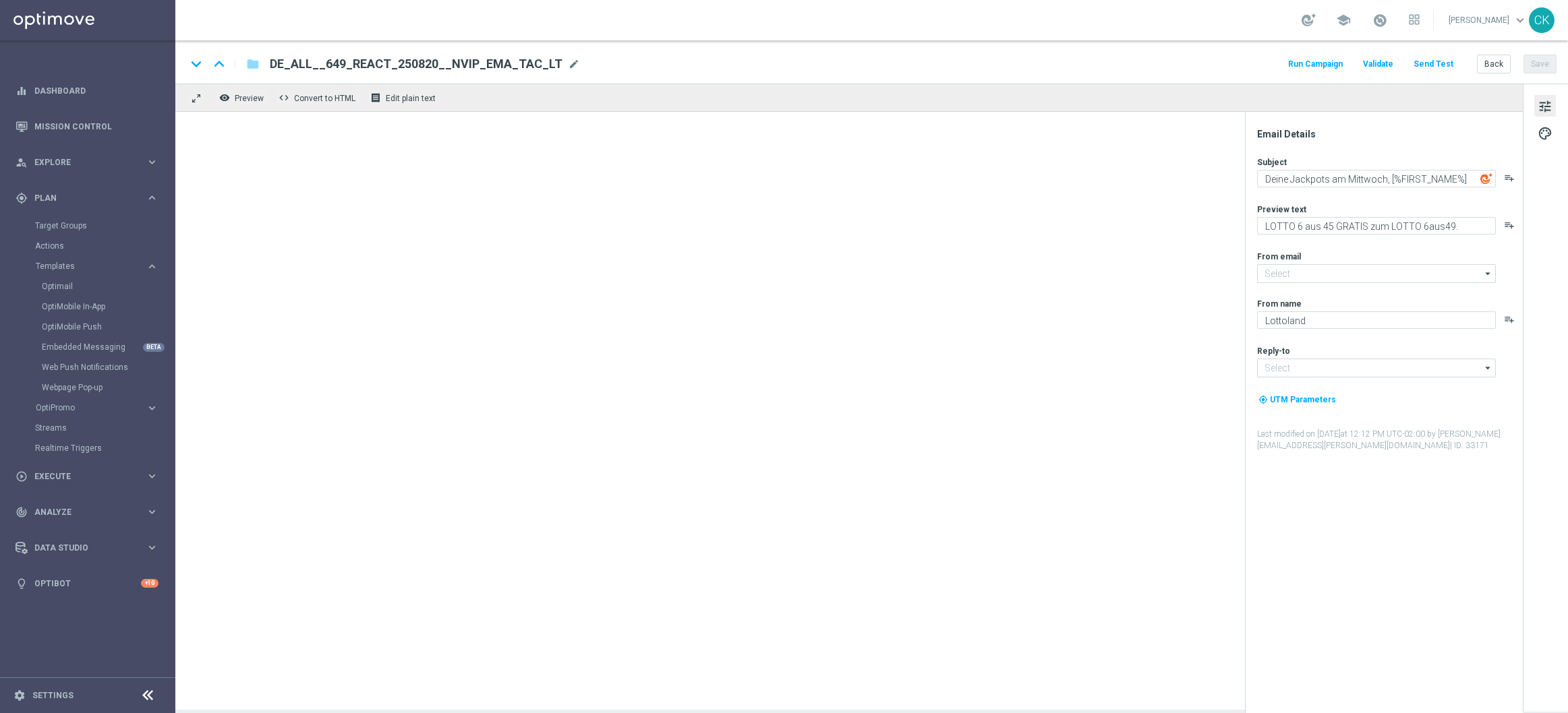
type input "[EMAIL_ADDRESS][DOMAIN_NAME]"
type textarea "Deine Lotto-Gewinnkombi, [%FIRST_NAME%]"
type textarea "EuroMillionen Go! GRATIS zum LOTTO 6 aus 45."
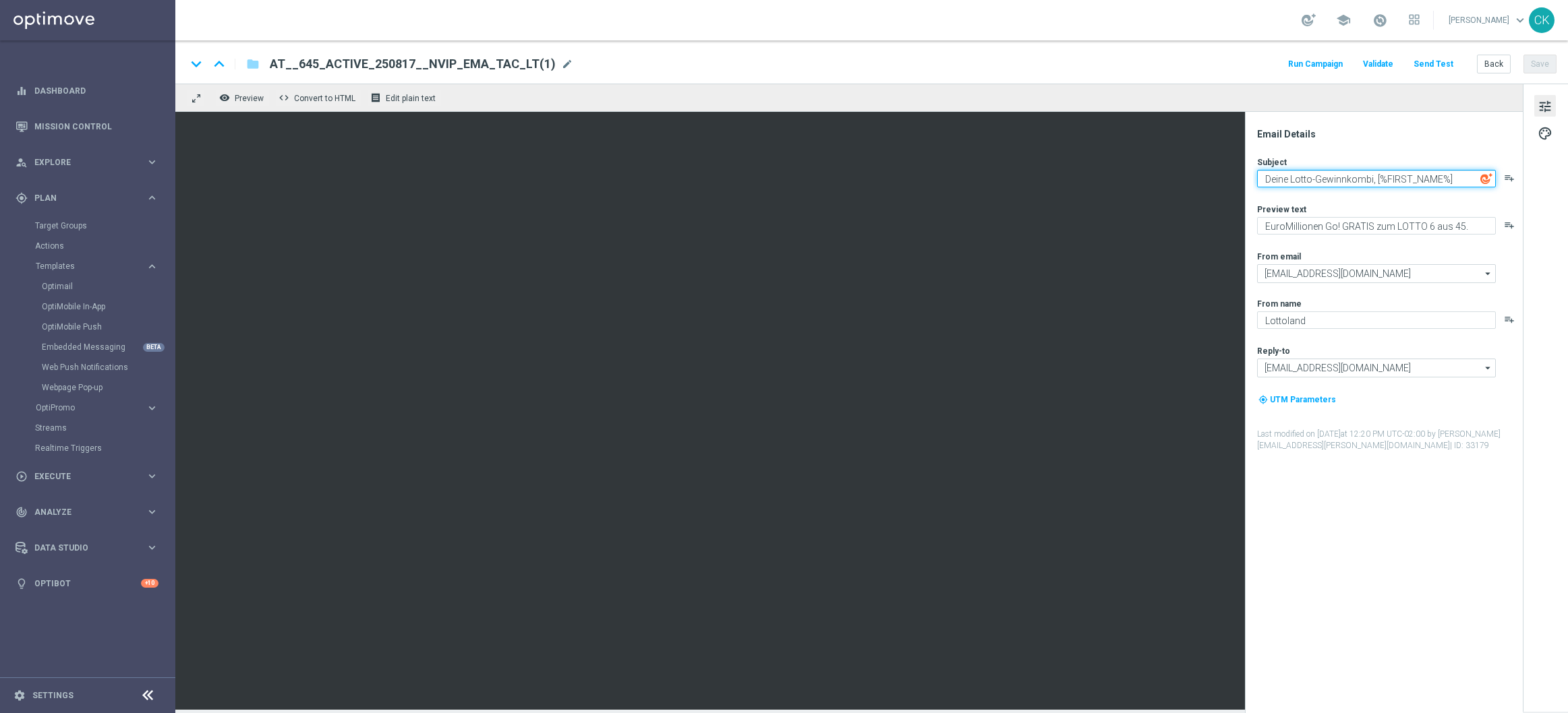
click at [1374, 180] on textarea "Deine Lotto-Gewinnkombi, [%FIRST_NAME%]" at bounding box center [1376, 179] width 239 height 18
type textarea "Dein + am Mittwoch, [%FIRST_NAME%]"
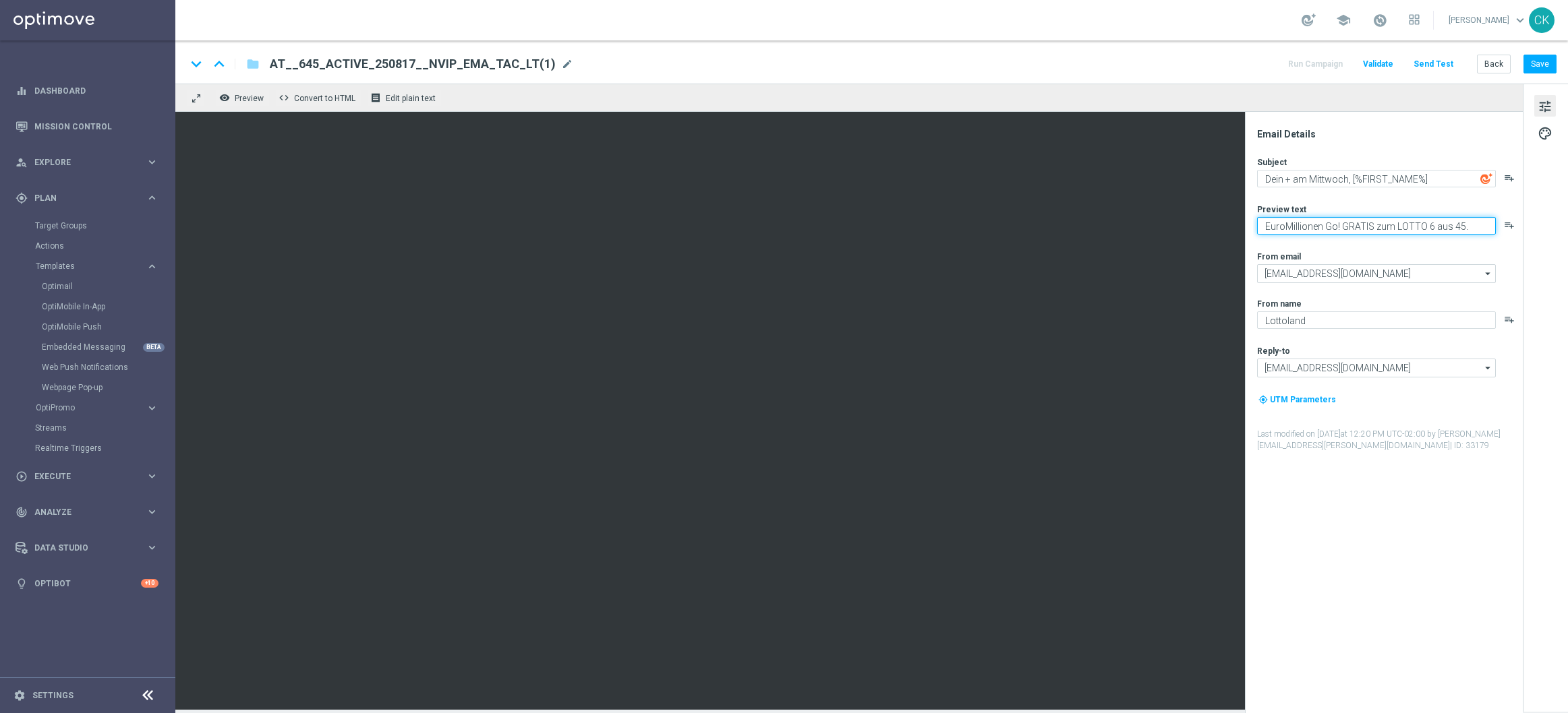
drag, startPoint x: 1340, startPoint y: 228, endPoint x: 1257, endPoint y: 224, distance: 83.1
click at [1257, 224] on textarea "EuroMillionen Go! GRATIS zum LOTTO 6 aus 45." at bounding box center [1376, 226] width 239 height 18
type textarea "Lotto+ GRATIS zum LOTTO 6 aus 45."
click at [1453, 177] on textarea "Dein + am Mittwoch, [%FIRST_NAME%]" at bounding box center [1376, 179] width 239 height 18
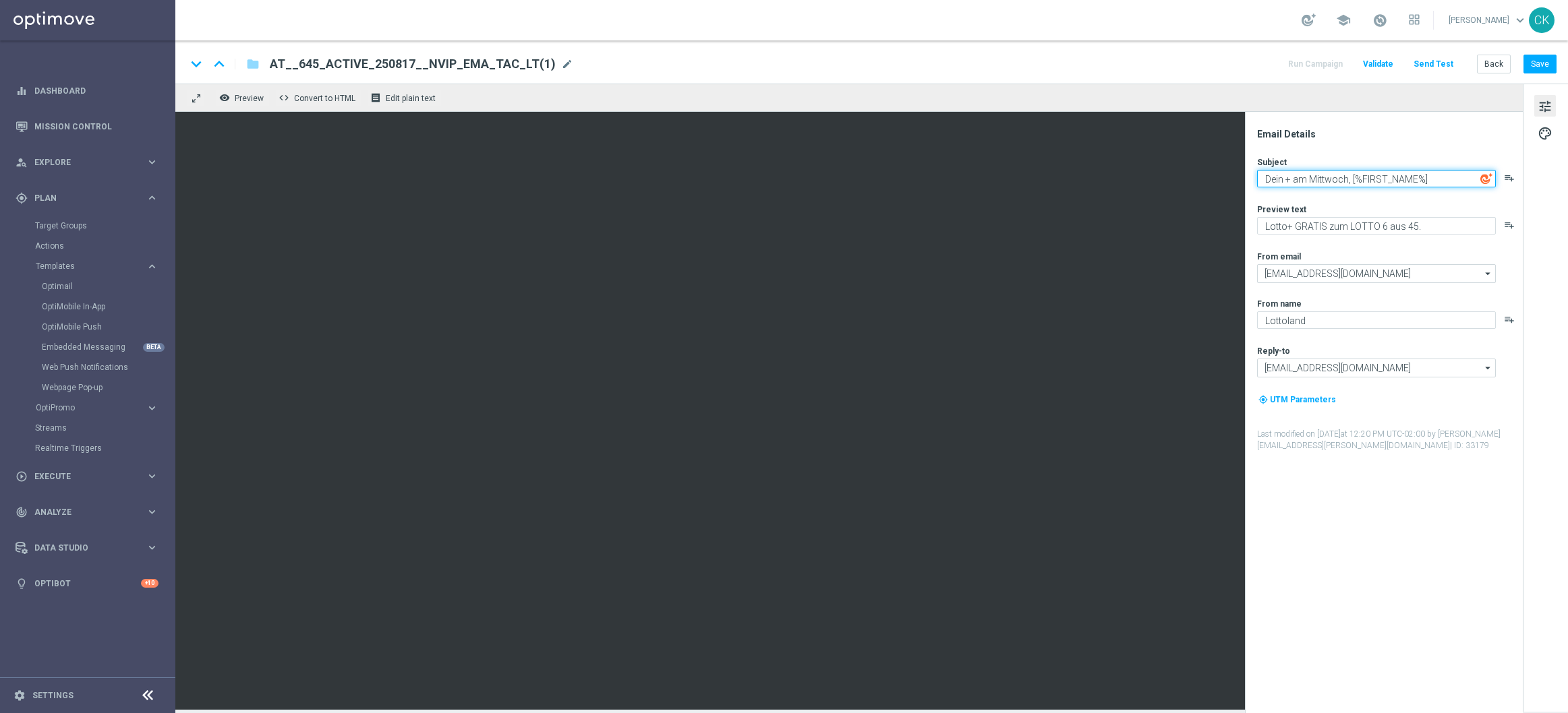
click at [1453, 177] on textarea "Dein + am Mittwoch, [%FIRST_NAME%]" at bounding box center [1376, 179] width 239 height 18
click at [1290, 181] on textarea "Dein + am Mittwoch, [%FIRST_NAME%]" at bounding box center [1376, 179] width 239 height 18
paste textarea "➕"
click at [1455, 182] on textarea "Dein ➕ am Mittwoch, [%FIRST_NAME%]" at bounding box center [1376, 179] width 239 height 18
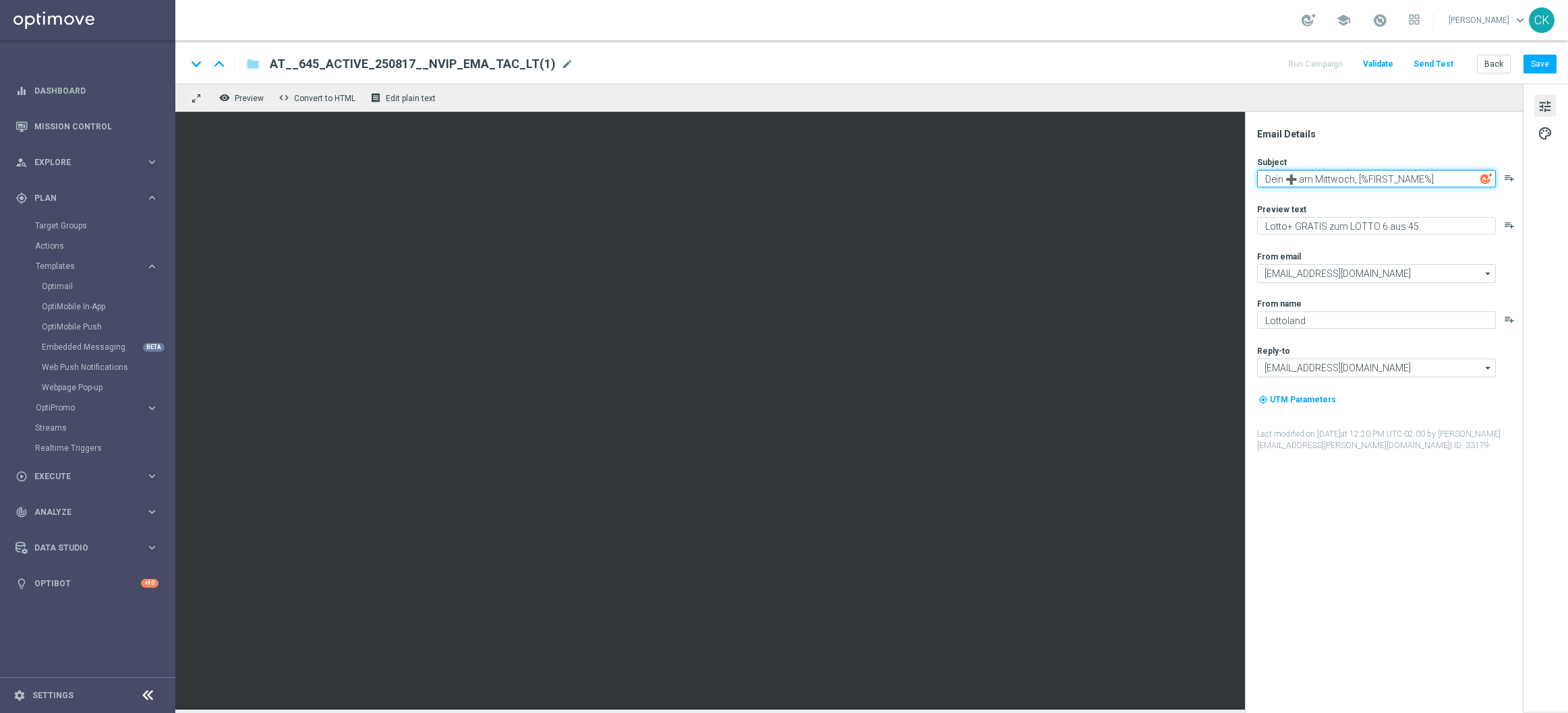
click at [1455, 182] on textarea "Dein ➕ am Mittwoch, [%FIRST_NAME%]" at bounding box center [1376, 179] width 239 height 18
type textarea "Dein ➕ am Mittwoch, [%FIRST_NAME%]"
click at [1435, 225] on textarea "Lotto+ GRATIS zum LOTTO 6 aus 45." at bounding box center [1376, 226] width 239 height 18
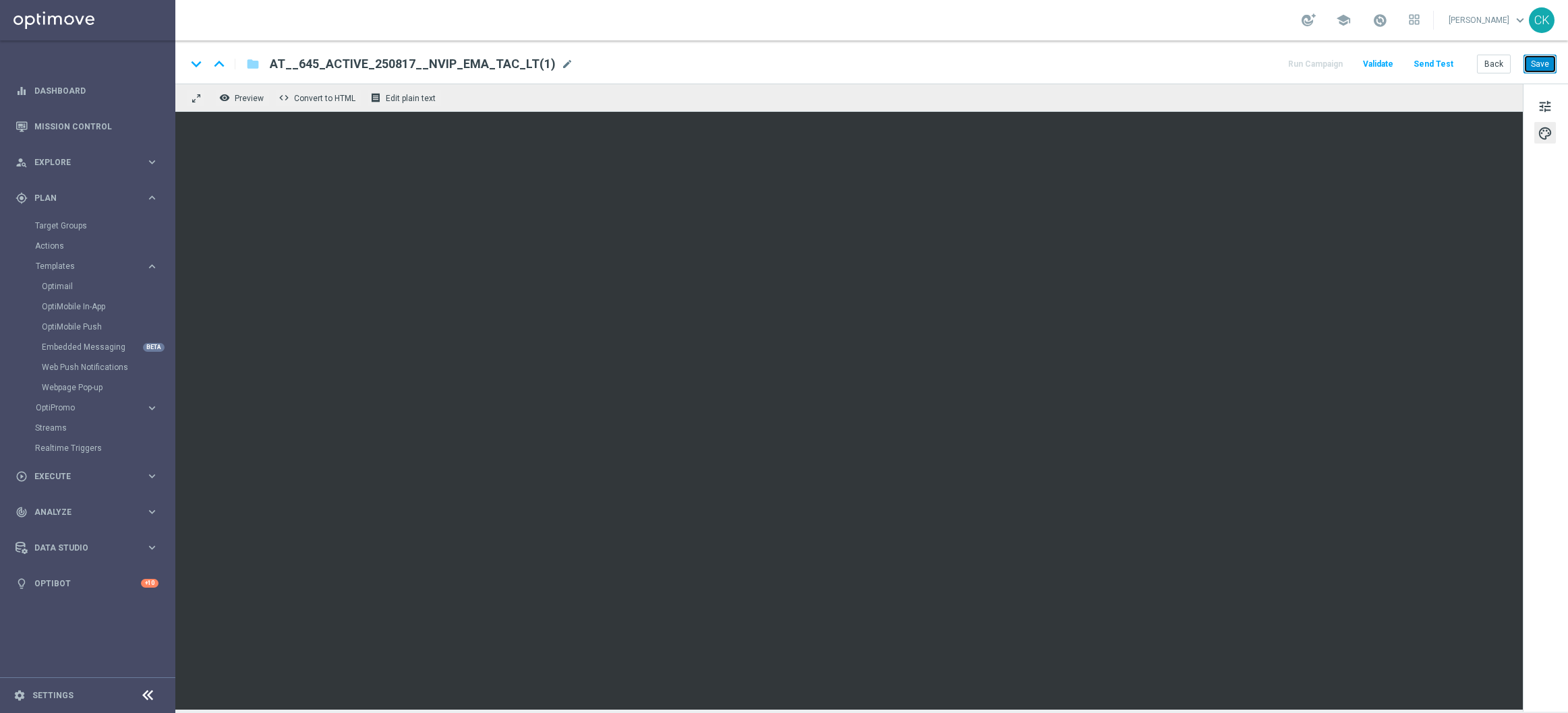
click at [1547, 62] on button "Save" at bounding box center [1540, 64] width 33 height 19
click at [547, 68] on div "AT__645_ACTIVE_250817__NVIP_EMA_TAC_LT(1) mode_edit" at bounding box center [421, 64] width 304 height 18
click at [516, 65] on input "AT__645_ACTIVE_250817__NVIP_EMA_TAC_LT(1)" at bounding box center [436, 64] width 334 height 18
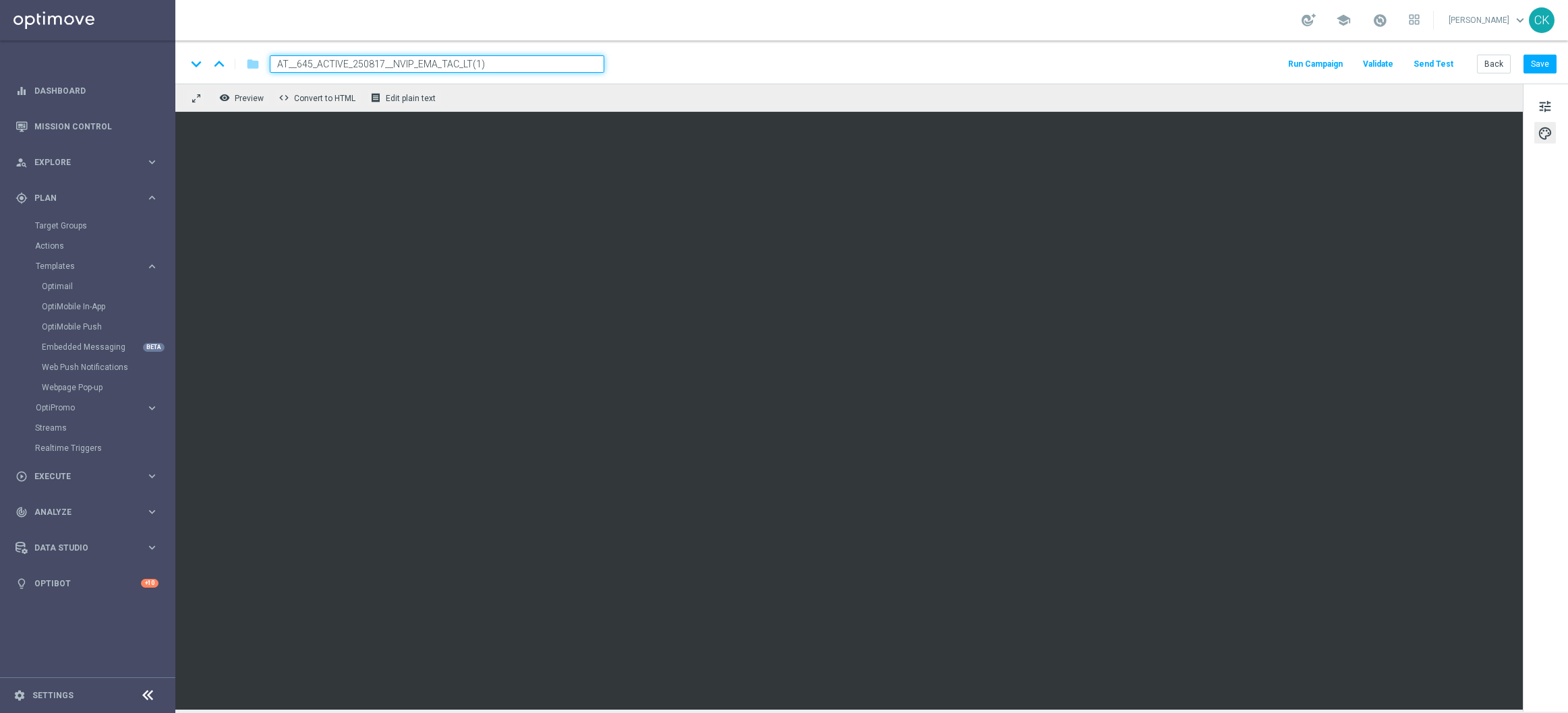
click at [516, 65] on input "AT__645_ACTIVE_250817__NVIP_EMA_TAC_LT(1)" at bounding box center [436, 64] width 334 height 18
paste input "20__NVIP_EMA_TAC_LT"
type input "AT__645_ACTIVE_250820__NVIP_EMA_TAC_LT"
click at [1063, 64] on div "keyboard_arrow_down keyboard_arrow_up folder AT__645_ACTIVE_250820__NVIP_EMA_TA…" at bounding box center [872, 64] width 1370 height 18
click at [1543, 59] on button "Save" at bounding box center [1540, 64] width 33 height 19
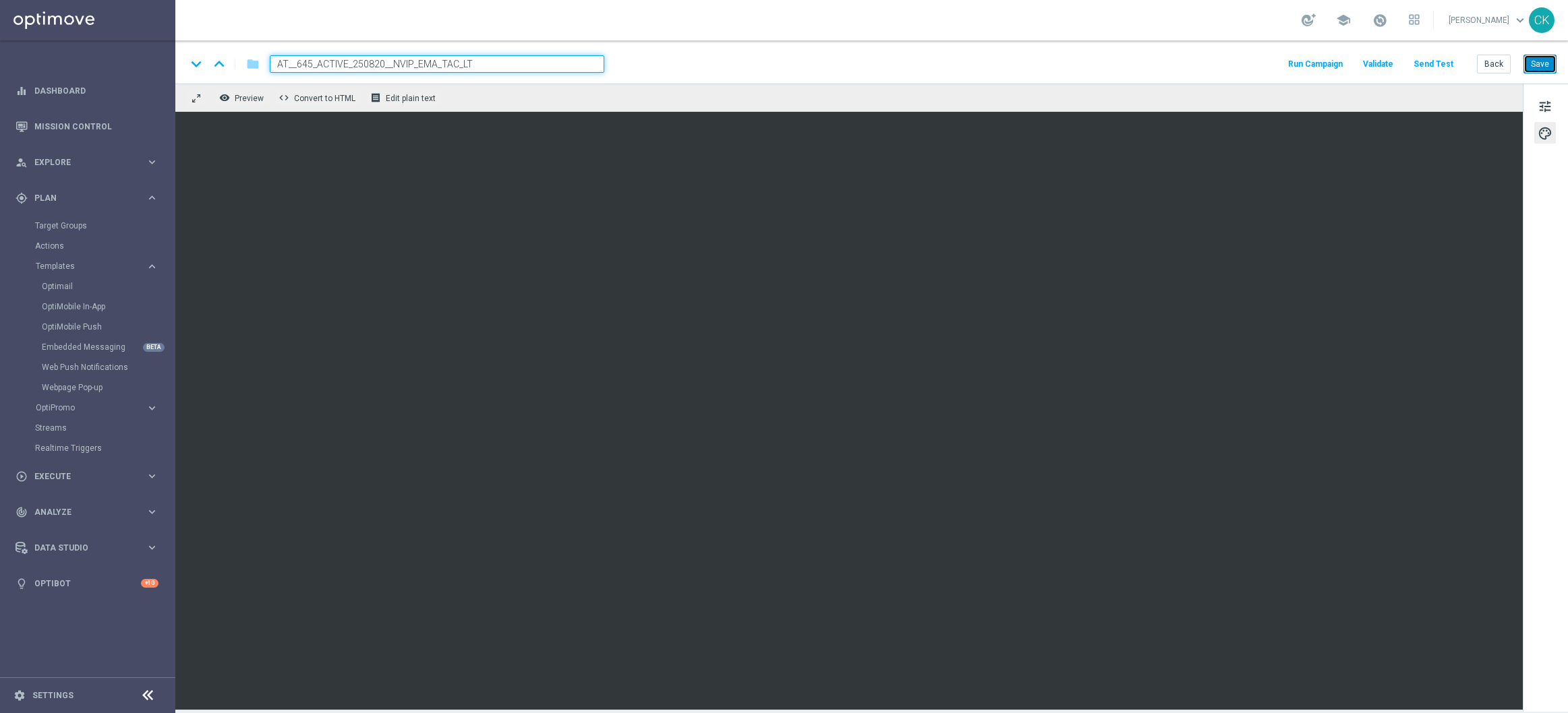
click at [1543, 58] on button "Save" at bounding box center [1540, 64] width 33 height 19
click at [1439, 62] on button "Send Test" at bounding box center [1433, 64] width 44 height 18
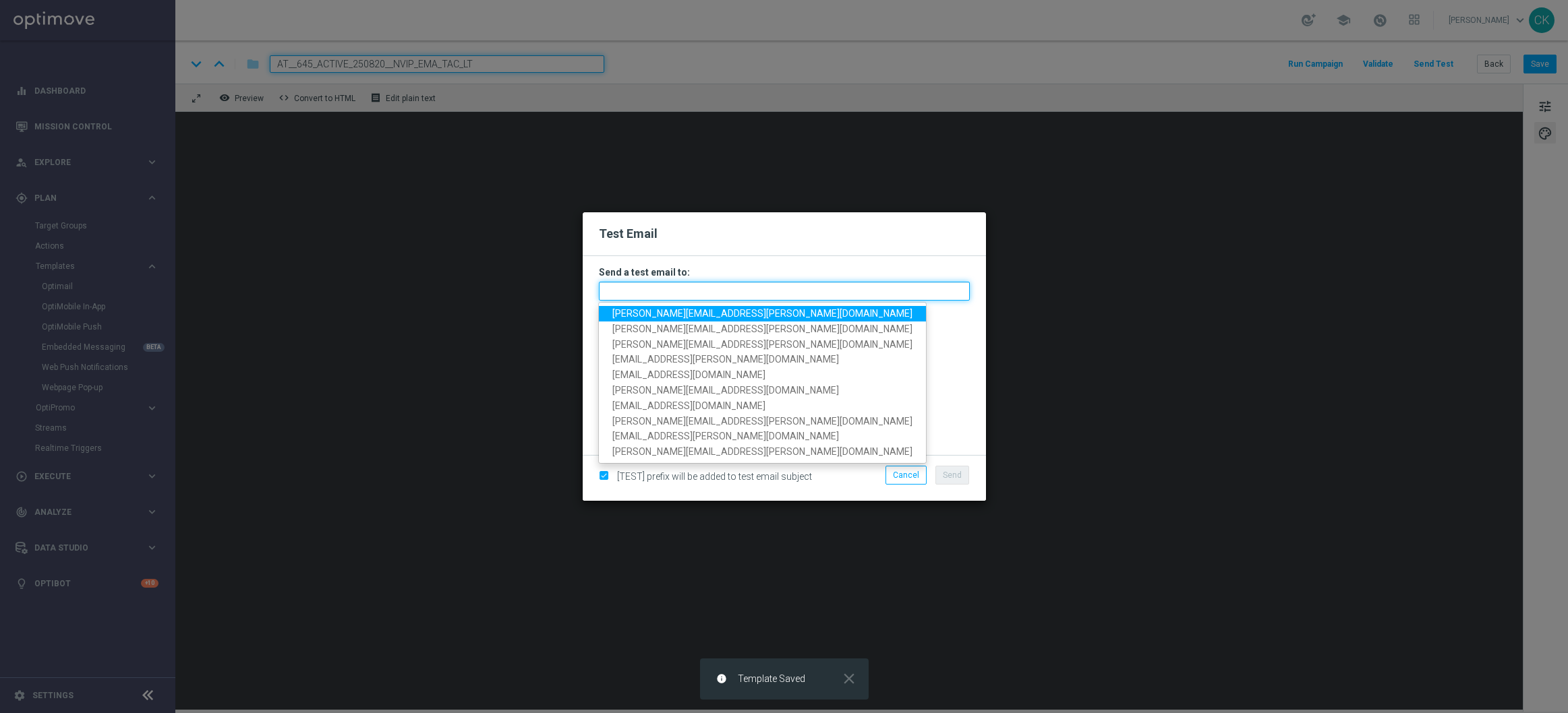
click at [759, 289] on input "text" at bounding box center [784, 292] width 371 height 19
click at [746, 317] on span "charlotte.kammeyer@lottoland.com" at bounding box center [762, 313] width 300 height 11
type input "charlotte.kammeyer@lottoland.com"
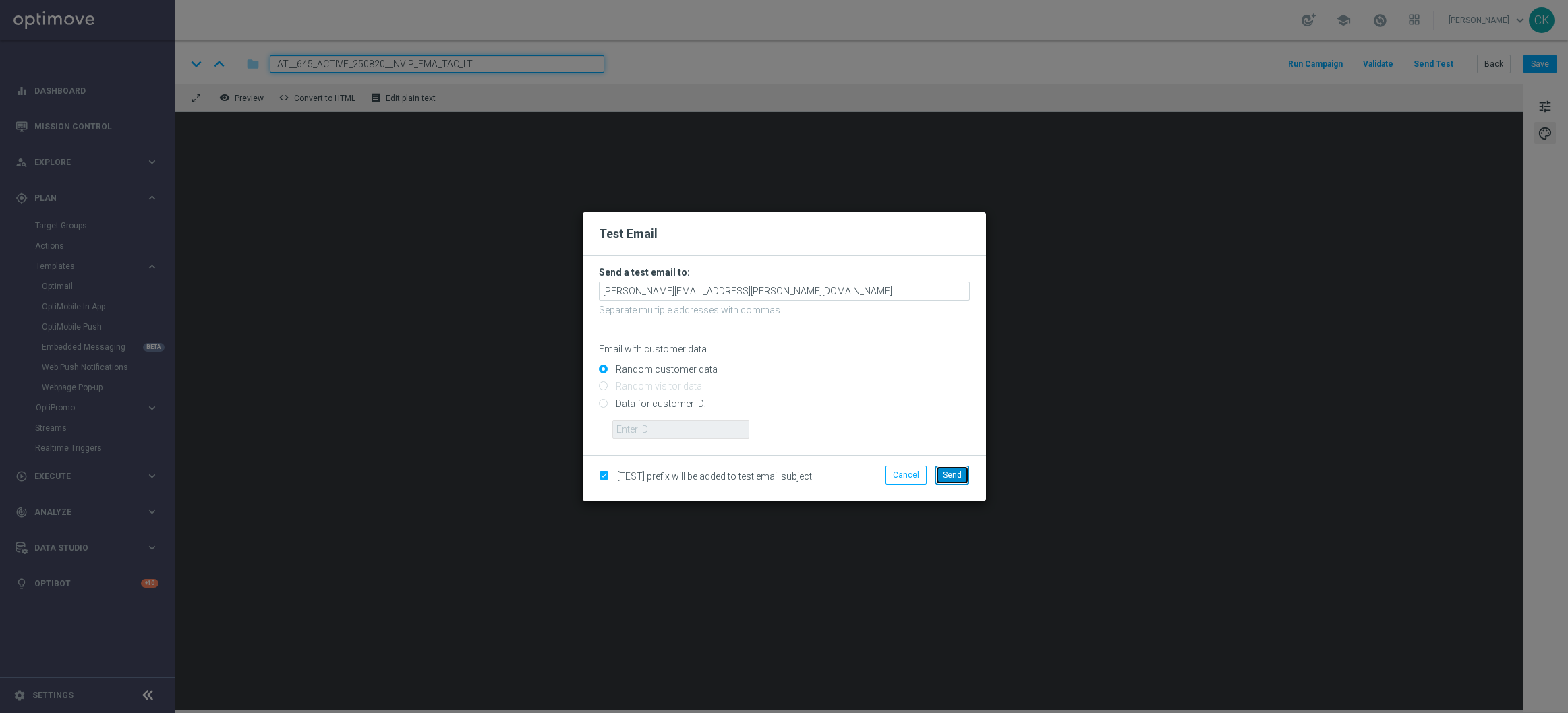
click at [962, 474] on button "Send" at bounding box center [952, 475] width 33 height 19
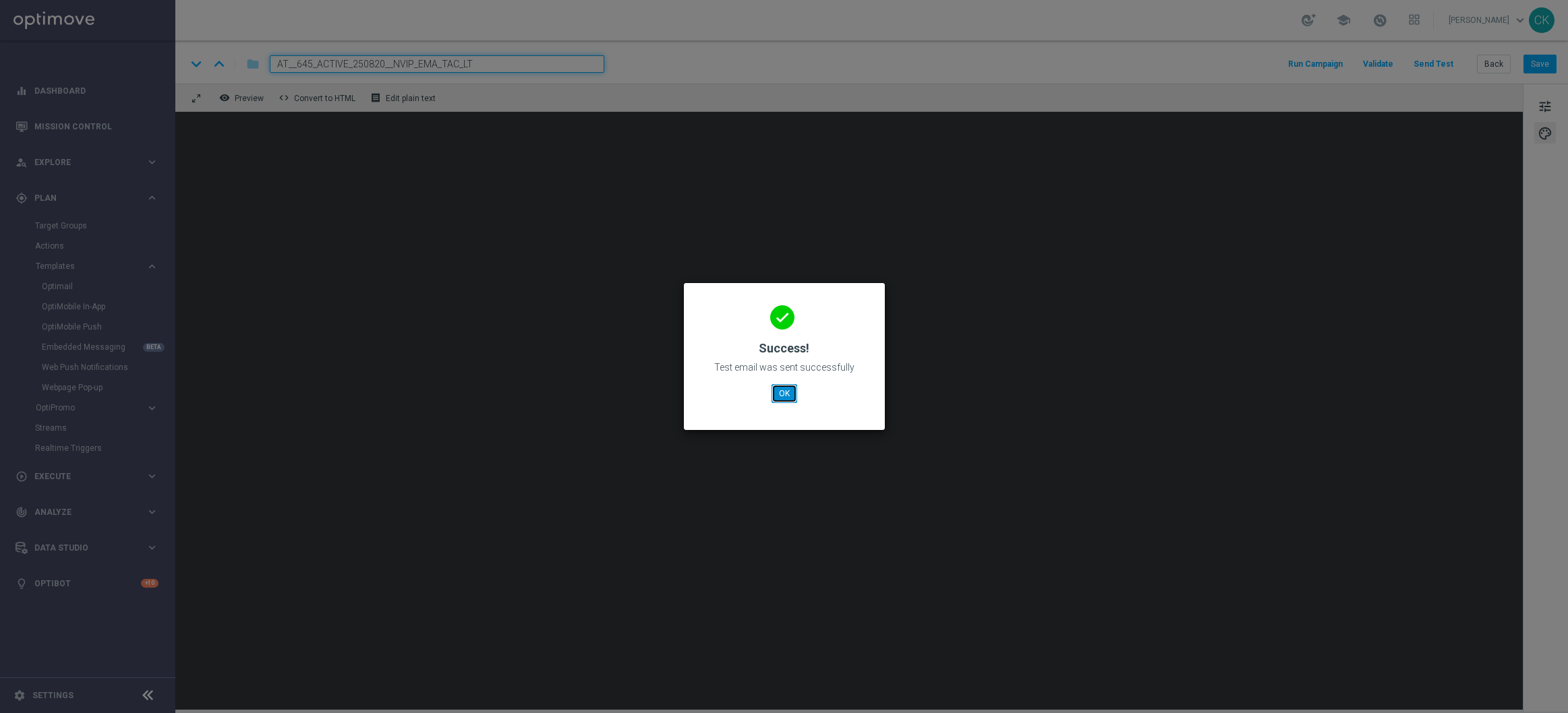
click at [783, 392] on button "OK" at bounding box center [784, 393] width 26 height 19
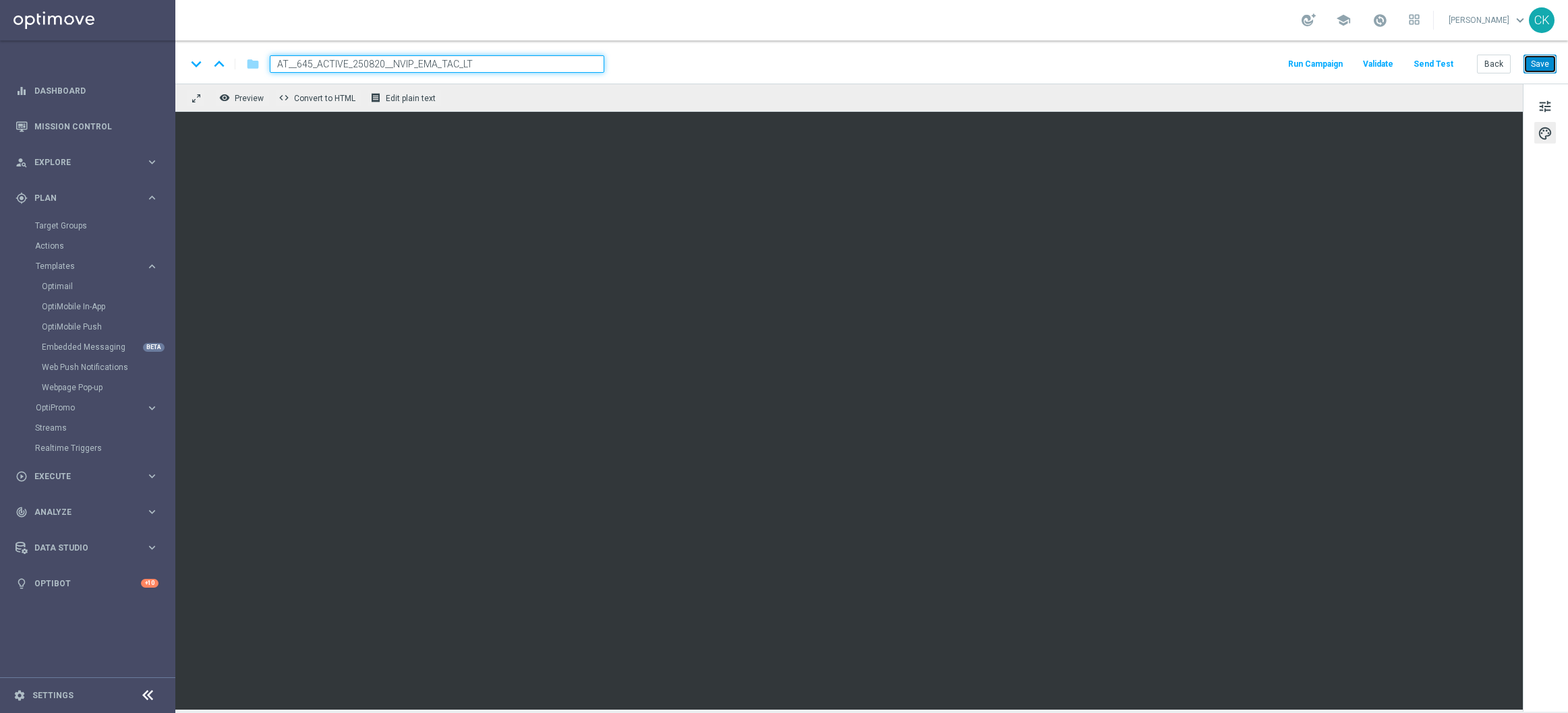
click at [1543, 66] on button "Save" at bounding box center [1540, 64] width 33 height 19
click at [1541, 64] on button "Save" at bounding box center [1540, 64] width 33 height 19
click at [1440, 56] on button "Send Test" at bounding box center [1433, 64] width 44 height 18
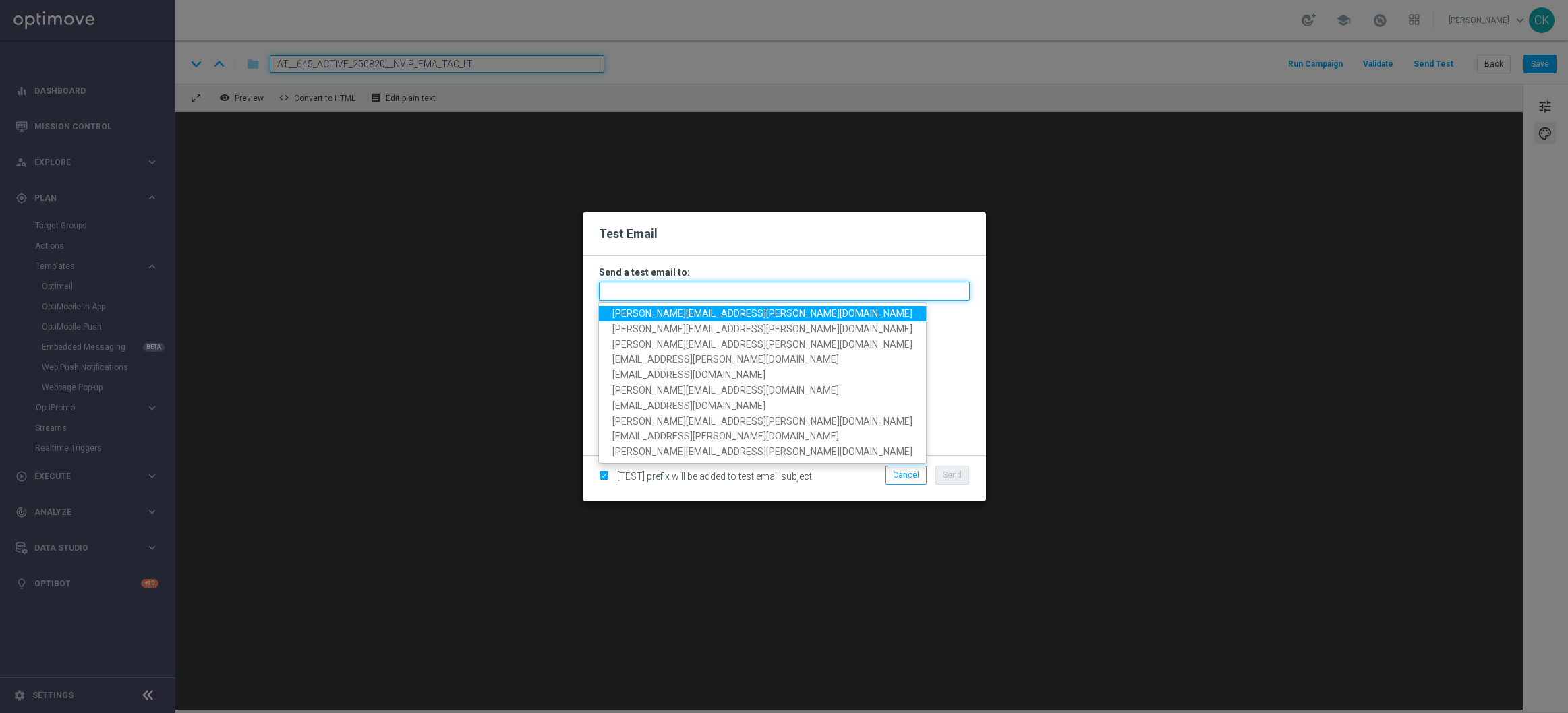
click at [687, 297] on input "text" at bounding box center [784, 292] width 371 height 19
click at [700, 315] on span "charlotte.kammeyer@lottoland.com" at bounding box center [762, 313] width 300 height 11
type input "charlotte.kammeyer@lottoland.com"
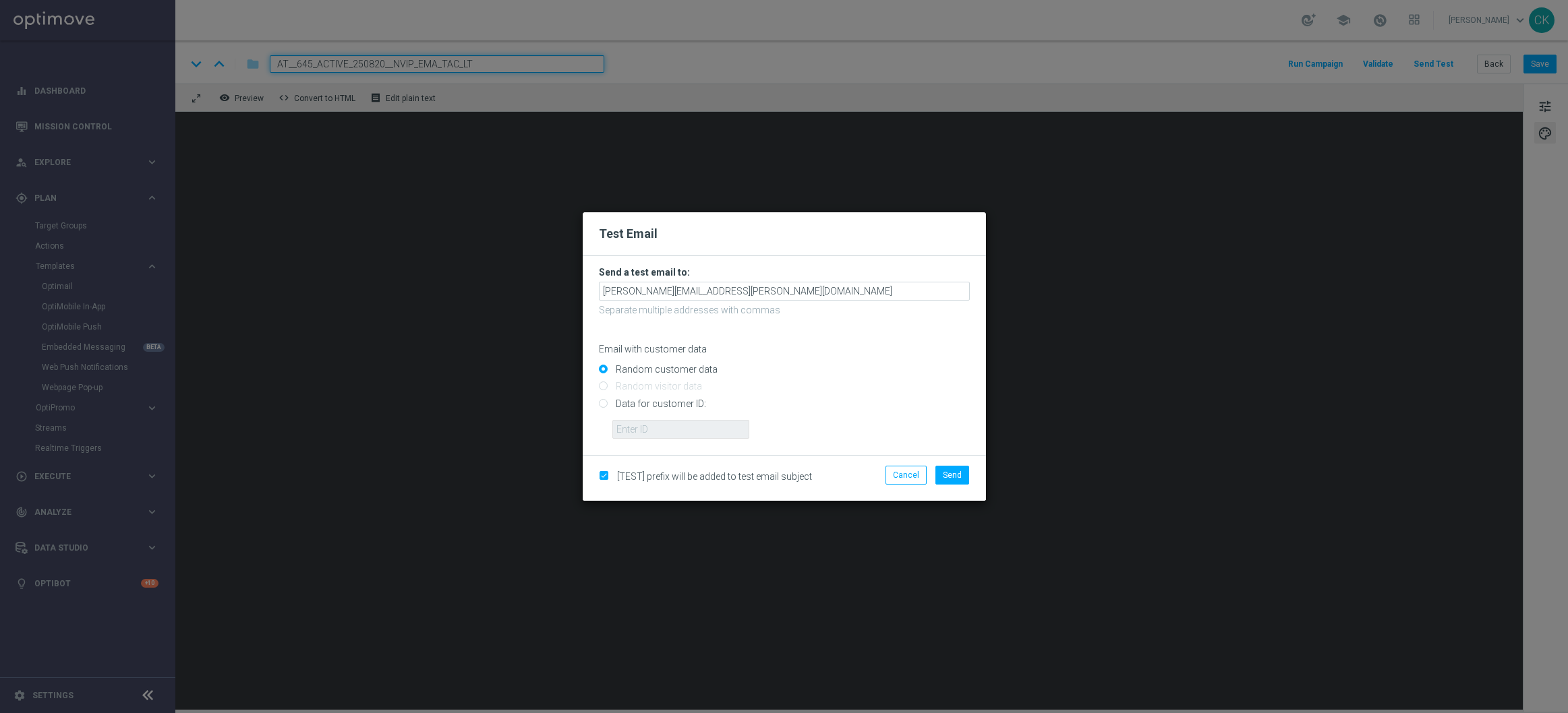
click at [662, 404] on input "Data for customer ID:" at bounding box center [784, 410] width 371 height 19
radio input "true"
click at [662, 431] on input "text" at bounding box center [681, 429] width 137 height 19
type input "14586067"
click at [960, 478] on span "Send" at bounding box center [952, 474] width 19 height 9
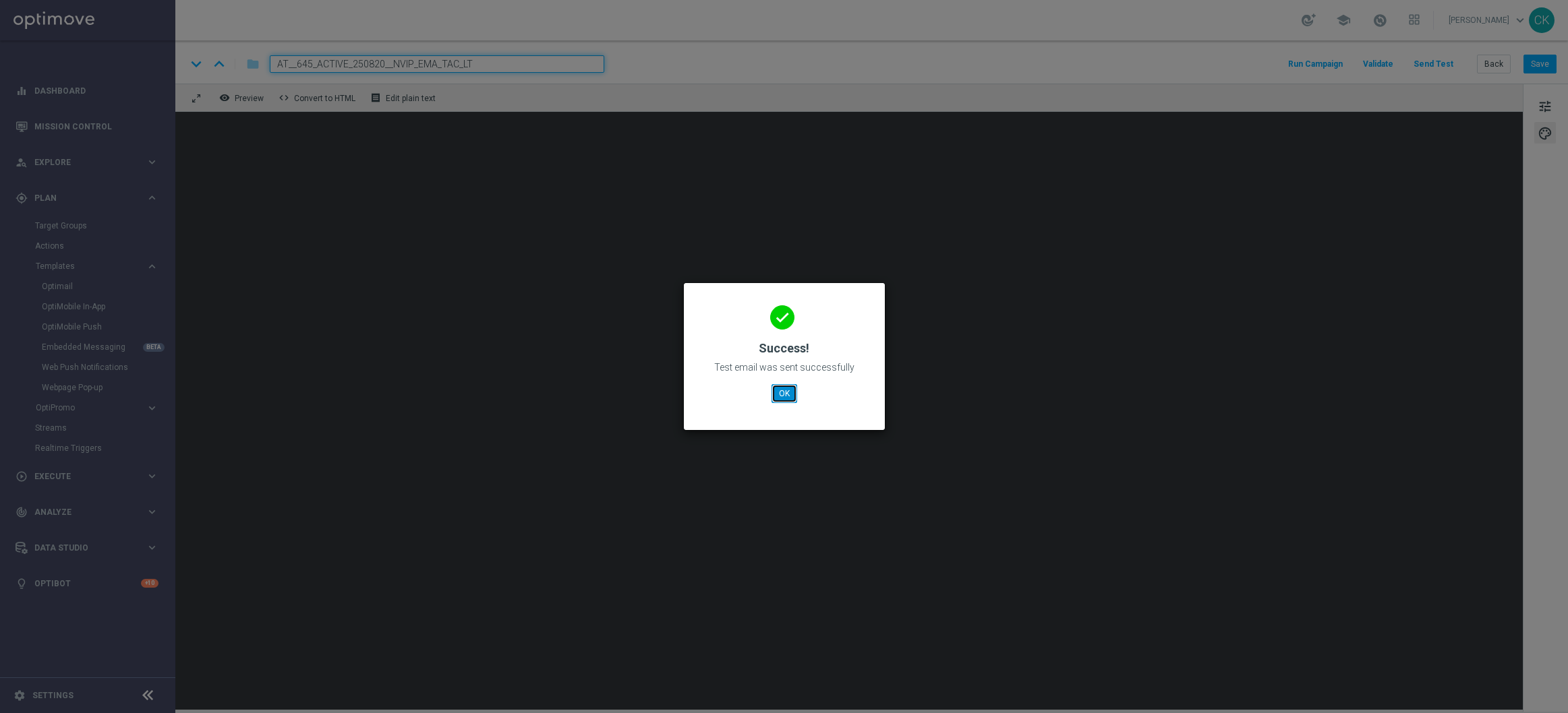
click at [784, 392] on button "OK" at bounding box center [784, 393] width 26 height 19
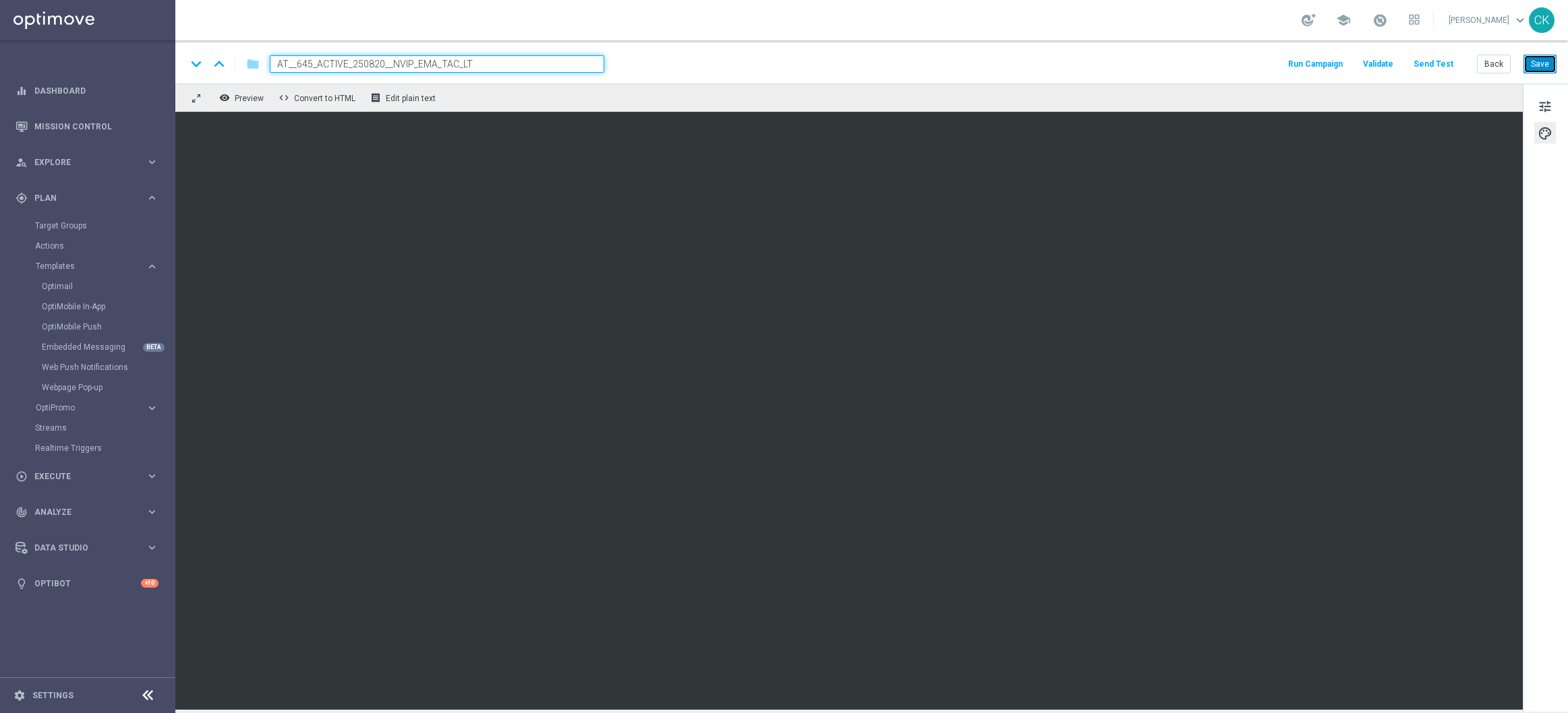
click at [1547, 64] on button "Save" at bounding box center [1540, 64] width 33 height 19
click at [1497, 64] on button "Back" at bounding box center [1494, 64] width 33 height 19
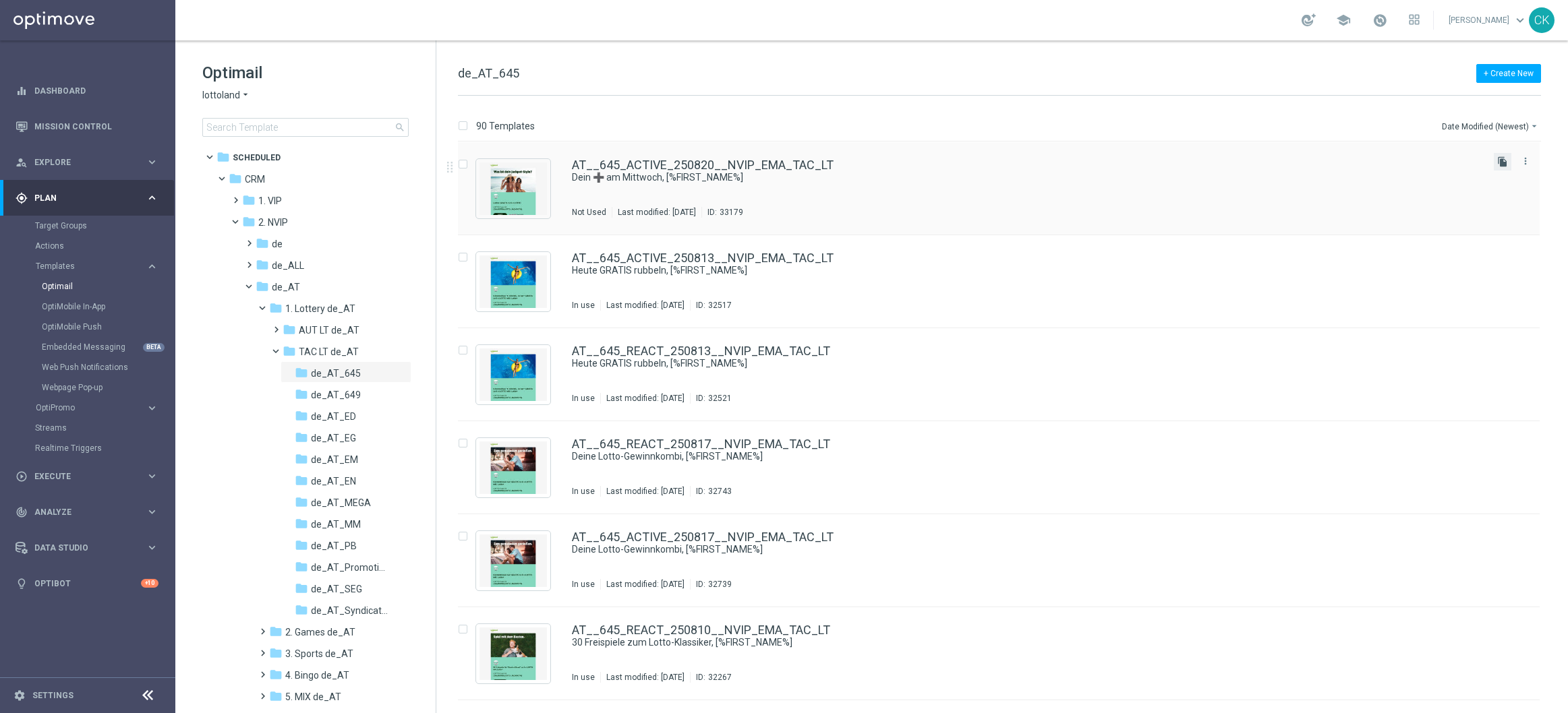
click at [1499, 162] on icon "file_copy" at bounding box center [1502, 162] width 11 height 11
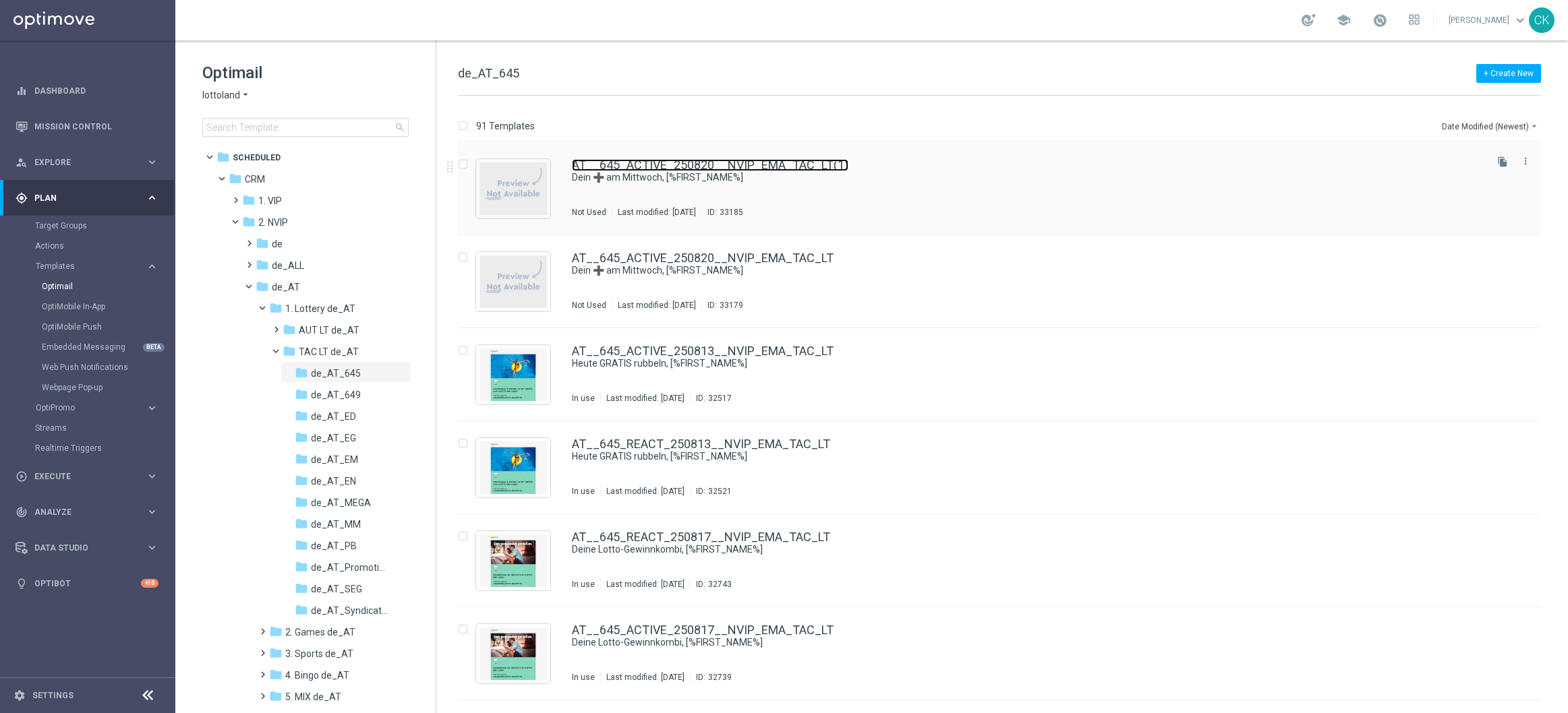
click at [634, 159] on link "AT__645_ACTIVE_250820__NVIP_EMA_TAC_LT(1)" at bounding box center [710, 165] width 276 height 12
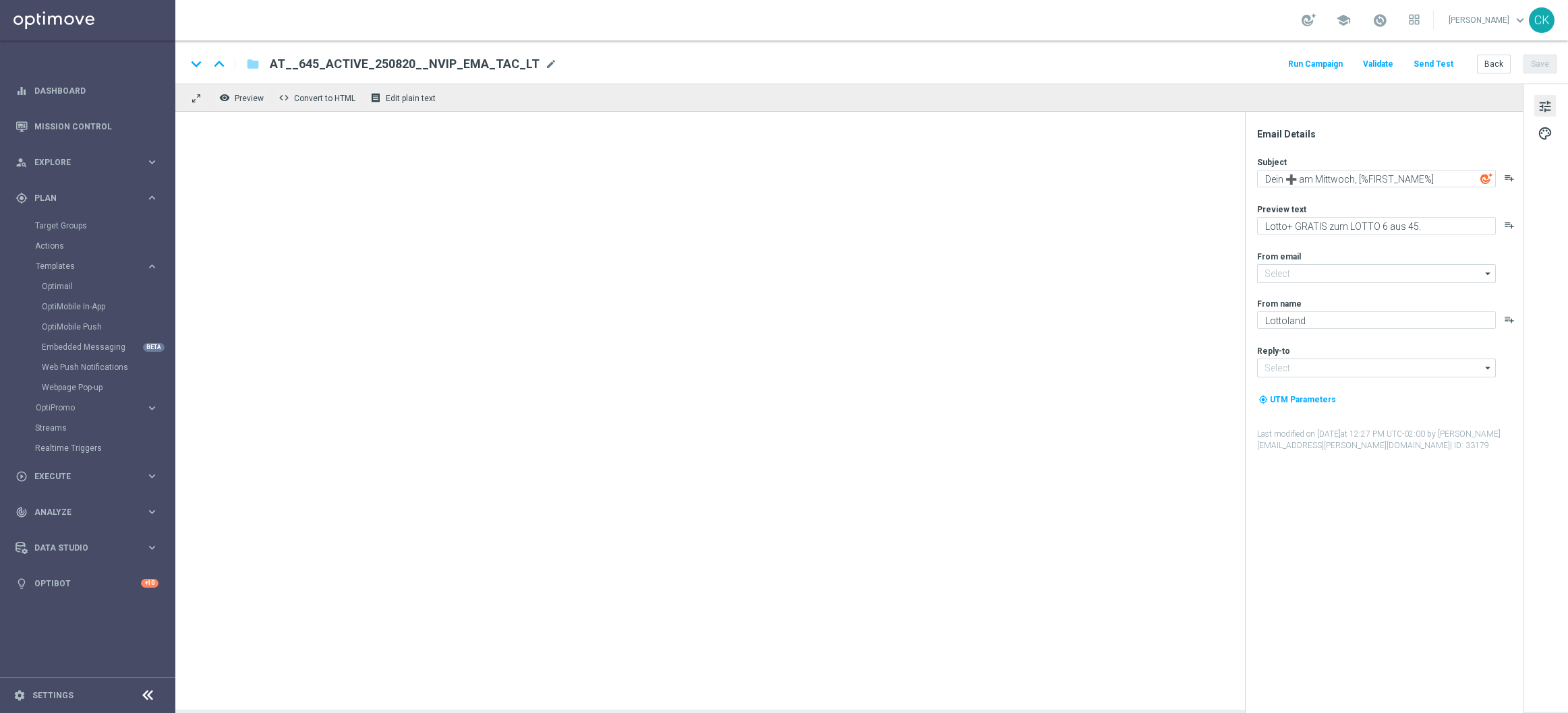
type input "[EMAIL_ADDRESS][DOMAIN_NAME]"
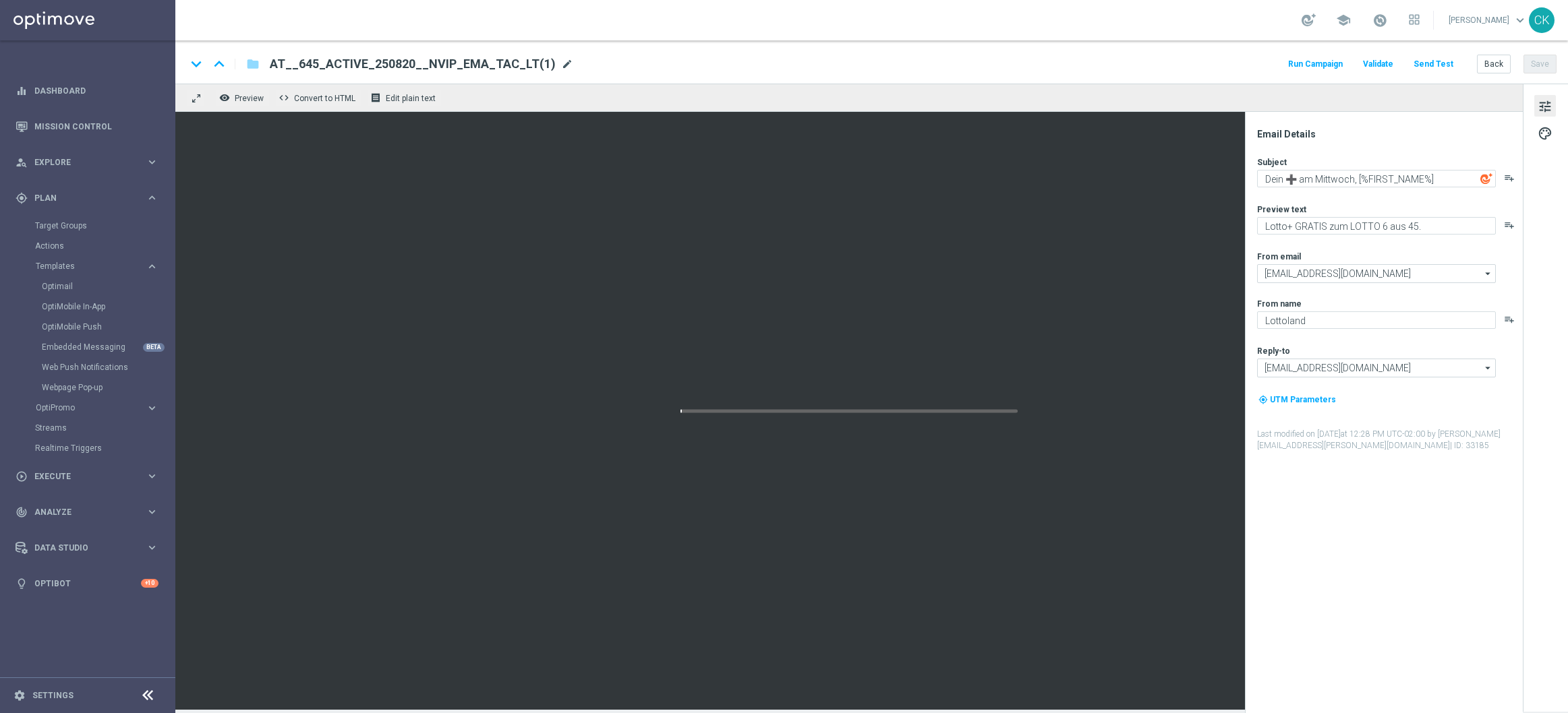
click at [561, 65] on span "mode_edit" at bounding box center [567, 64] width 12 height 12
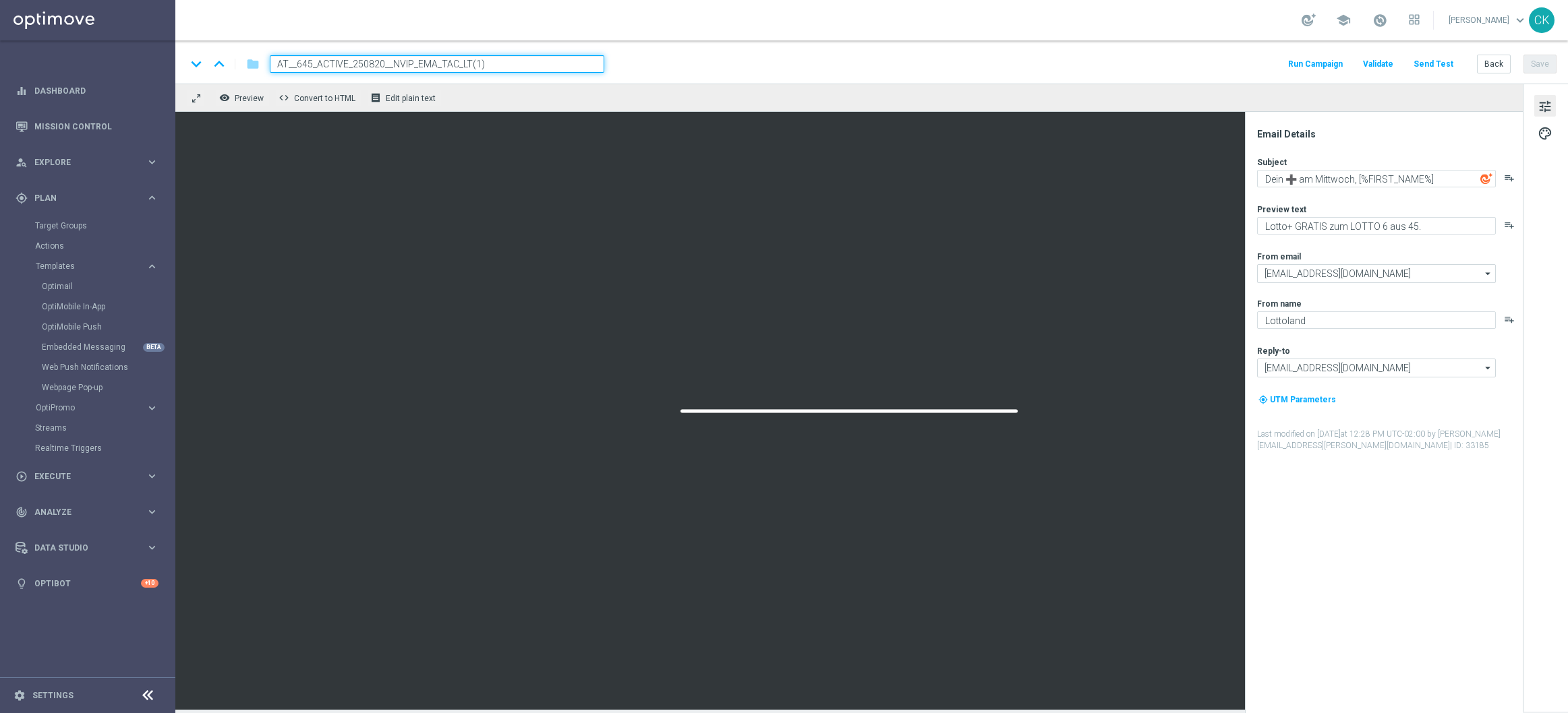
click at [512, 62] on input "AT__645_ACTIVE_250820__NVIP_EMA_TAC_LT(1)" at bounding box center [436, 64] width 334 height 18
paste input "REACT_250820__NVIP_EMA_TAC_LT"
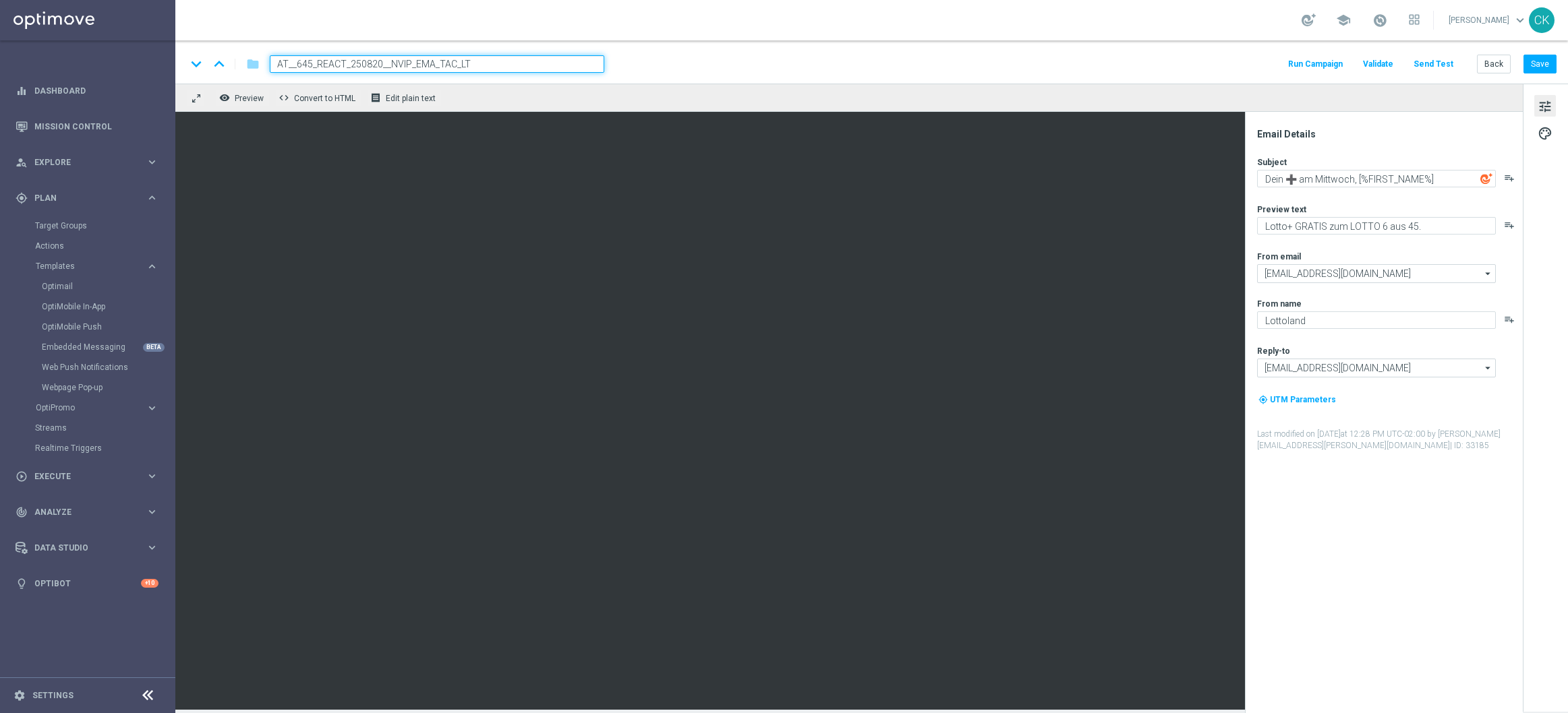
type input "AT__645_REACT_250820__NVIP_EMA_TAC_LT"
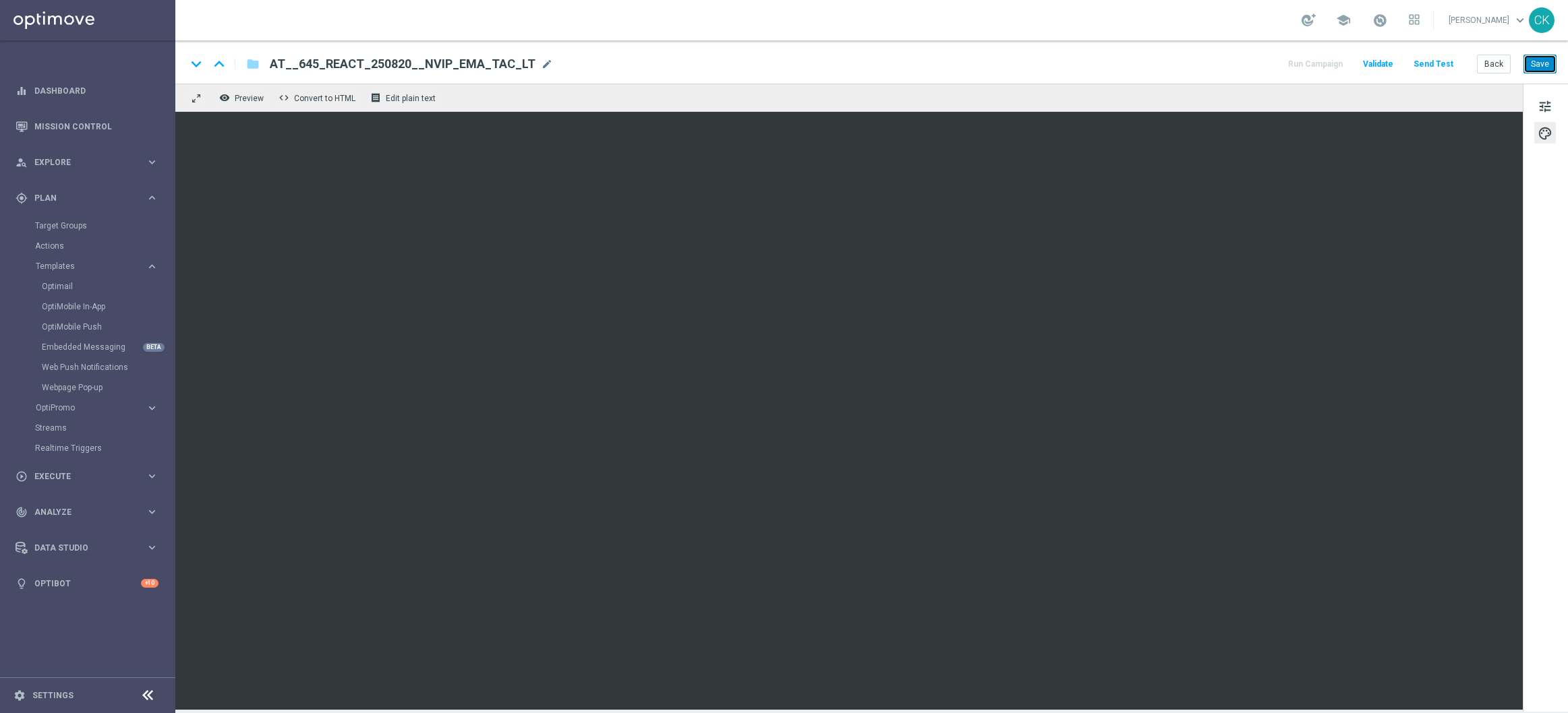
click at [1548, 60] on button "Save" at bounding box center [1540, 64] width 33 height 19
click at [1545, 60] on button "Save" at bounding box center [1540, 64] width 33 height 19
click at [1442, 65] on button "Send Test" at bounding box center [1433, 64] width 44 height 18
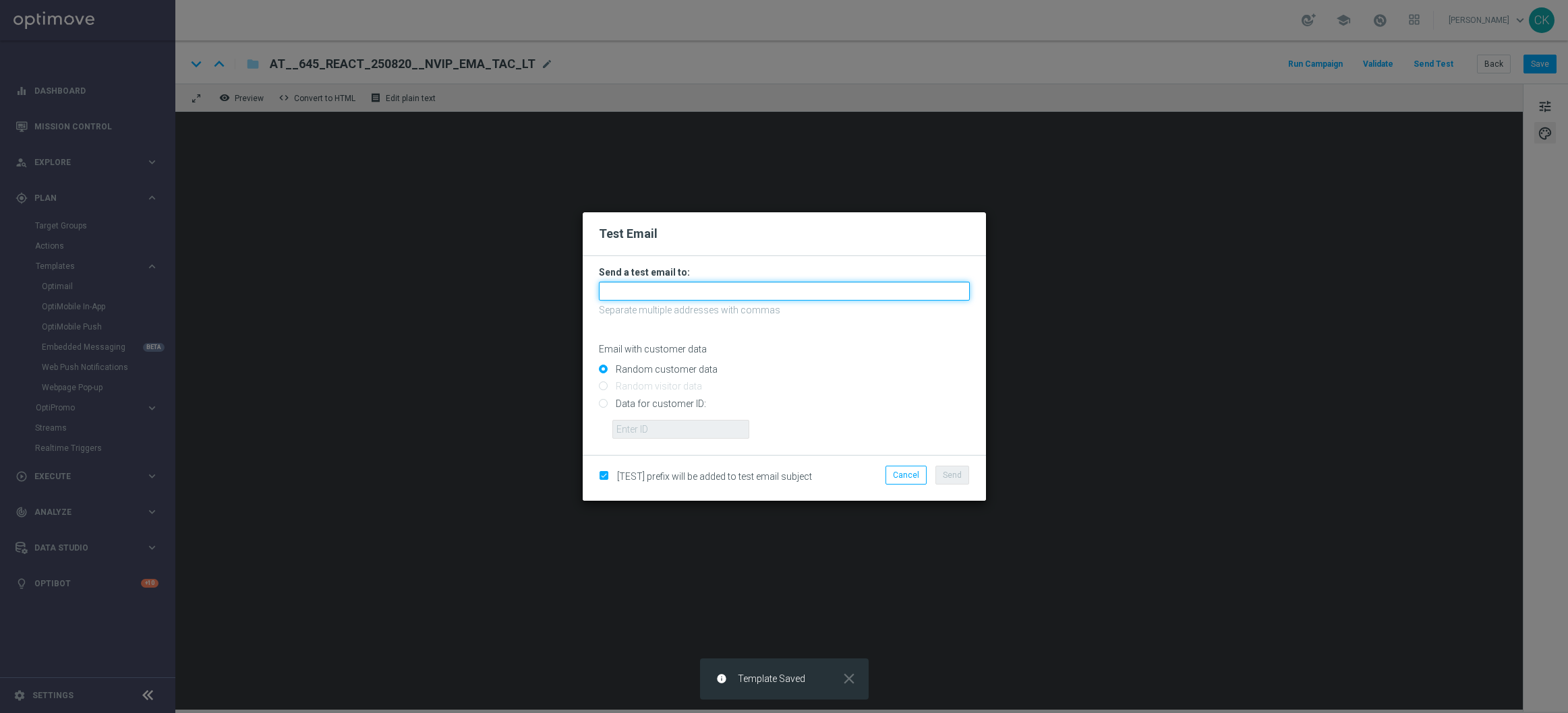
click at [761, 287] on input "text" at bounding box center [784, 292] width 371 height 19
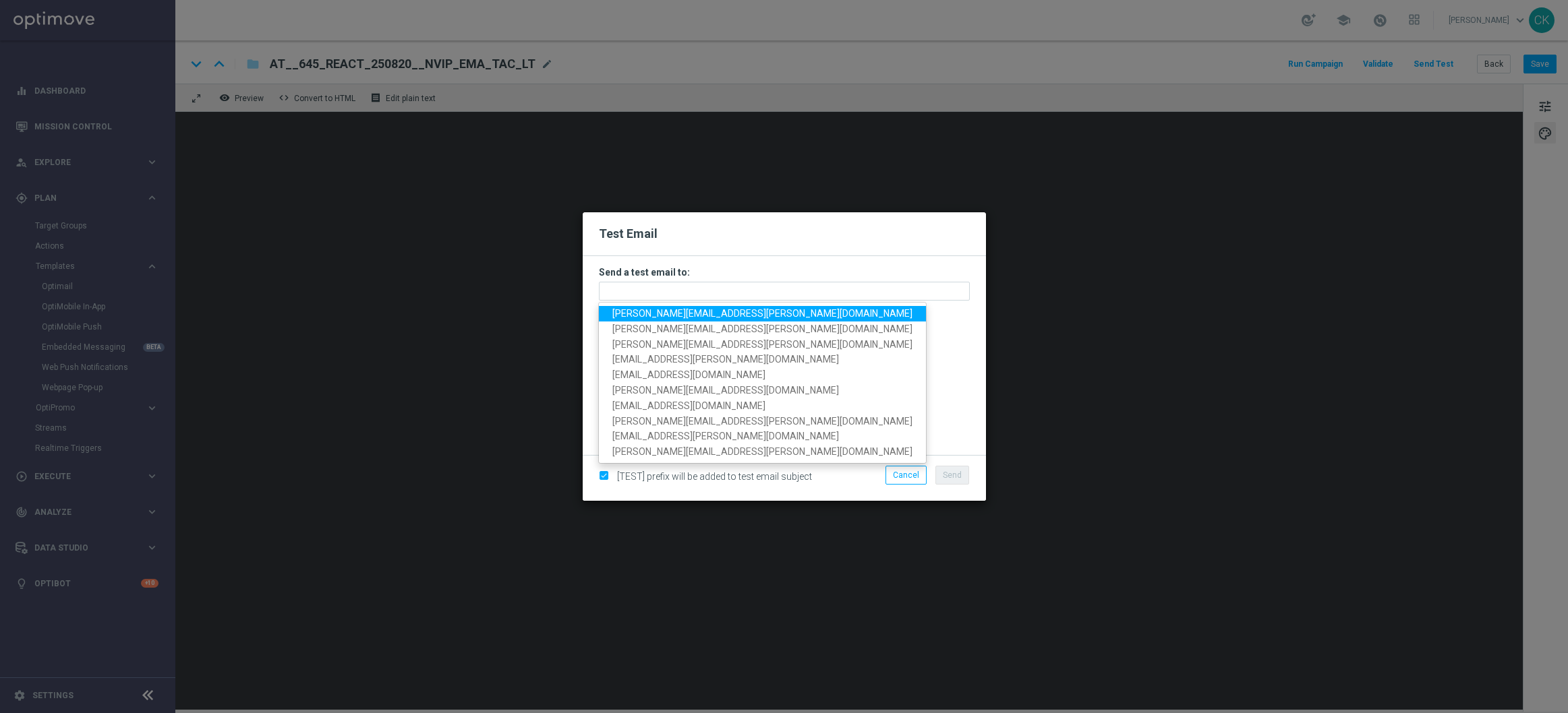
click at [715, 314] on span "charlotte.kammeyer@lottoland.com" at bounding box center [762, 313] width 300 height 11
type input "charlotte.kammeyer@lottoland.com"
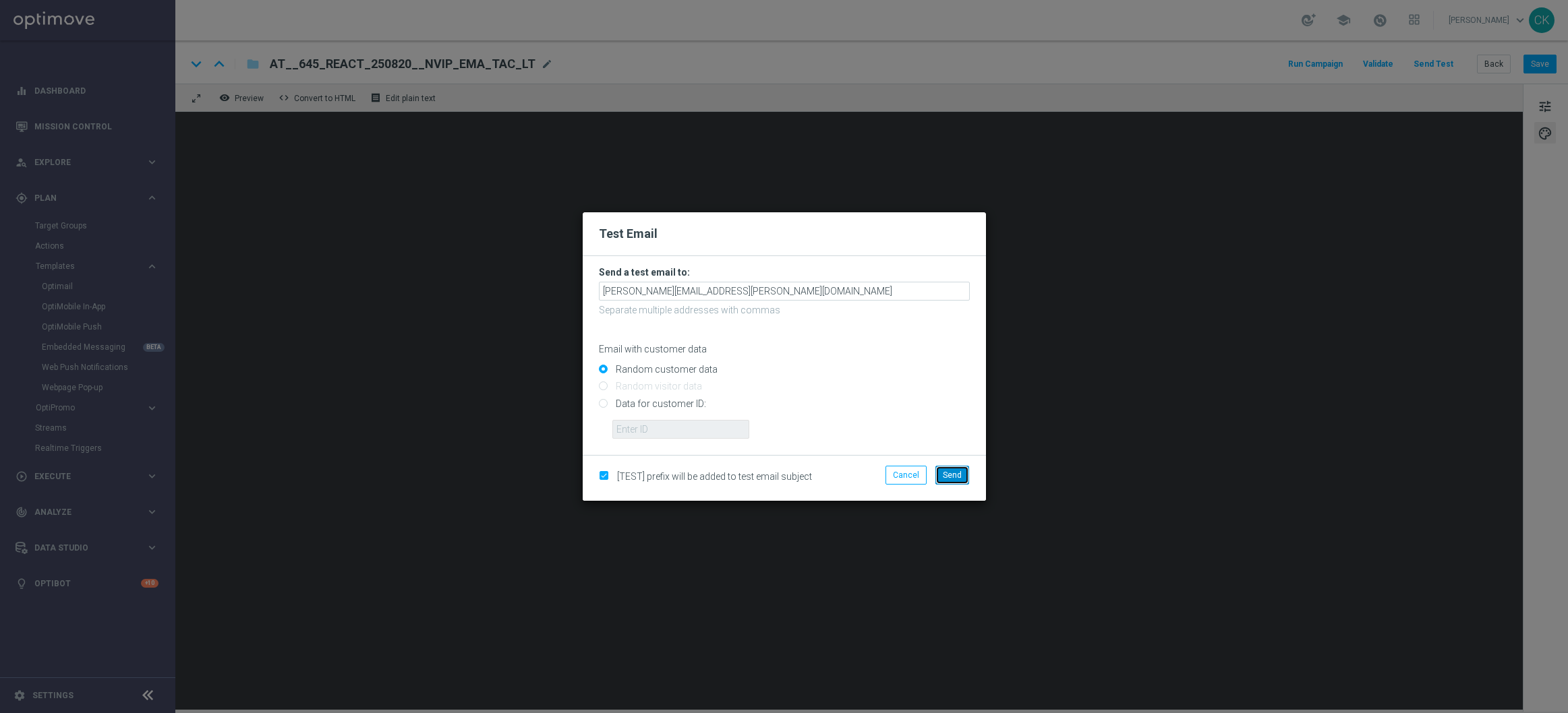
click at [957, 477] on span "Send" at bounding box center [952, 474] width 19 height 9
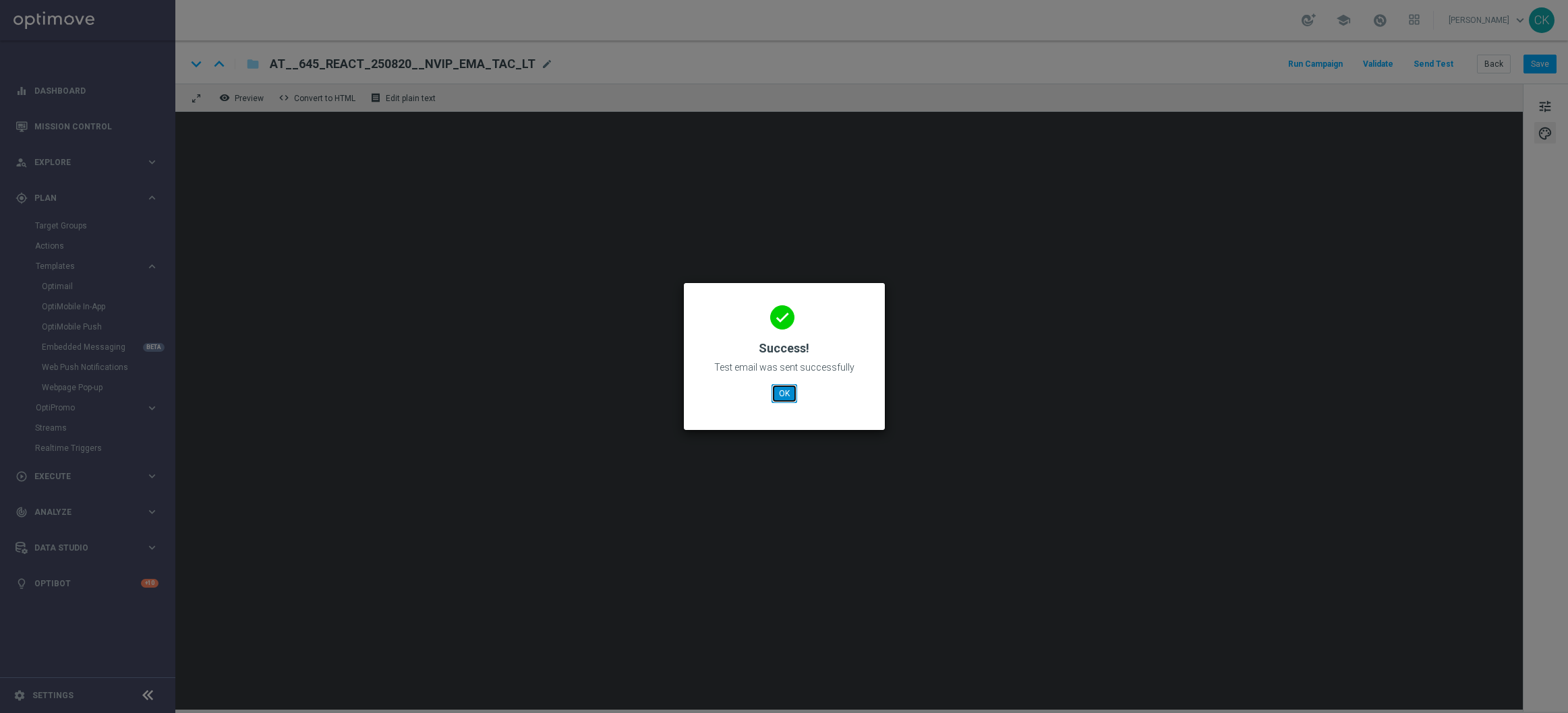
click at [779, 400] on button "OK" at bounding box center [784, 393] width 26 height 19
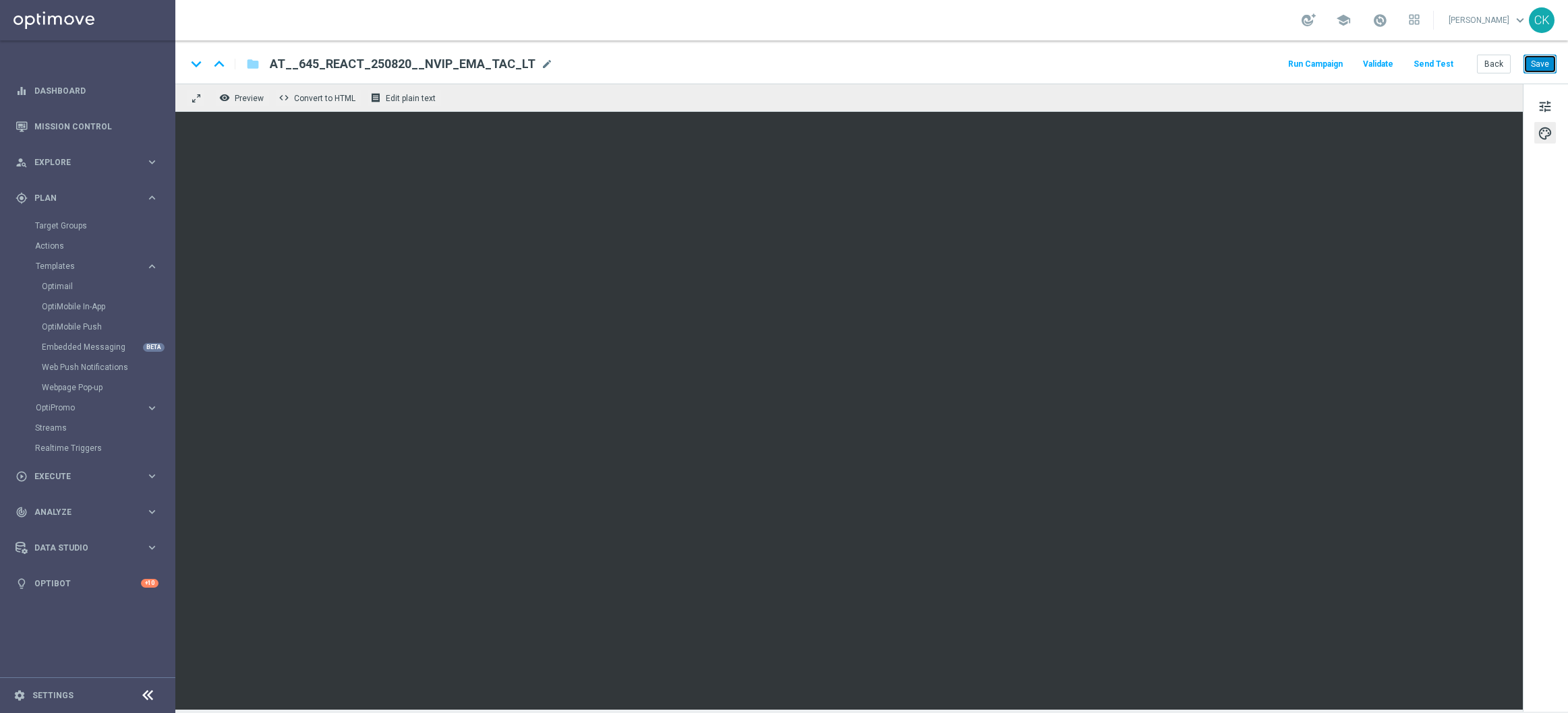
click at [1547, 62] on button "Save" at bounding box center [1540, 64] width 33 height 19
click at [1444, 63] on button "Send Test" at bounding box center [1433, 64] width 44 height 18
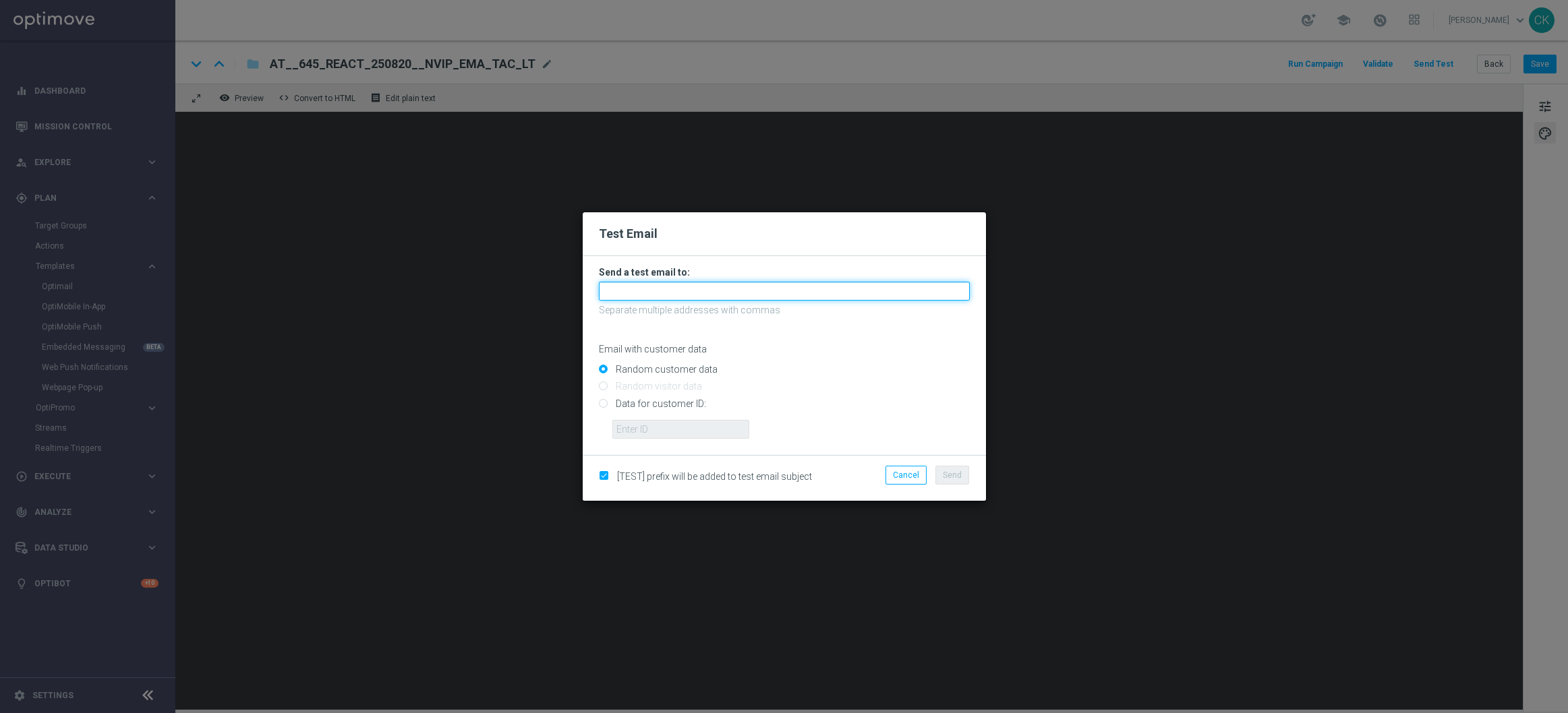
click at [732, 289] on input "text" at bounding box center [784, 292] width 371 height 19
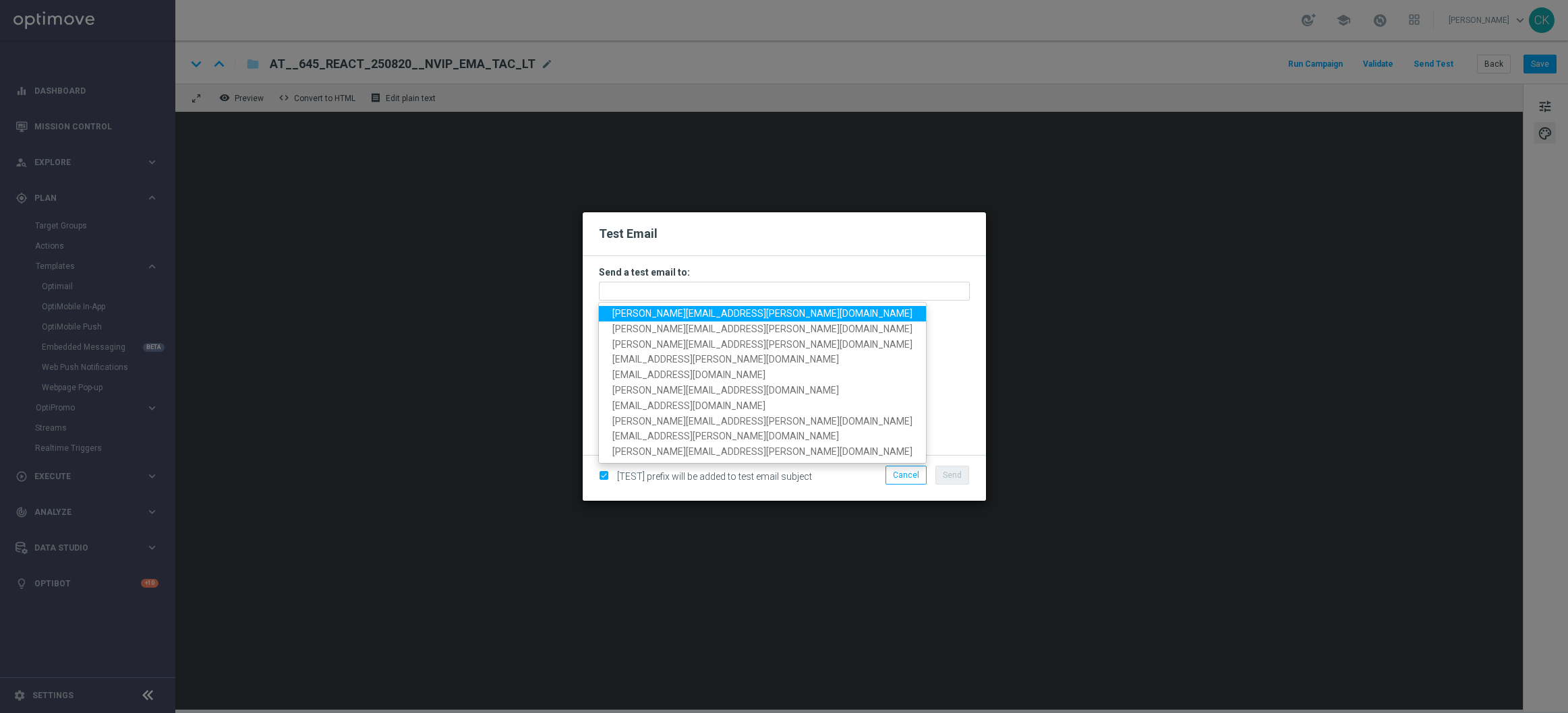
click at [696, 313] on span "charlotte.kammeyer@lottoland.com" at bounding box center [762, 313] width 300 height 11
type input "charlotte.kammeyer@lottoland.com"
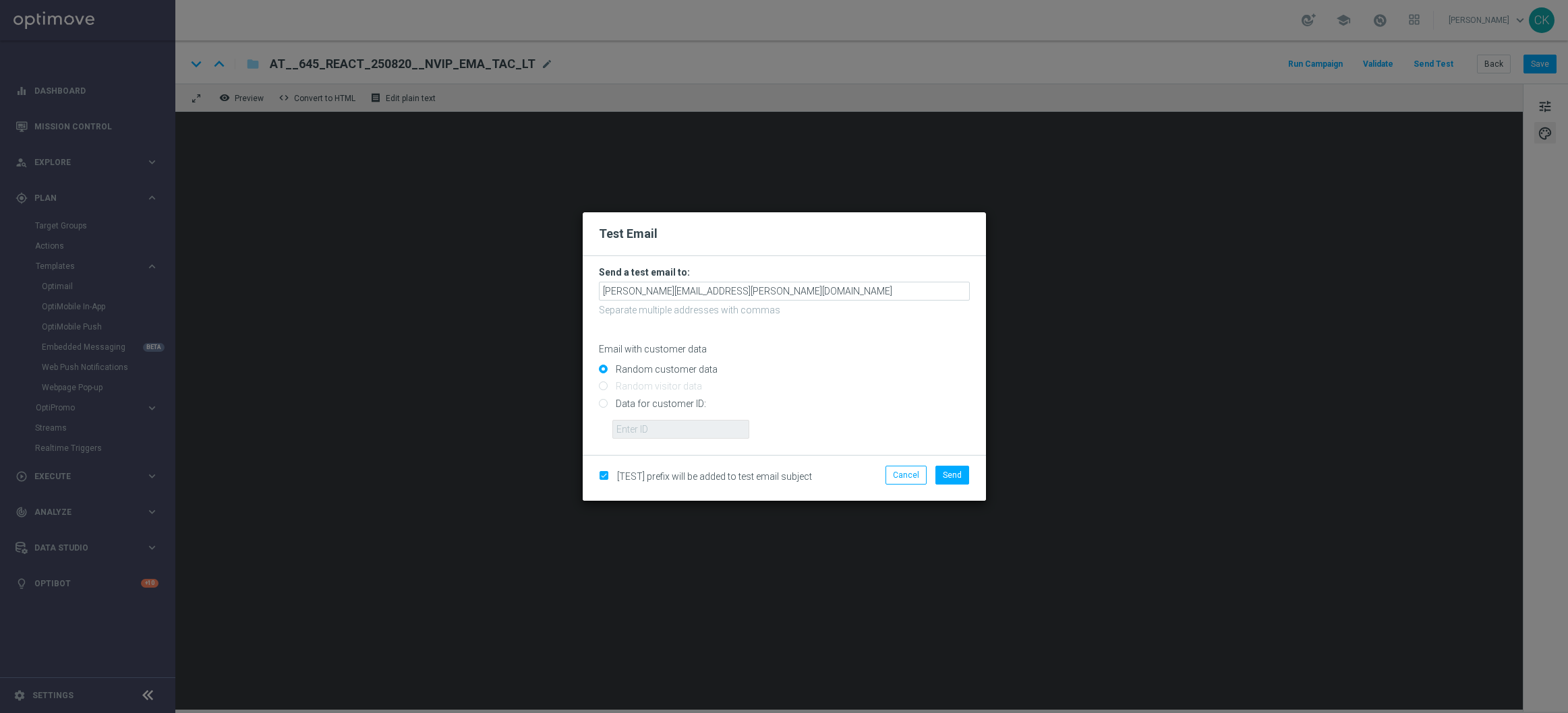
click at [632, 404] on input "Data for customer ID:" at bounding box center [784, 410] width 371 height 19
radio input "true"
click at [642, 439] on form "Send a test email to: charlotte.kammeyer@lottoland.com Separate multiple addres…" at bounding box center [784, 356] width 404 height 199
click at [689, 437] on input "text" at bounding box center [681, 429] width 137 height 19
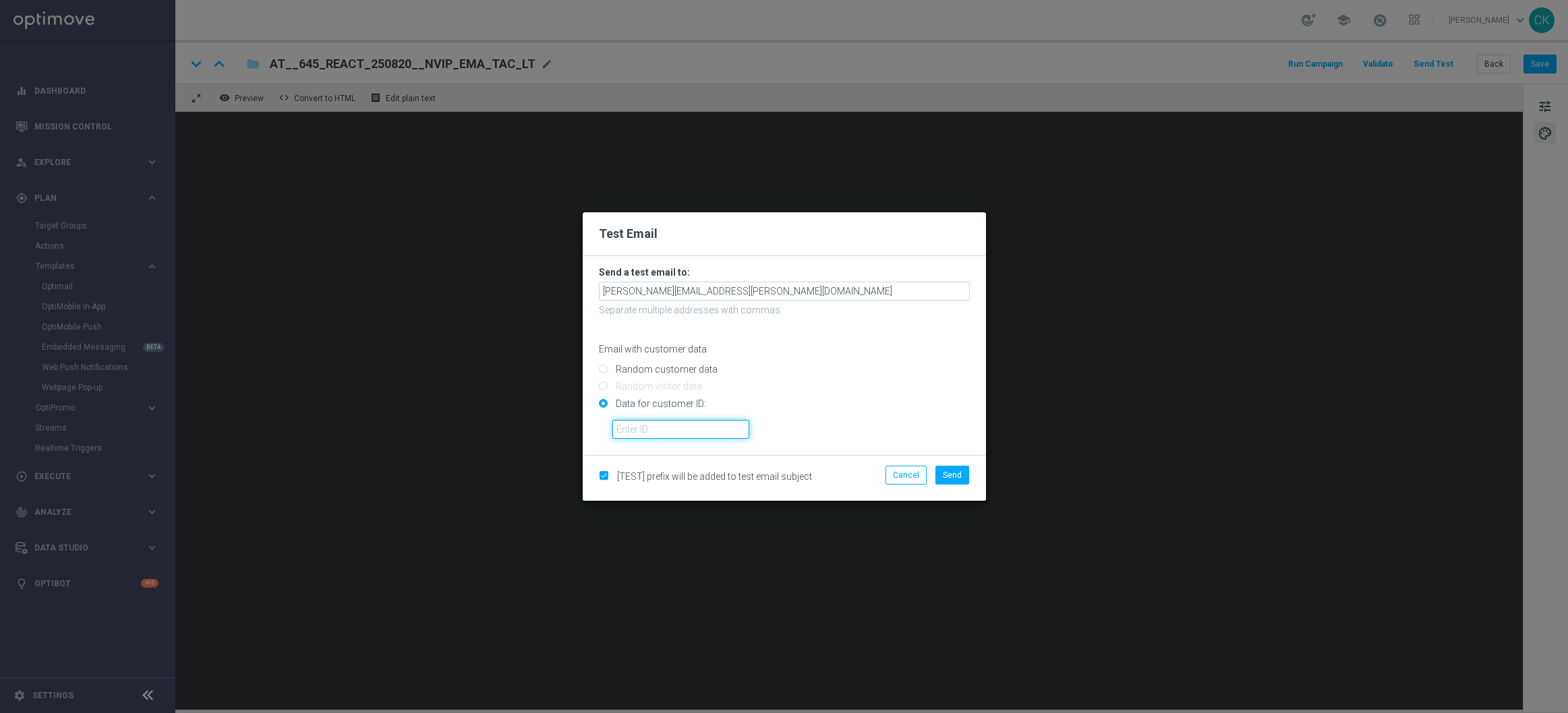
type input "14586067"
click at [953, 468] on button "Send" at bounding box center [952, 475] width 33 height 19
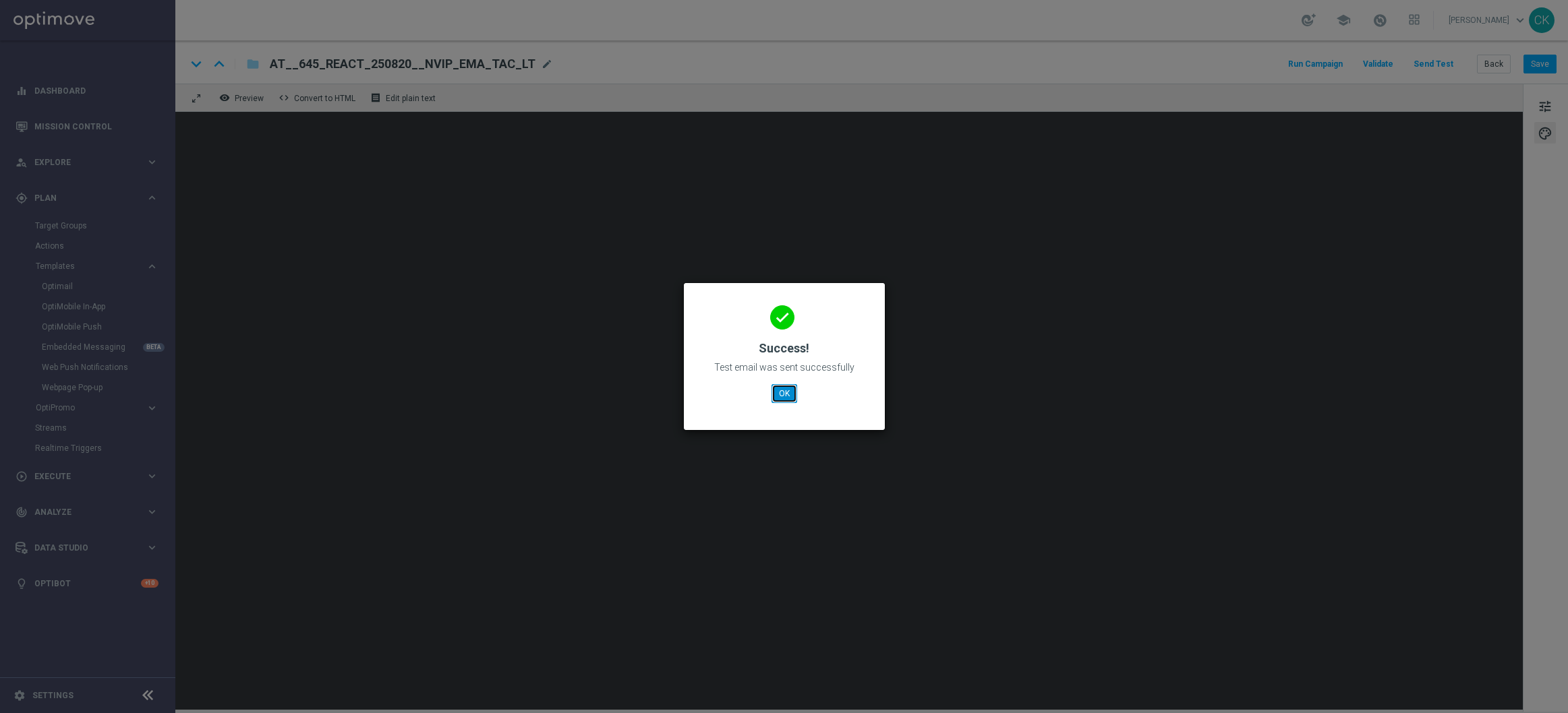
click at [784, 395] on button "OK" at bounding box center [784, 393] width 26 height 19
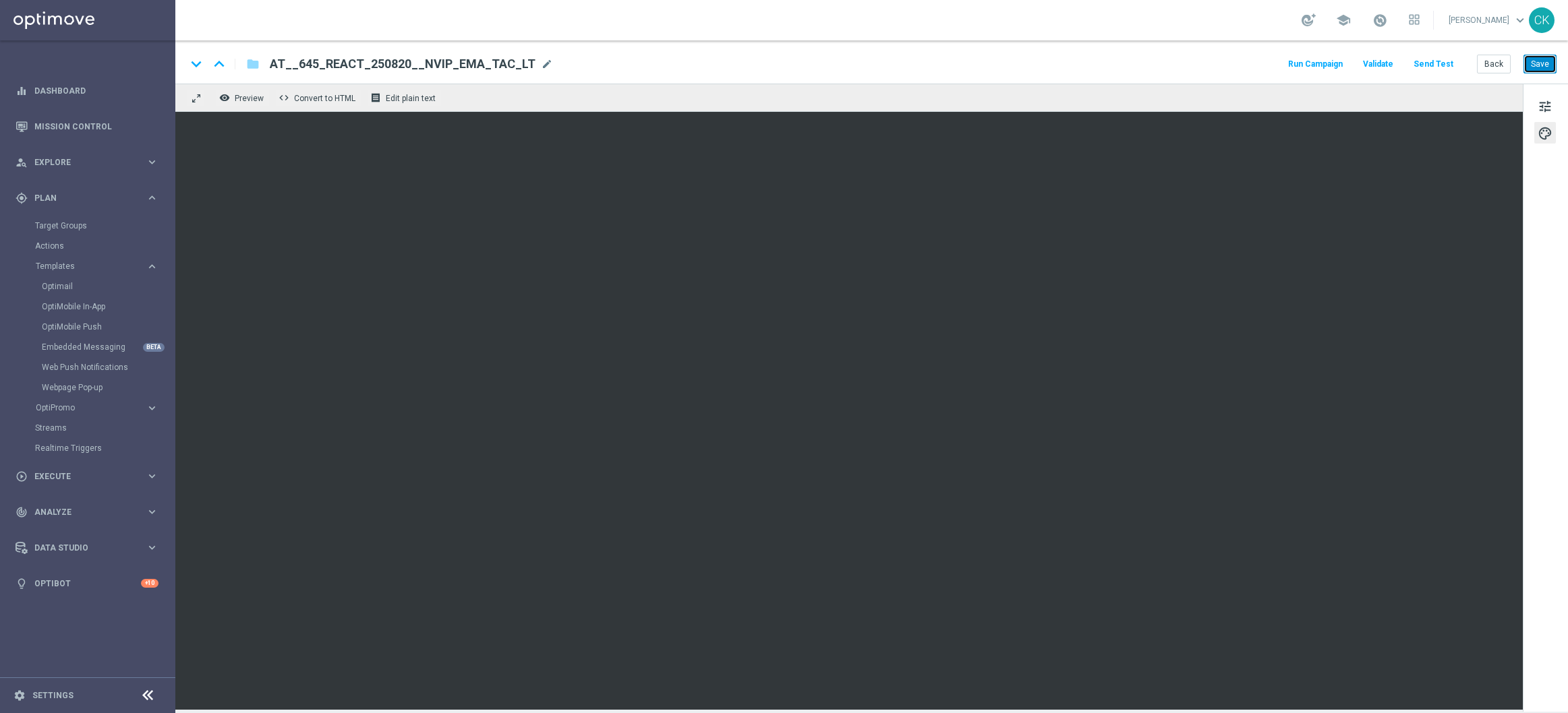
click at [1548, 69] on button "Save" at bounding box center [1540, 64] width 33 height 19
click at [1500, 61] on button "Back" at bounding box center [1494, 64] width 33 height 19
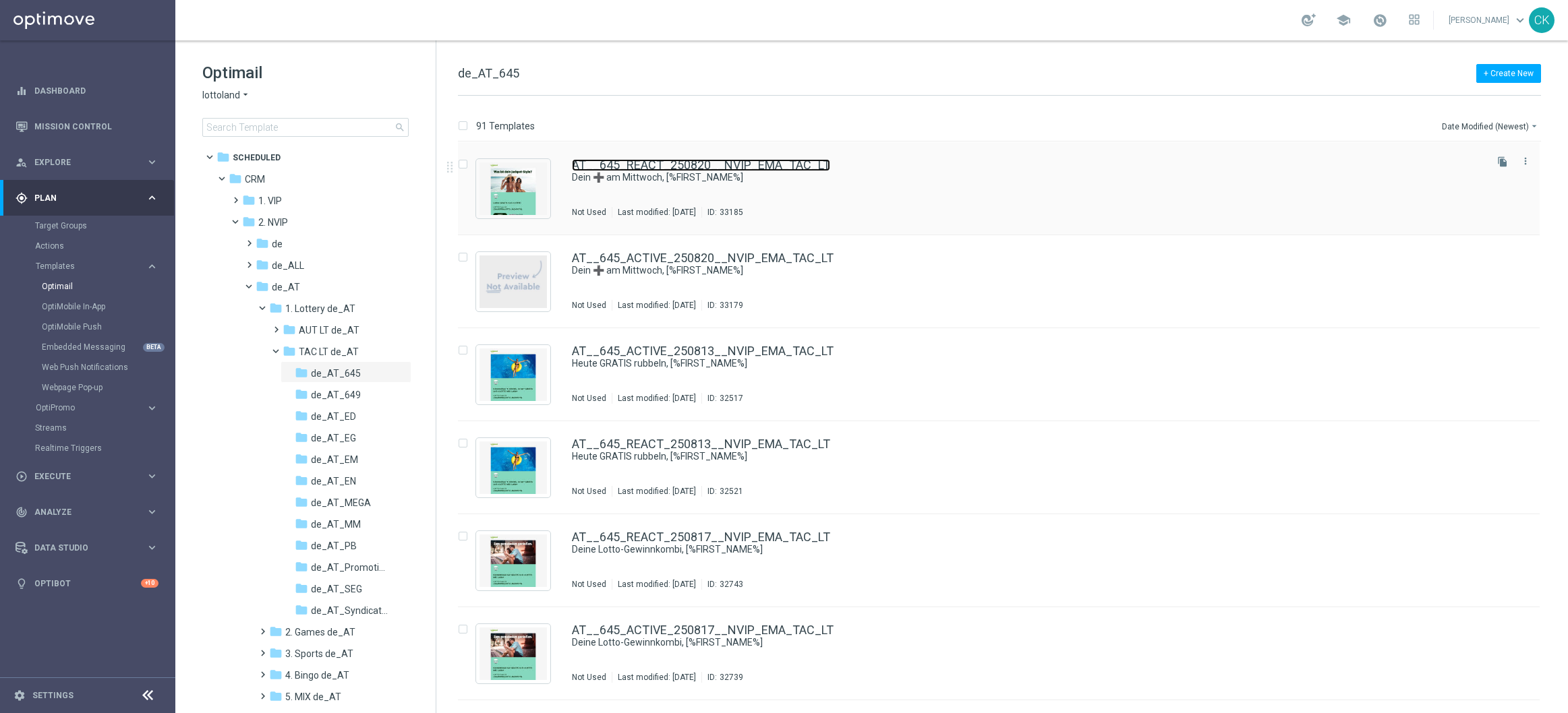
click at [649, 166] on link "AT__645_REACT_250820__NVIP_EMA_TAC_LT" at bounding box center [701, 165] width 258 height 12
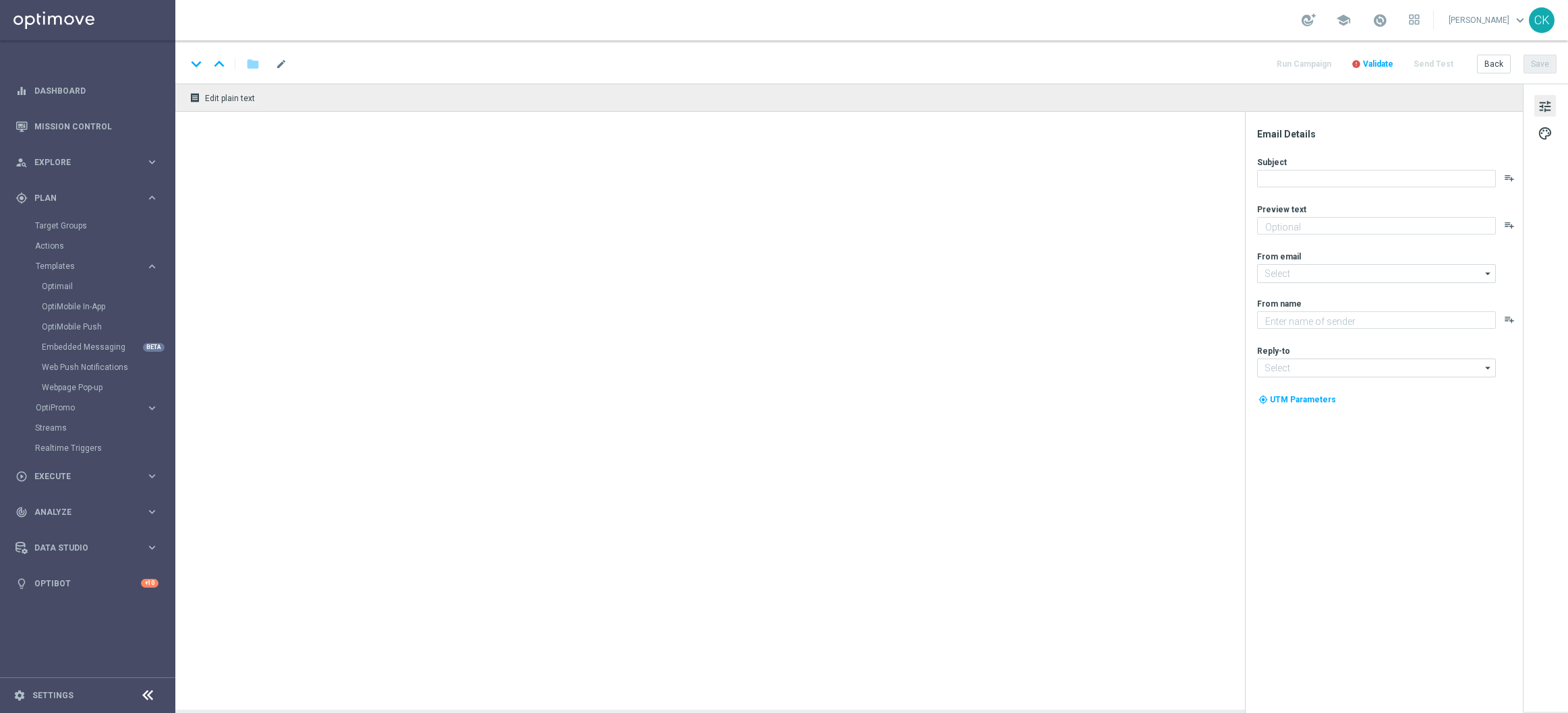
type textarea "Lotto+ GRATIS zum LOTTO 6 aus 45."
type input "[EMAIL_ADDRESS][DOMAIN_NAME]"
type textarea "Lottoland"
type input "[EMAIL_ADDRESS][DOMAIN_NAME]"
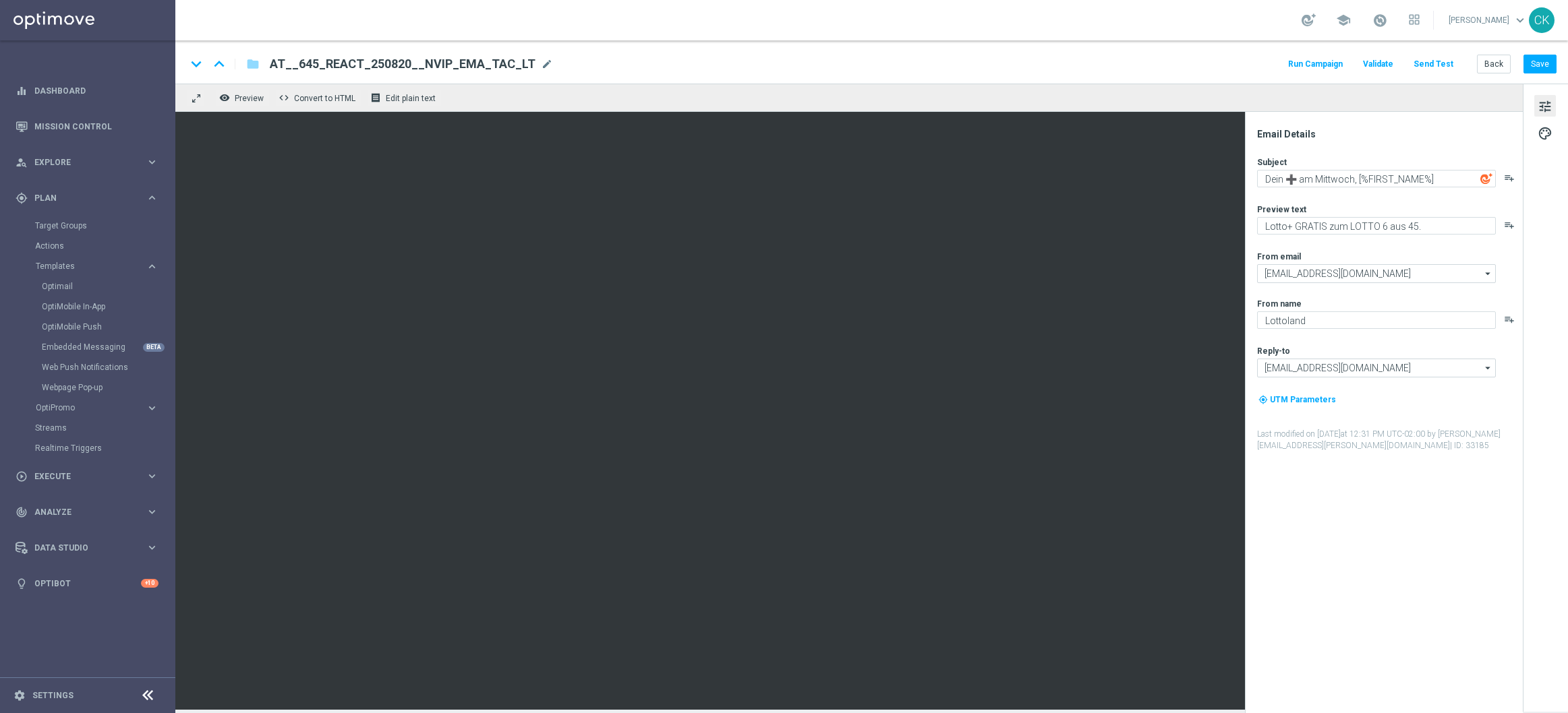
click at [1317, 238] on div "Subject Dein ➕ am Mittwoch, [%FIRST_NAME%] playlist_add Preview text Lotto+ GRA…" at bounding box center [1389, 303] width 264 height 295
drag, startPoint x: 1283, startPoint y: 179, endPoint x: 1313, endPoint y: 238, distance: 66.2
click at [1283, 179] on textarea "Dein ➕ am Mittwoch, [%FIRST_NAME%]" at bounding box center [1376, 179] width 239 height 18
click at [1490, 67] on button "Back" at bounding box center [1494, 64] width 33 height 19
